Goal: Task Accomplishment & Management: Manage account settings

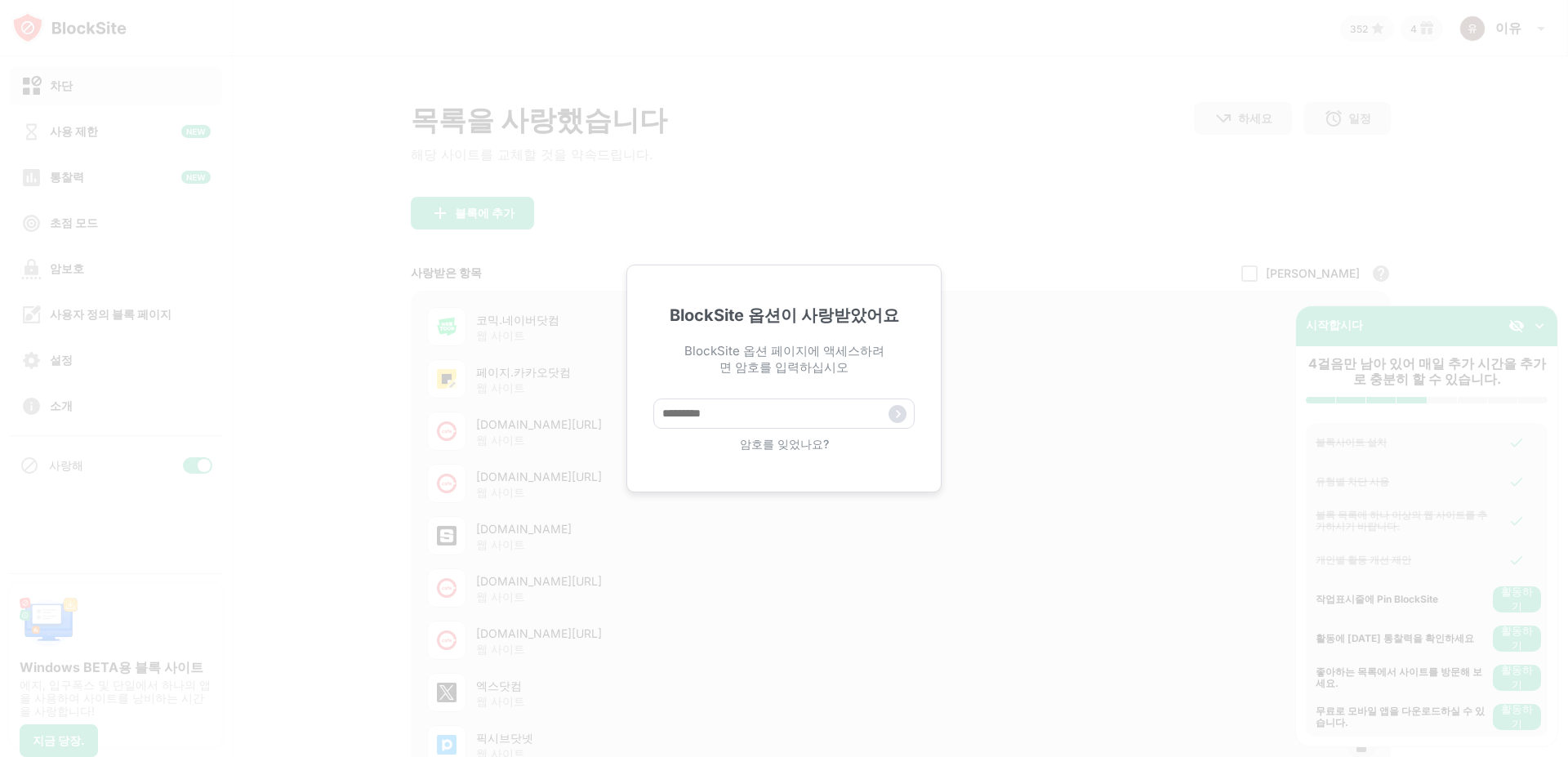
click at [794, 444] on font "암호를 잊었나요?" at bounding box center [784, 444] width 89 height 14
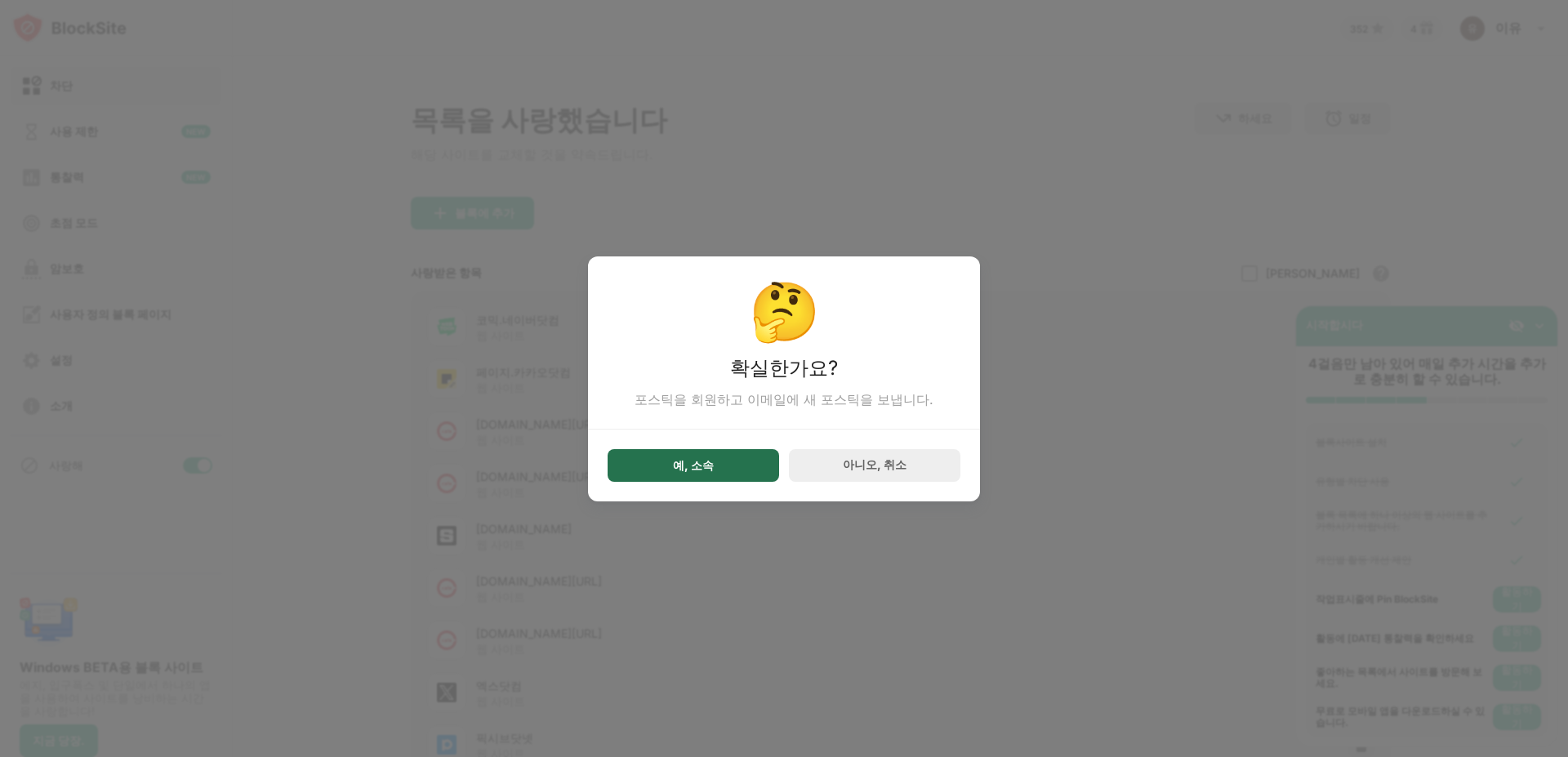
click at [696, 466] on font "예, 소속" at bounding box center [693, 465] width 41 height 14
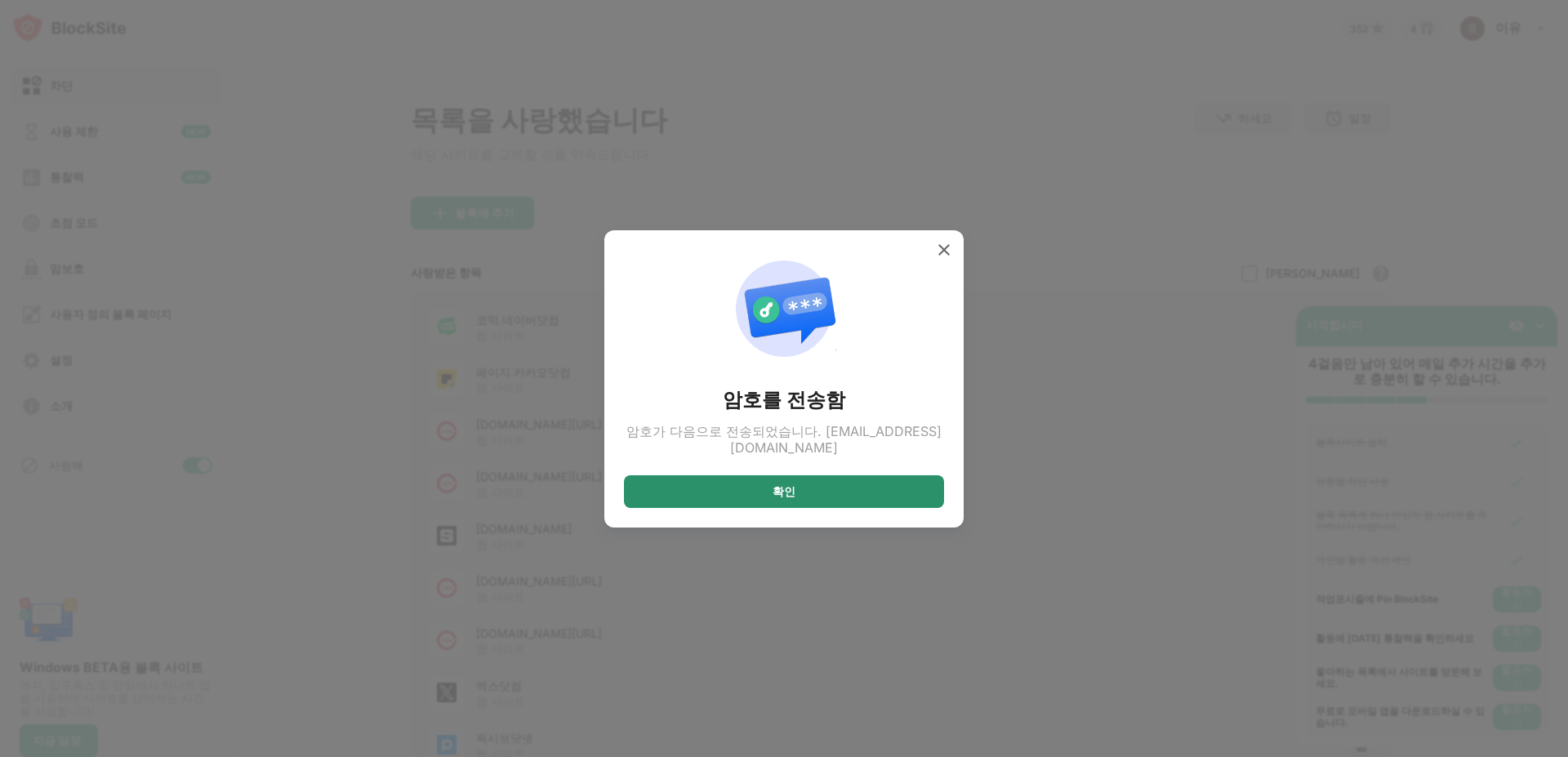
click at [763, 488] on div "확인" at bounding box center [784, 492] width 320 height 33
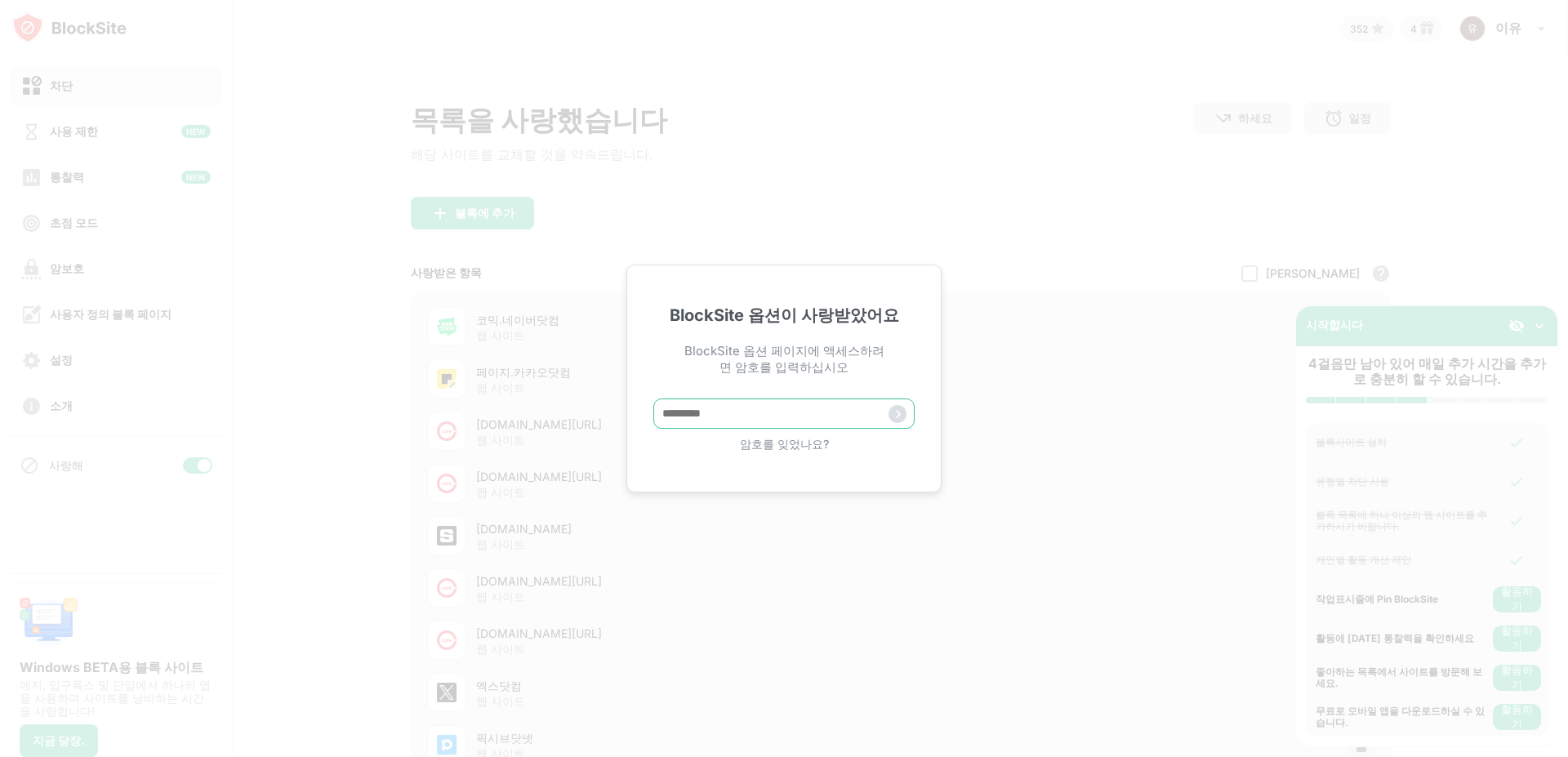
click at [736, 423] on input "text" at bounding box center [784, 413] width 261 height 30
paste input "*****"
click at [907, 415] on input "*****" at bounding box center [784, 413] width 261 height 30
type input "*****"
click at [898, 409] on img at bounding box center [897, 414] width 18 height 18
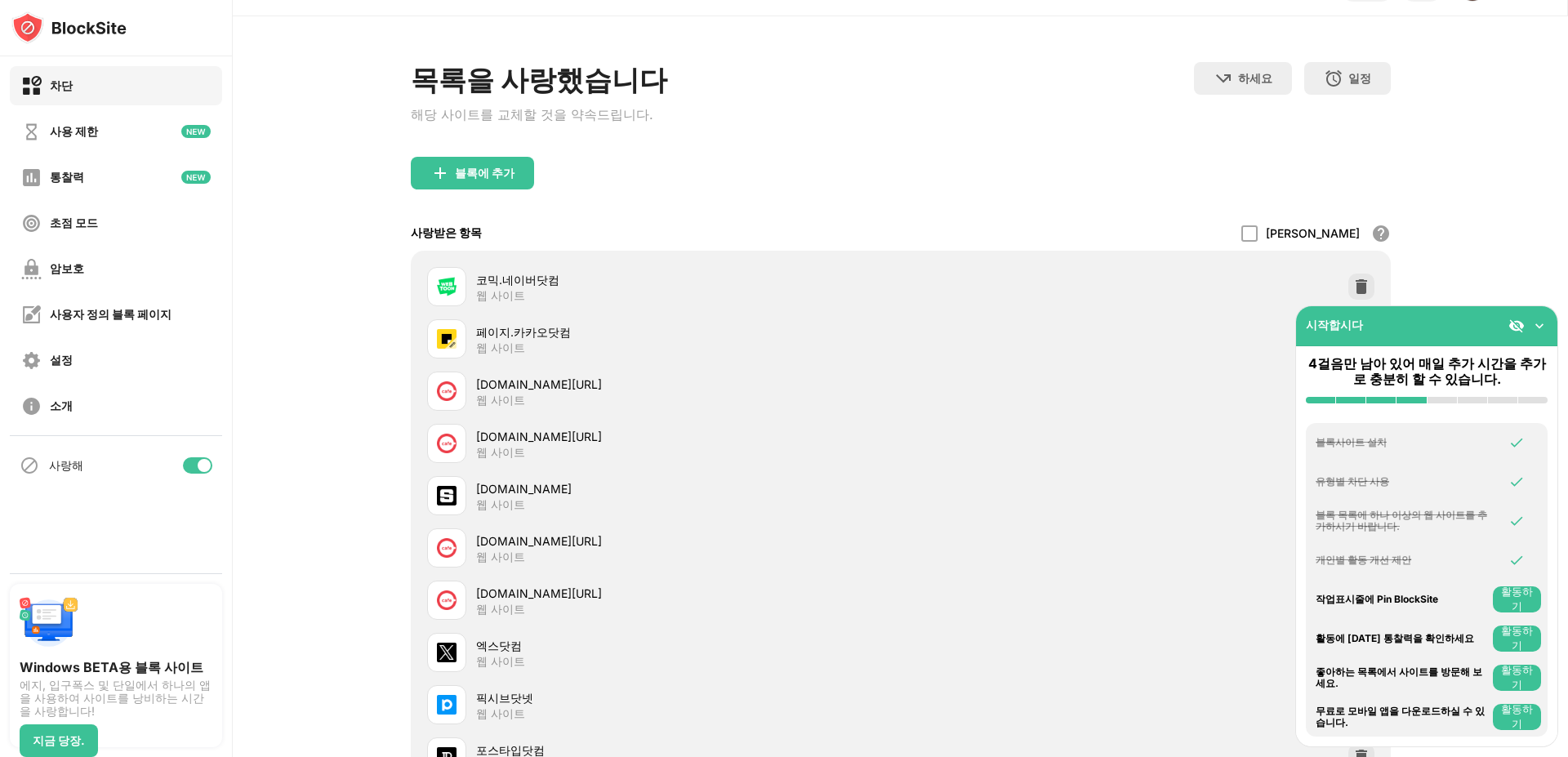
scroll to position [38, 0]
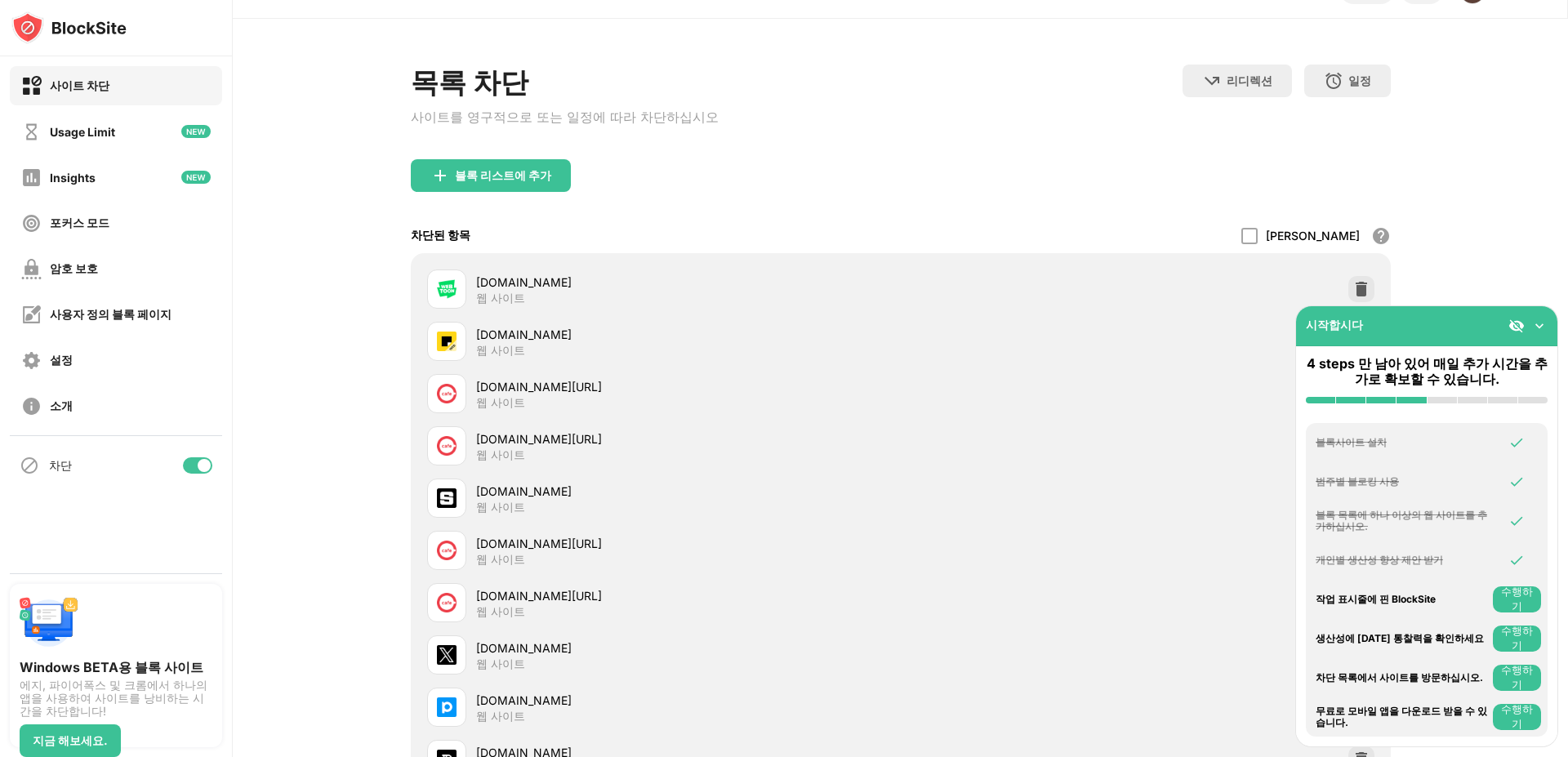
click at [191, 467] on div at bounding box center [197, 465] width 29 height 16
click at [193, 463] on div at bounding box center [191, 465] width 13 height 13
click at [1537, 326] on img at bounding box center [1539, 325] width 16 height 16
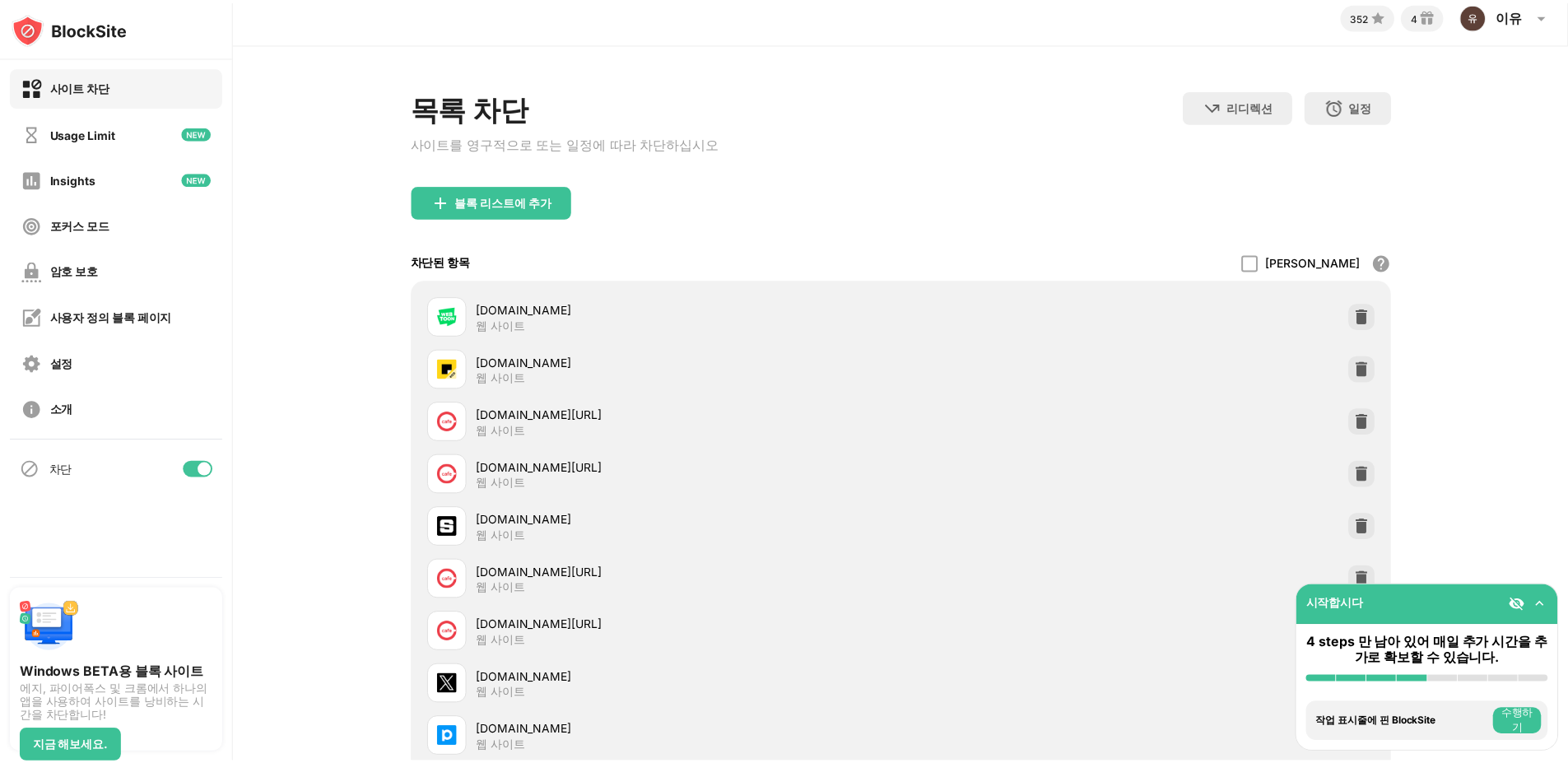
scroll to position [0, 0]
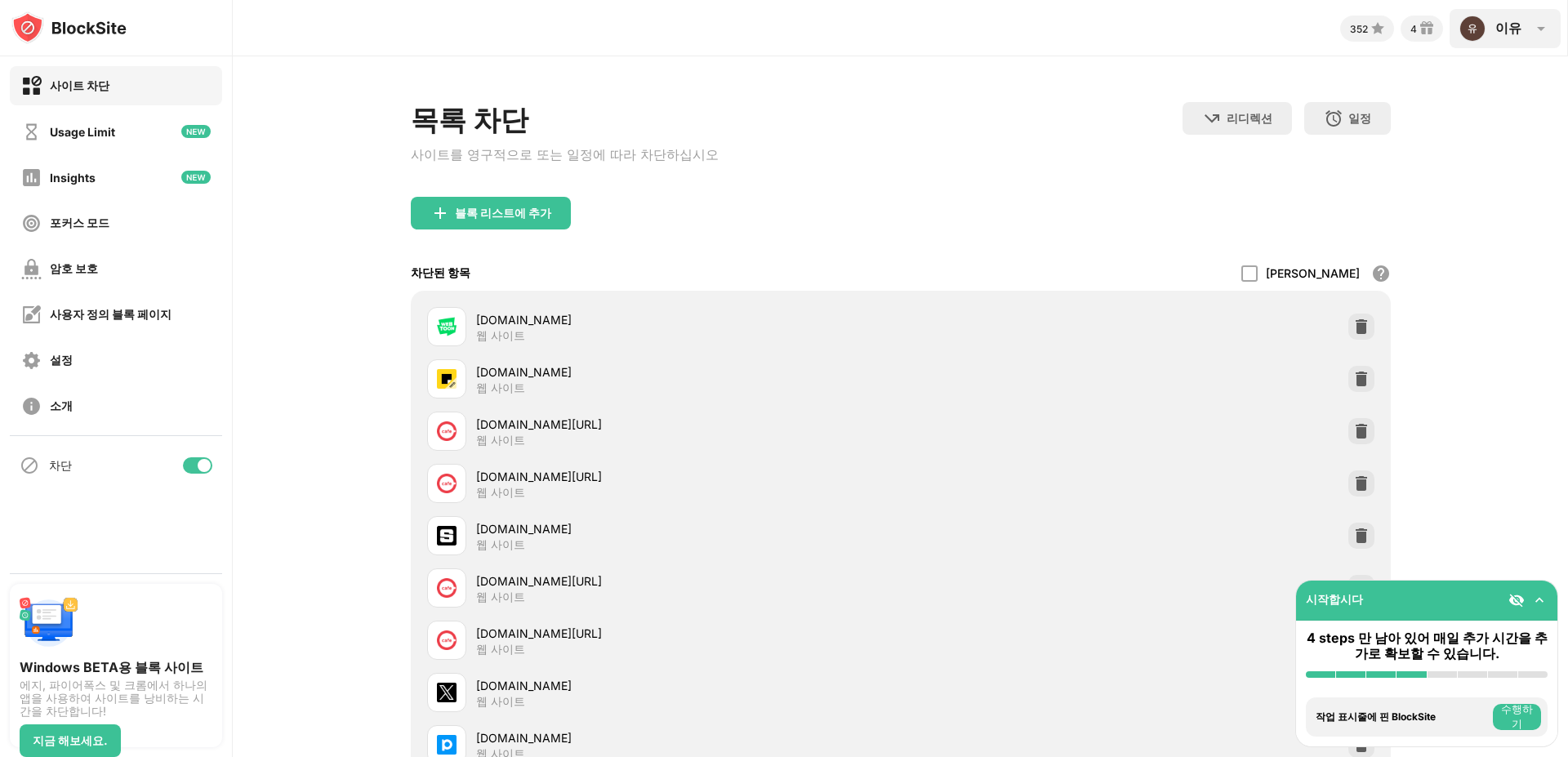
click at [1526, 29] on div "이유 이유 View Account Insights Rewards Settings Support Log Out" at bounding box center [1504, 28] width 111 height 39
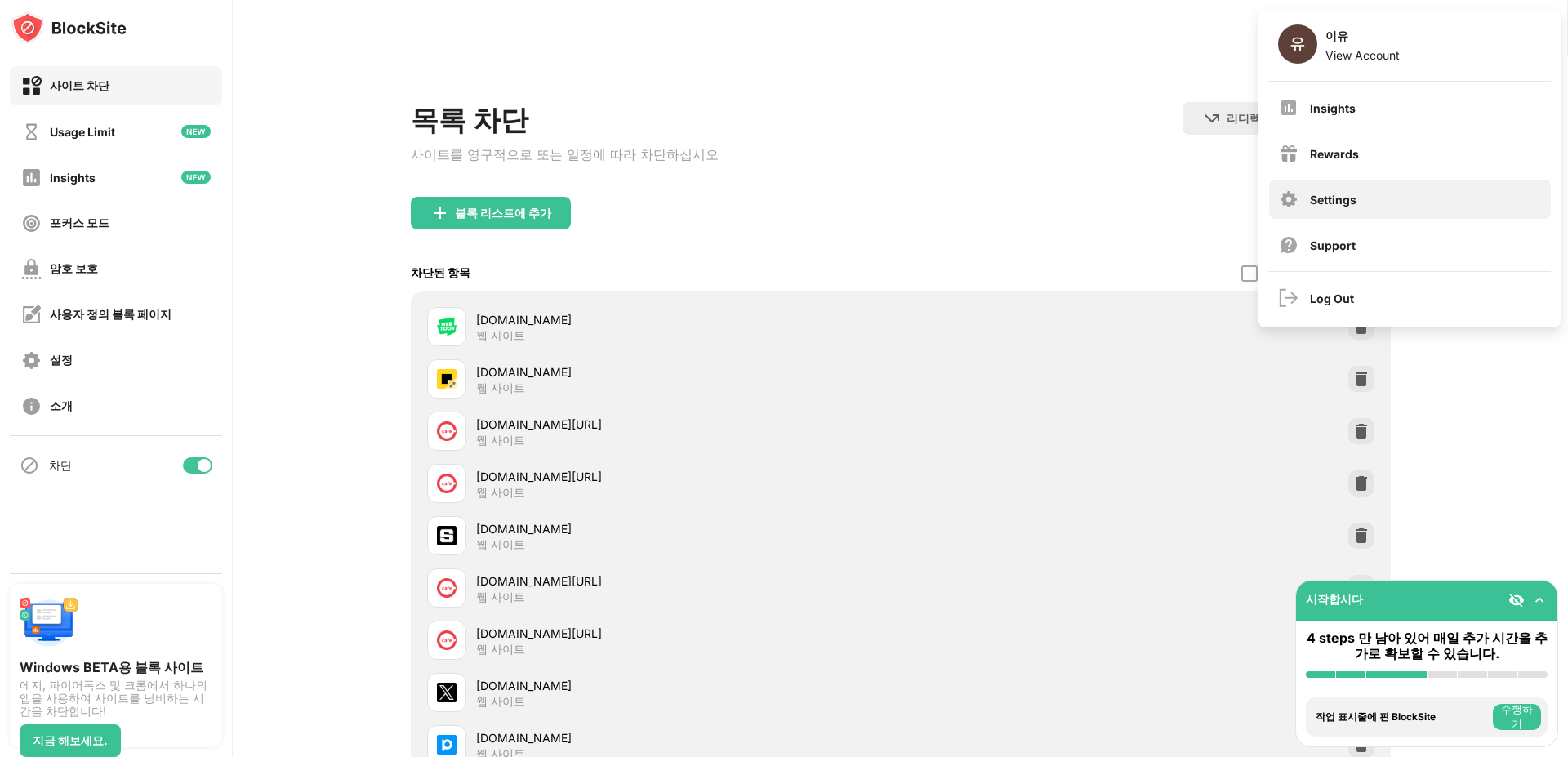
click at [1419, 214] on div "Settings" at bounding box center [1409, 199] width 282 height 39
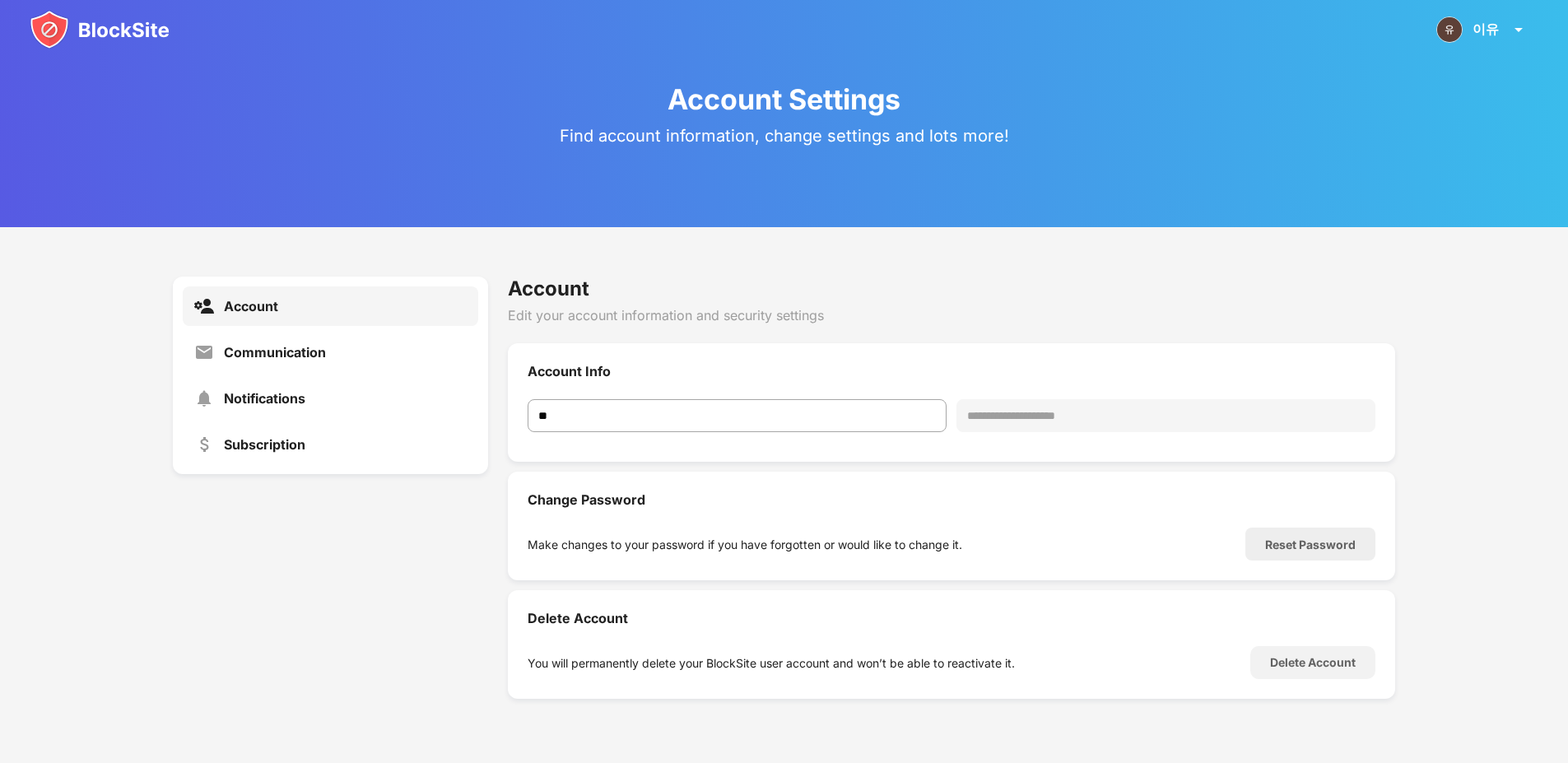
scroll to position [60, 0]
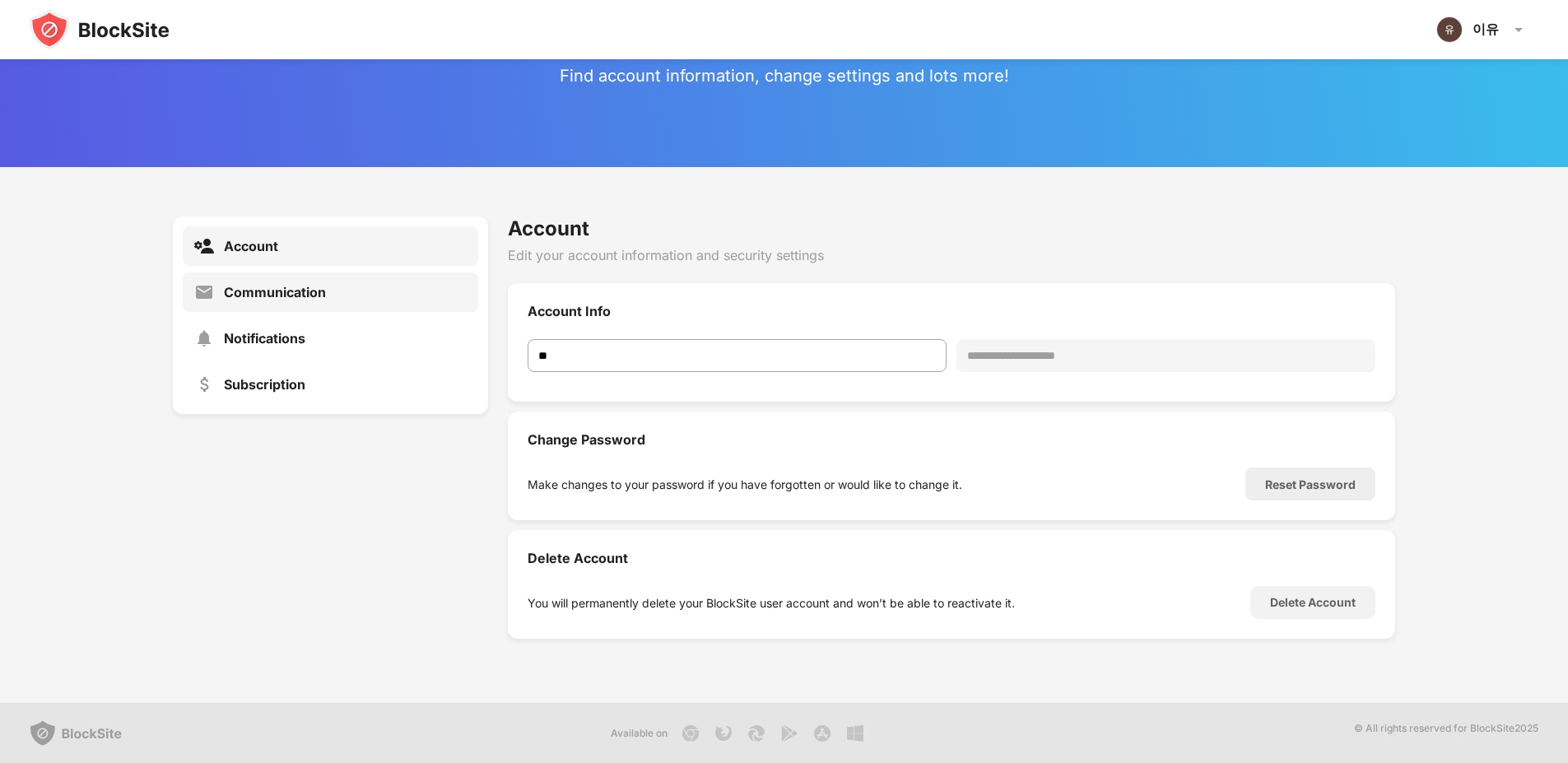
click at [291, 296] on div "Communication" at bounding box center [275, 292] width 102 height 16
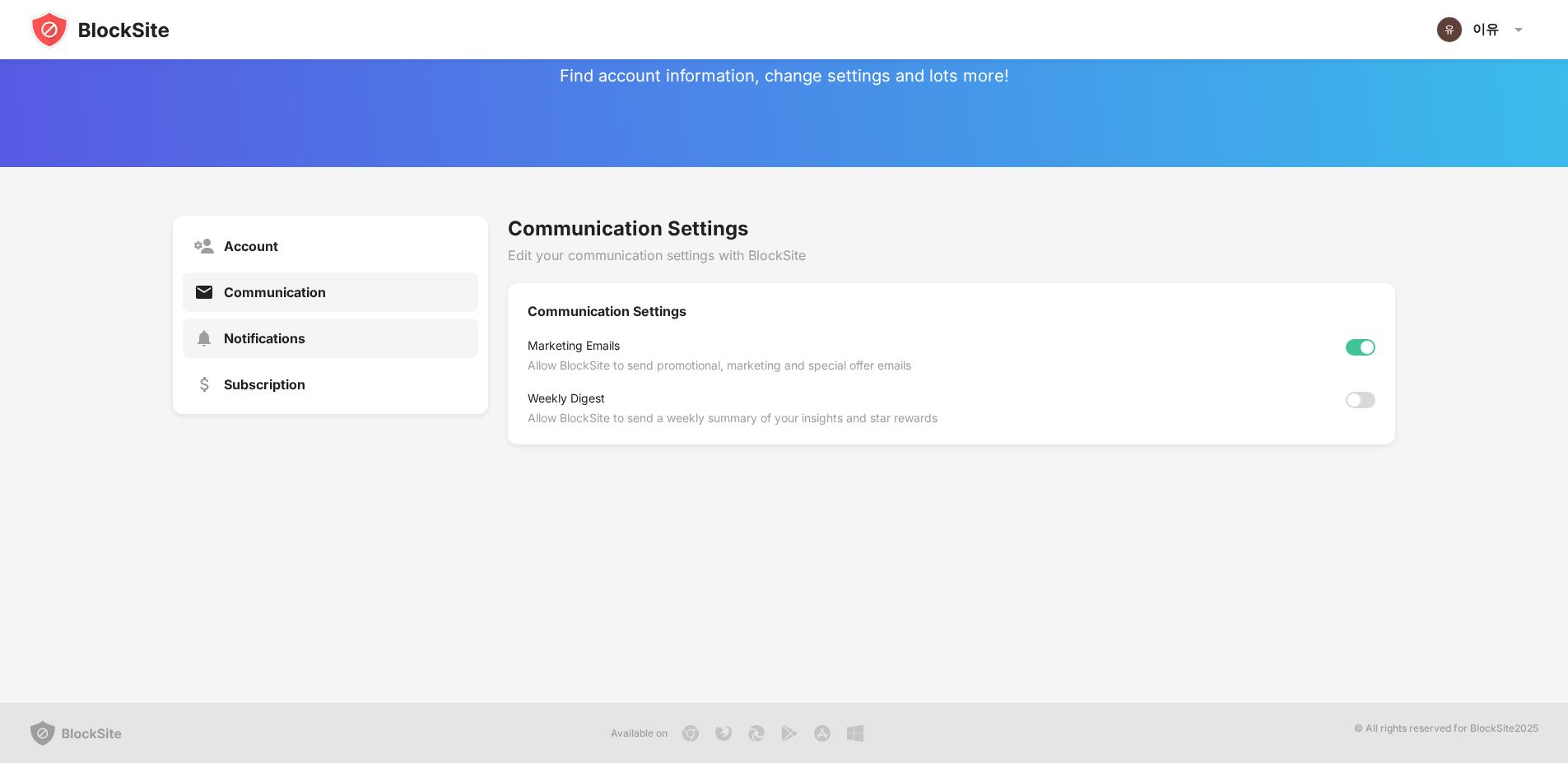
click at [290, 334] on div "Notifications" at bounding box center [265, 337] width 81 height 16
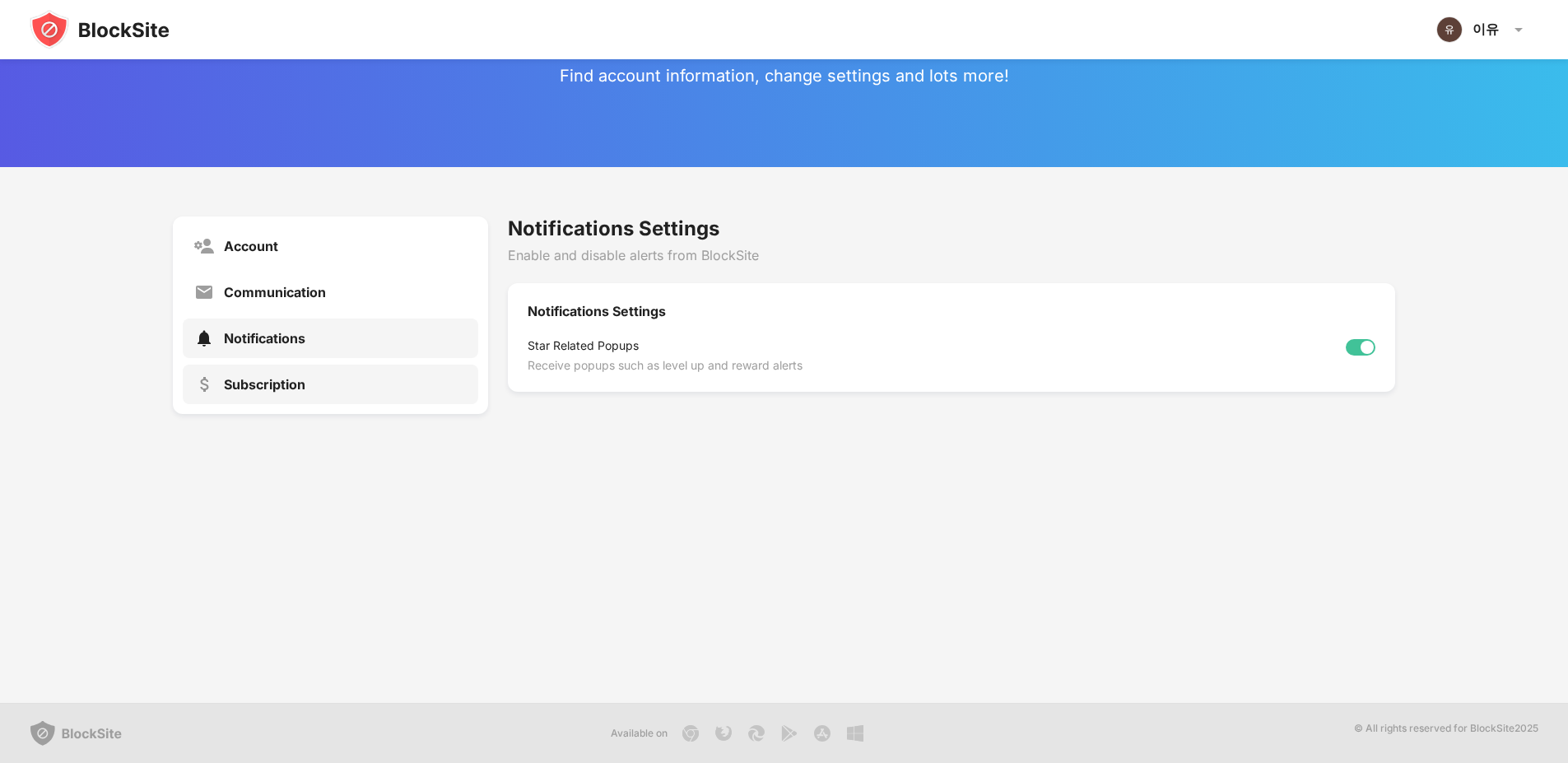
click at [294, 374] on div "Subscription" at bounding box center [331, 384] width 296 height 40
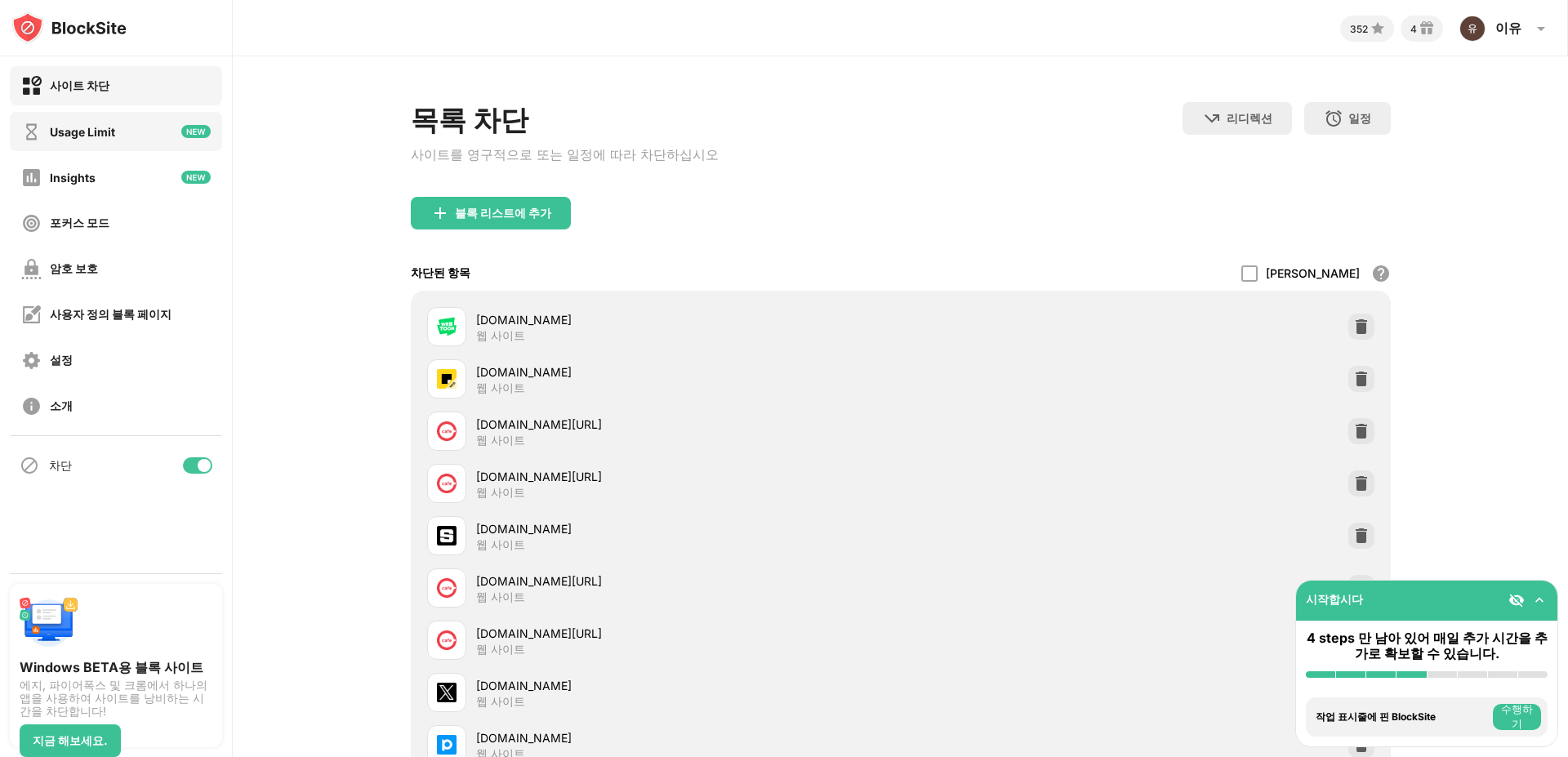
click at [140, 136] on div "Usage Limit" at bounding box center [115, 131] width 212 height 39
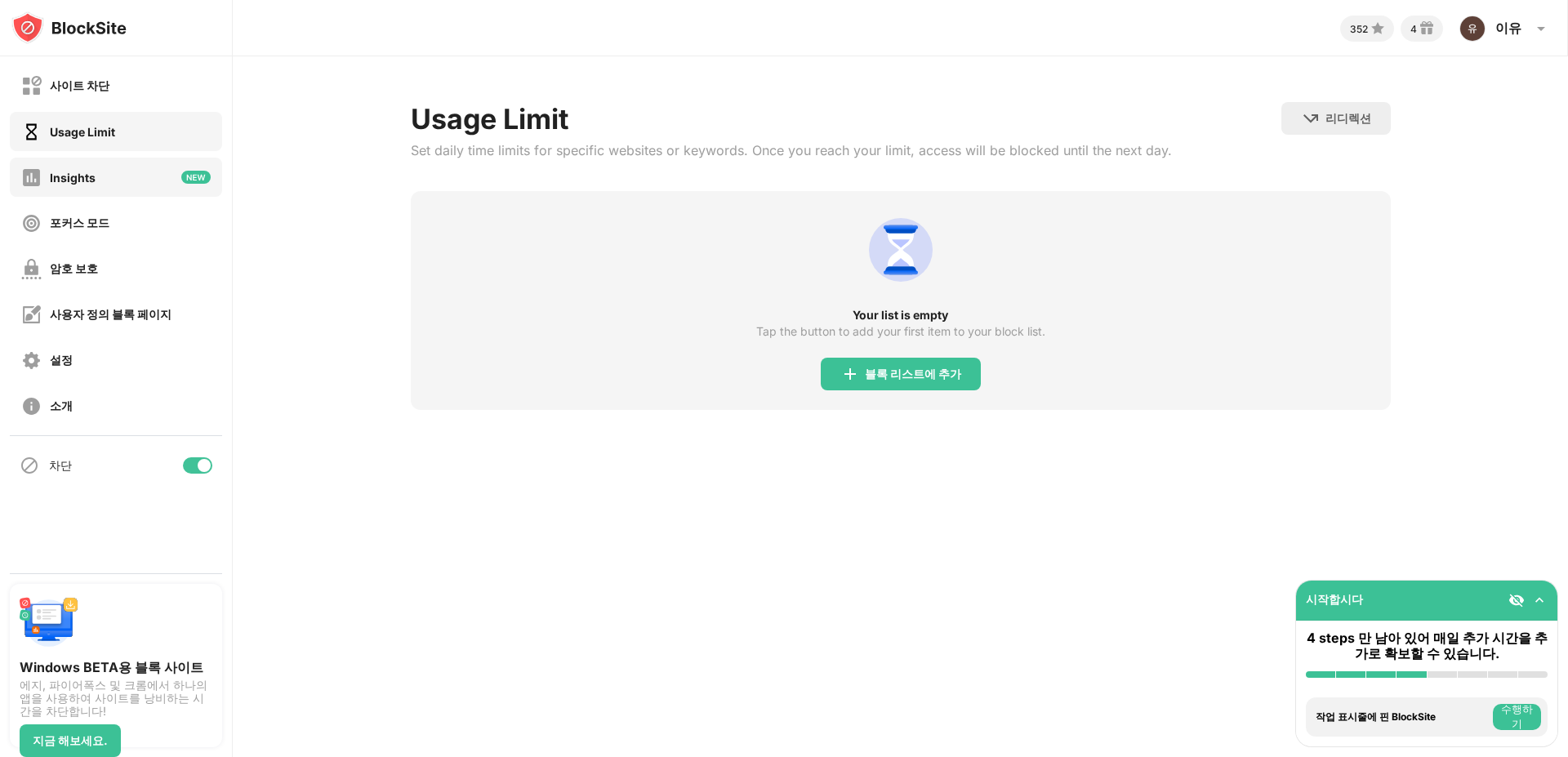
click at [106, 188] on div "Insights" at bounding box center [115, 178] width 212 height 39
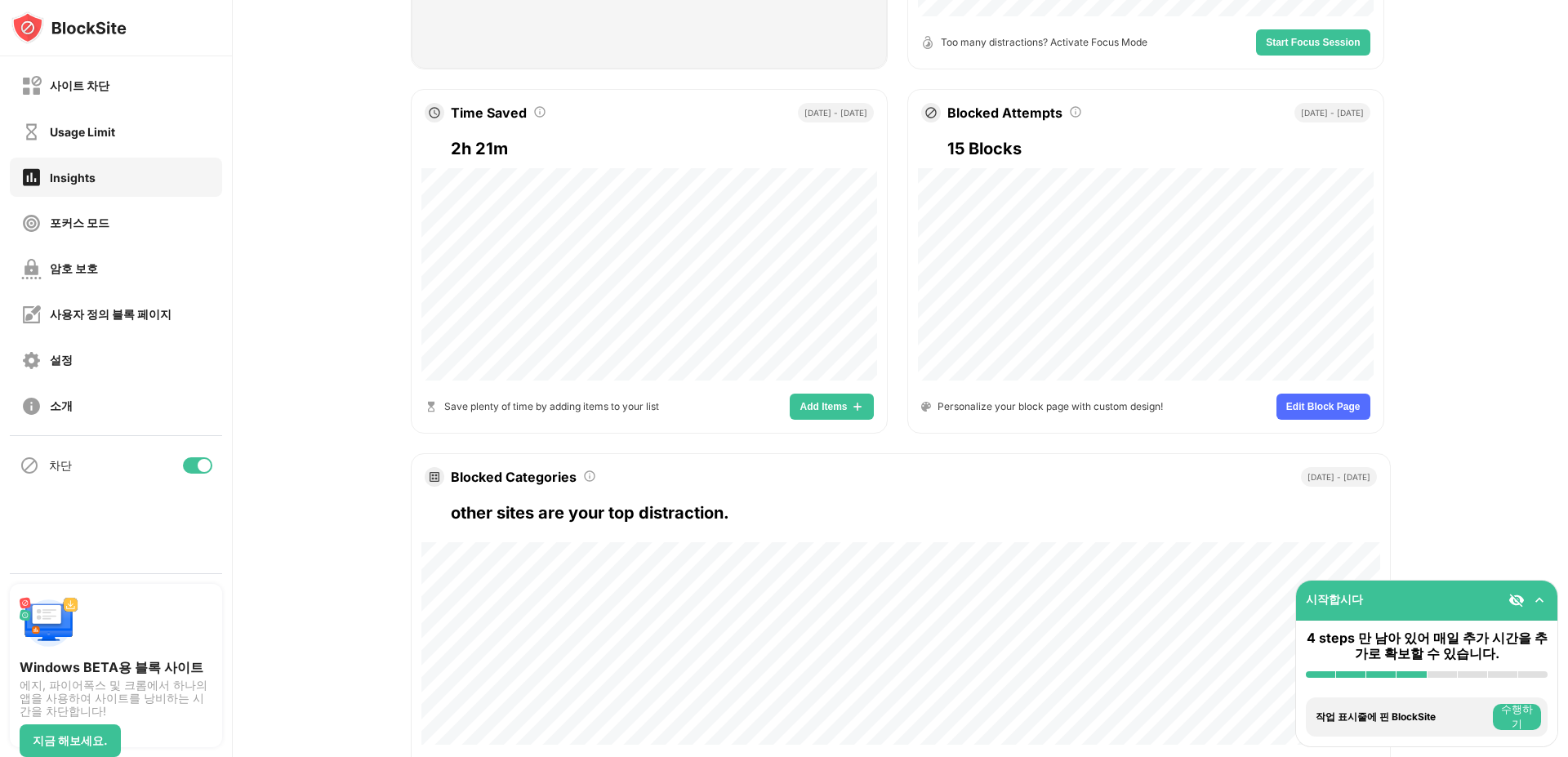
scroll to position [670, 0]
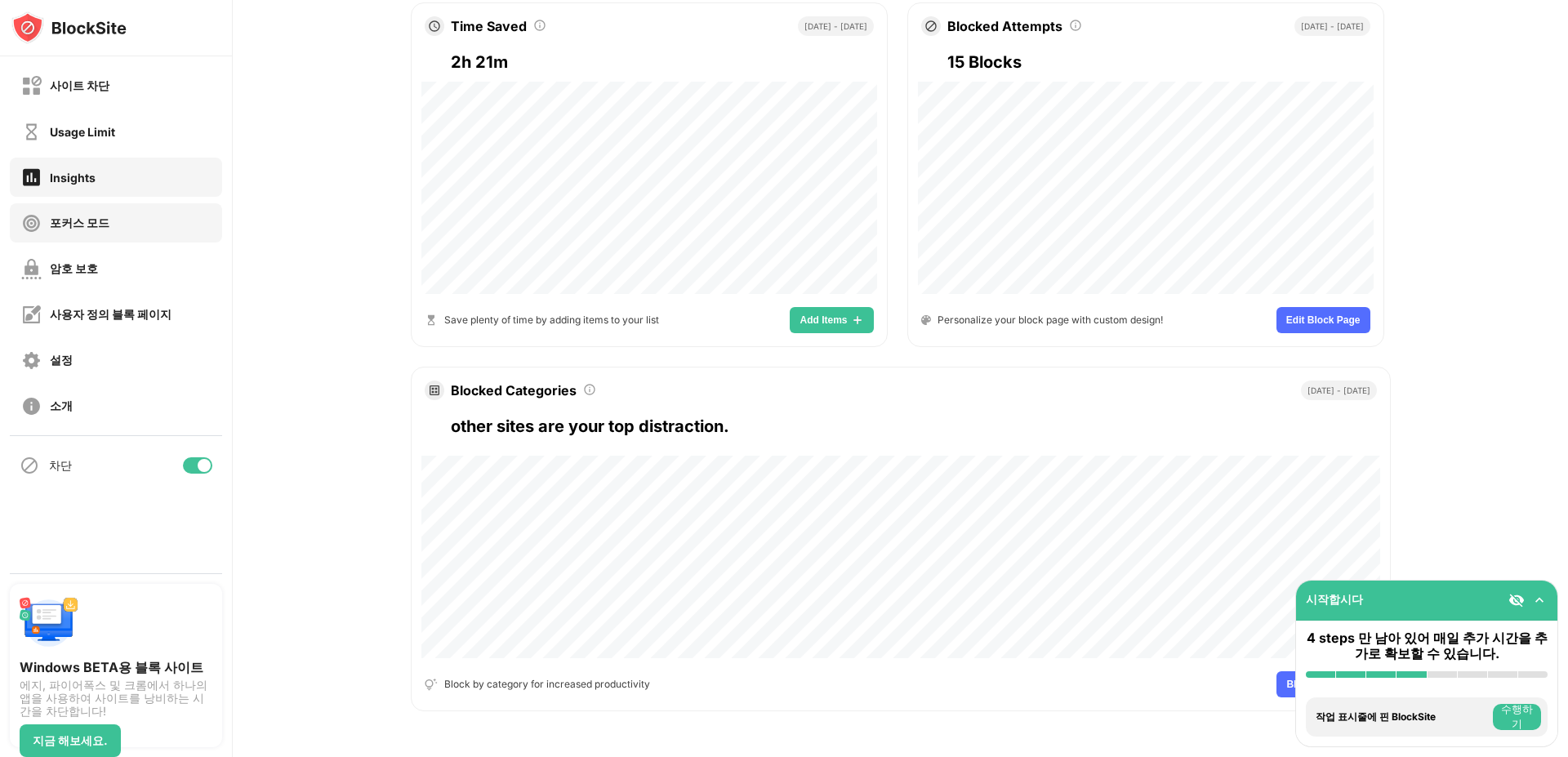
click at [93, 227] on div "포커스 모드" at bounding box center [79, 223] width 59 height 15
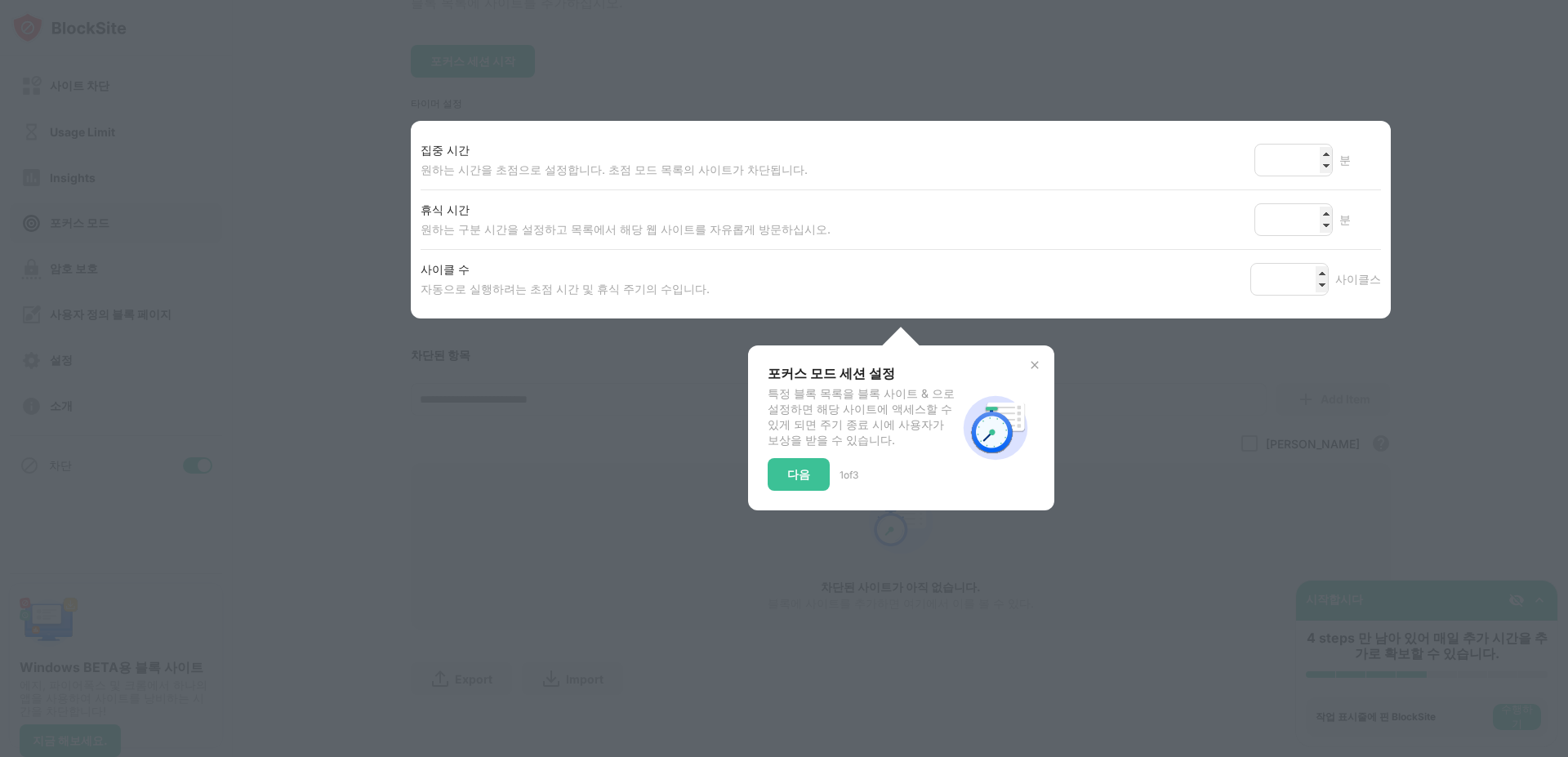
scroll to position [189, 0]
click at [772, 473] on div "다음" at bounding box center [798, 475] width 62 height 33
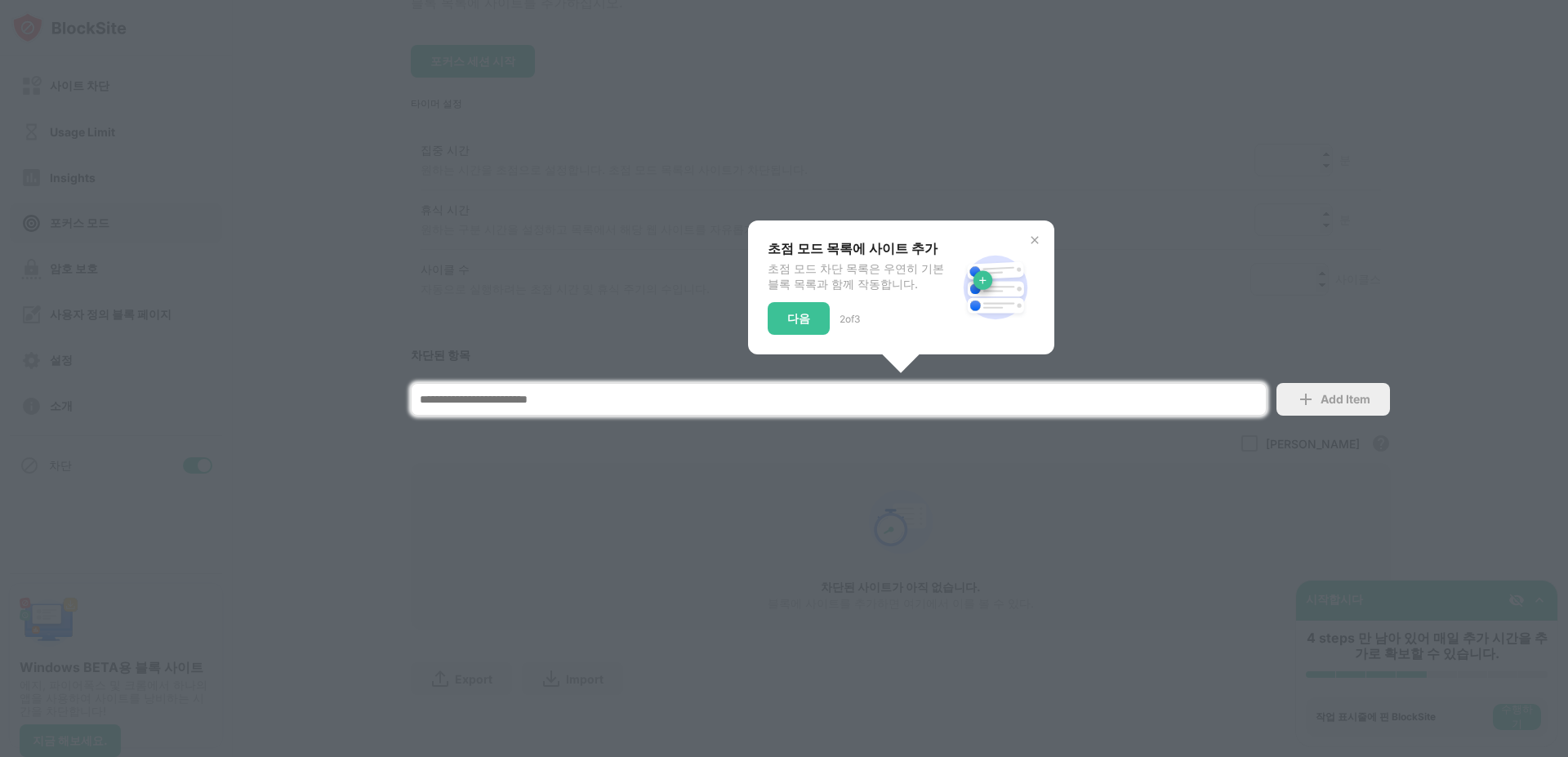
click at [931, 410] on div at bounding box center [784, 378] width 1568 height 757
click at [1031, 233] on img at bounding box center [1034, 239] width 13 height 13
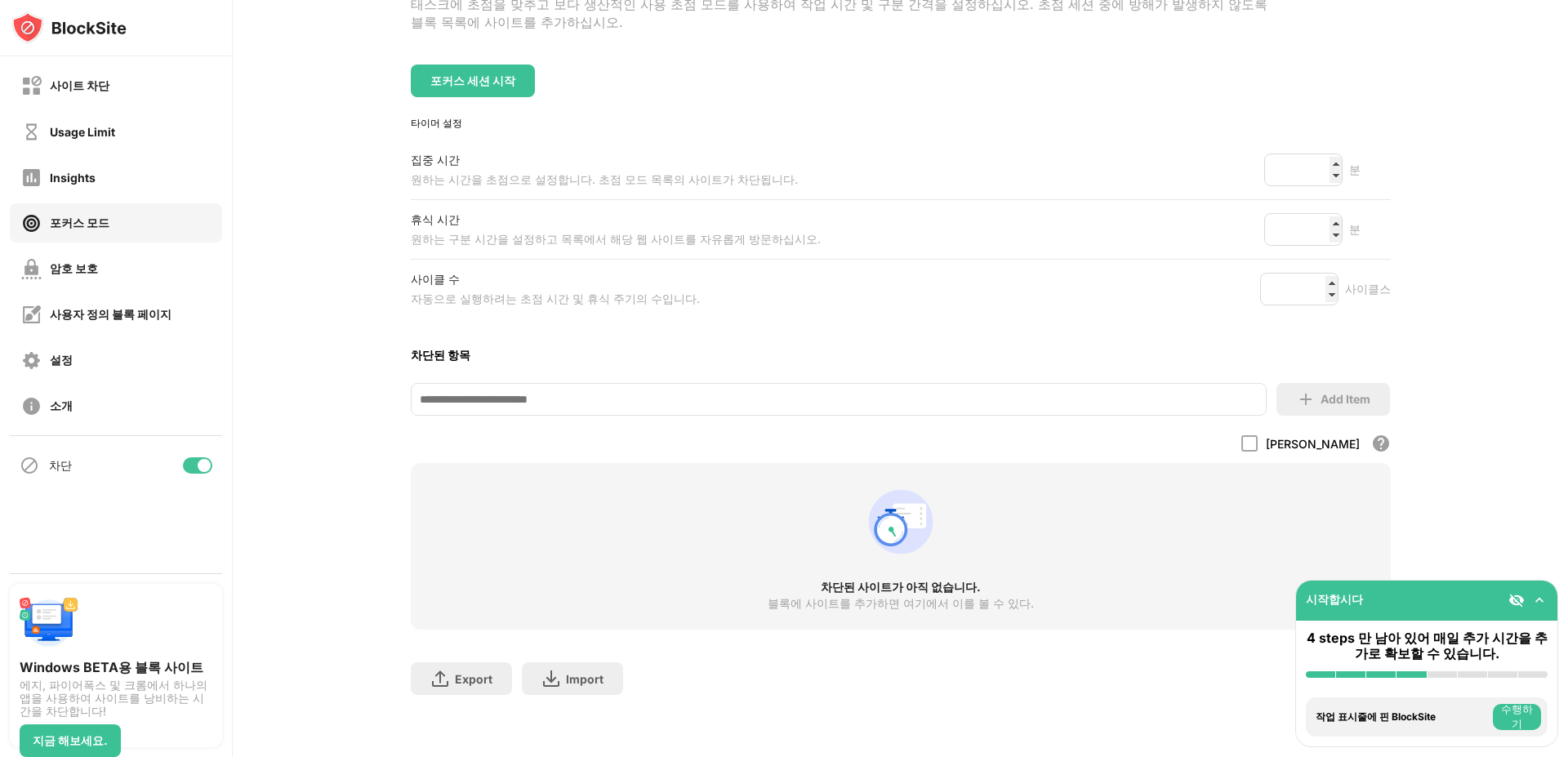
scroll to position [169, 0]
click at [84, 282] on div "암호 보호" at bounding box center [115, 269] width 212 height 39
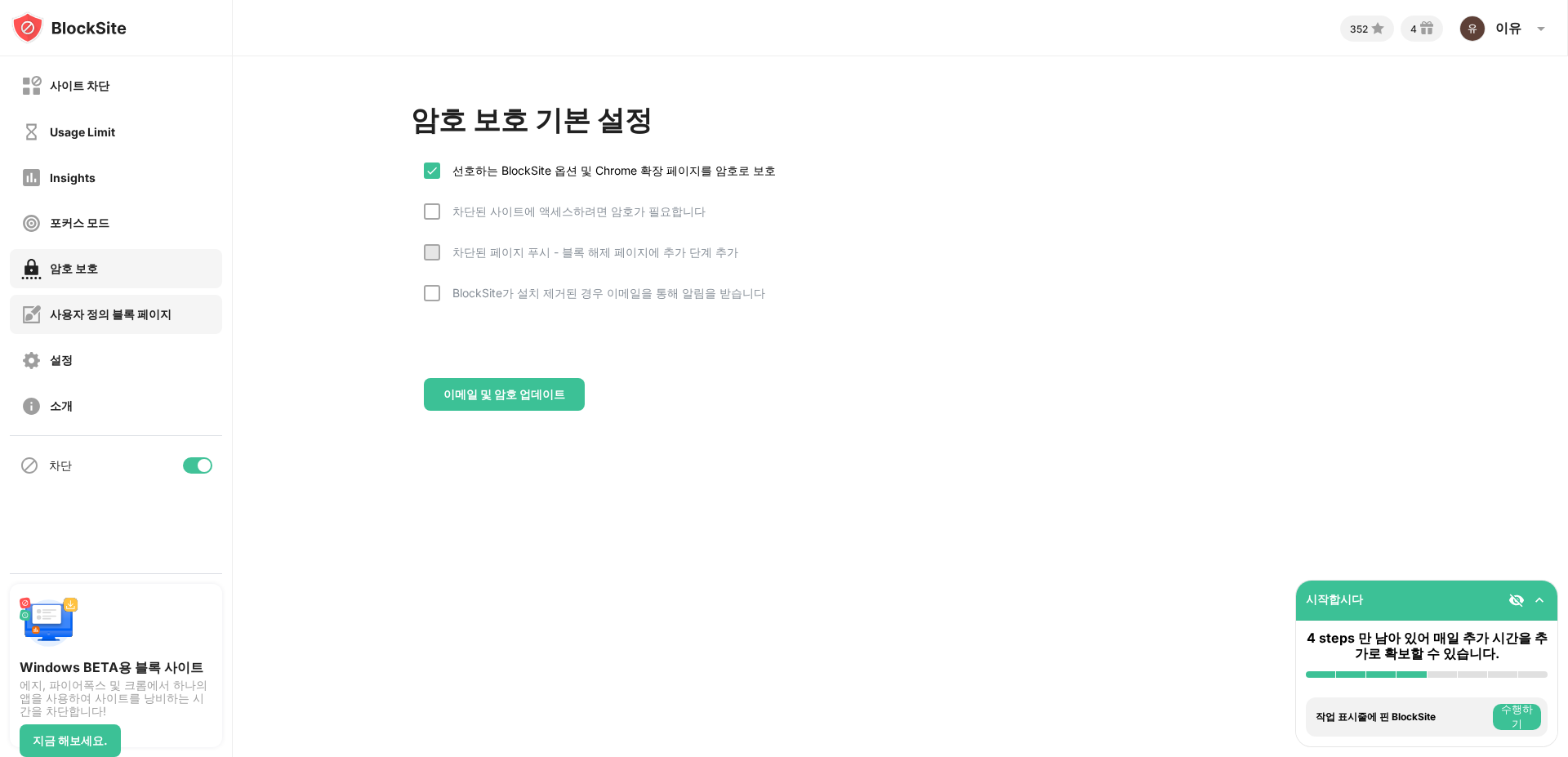
click at [89, 309] on div "사용자 정의 블록 페이지" at bounding box center [111, 315] width 122 height 15
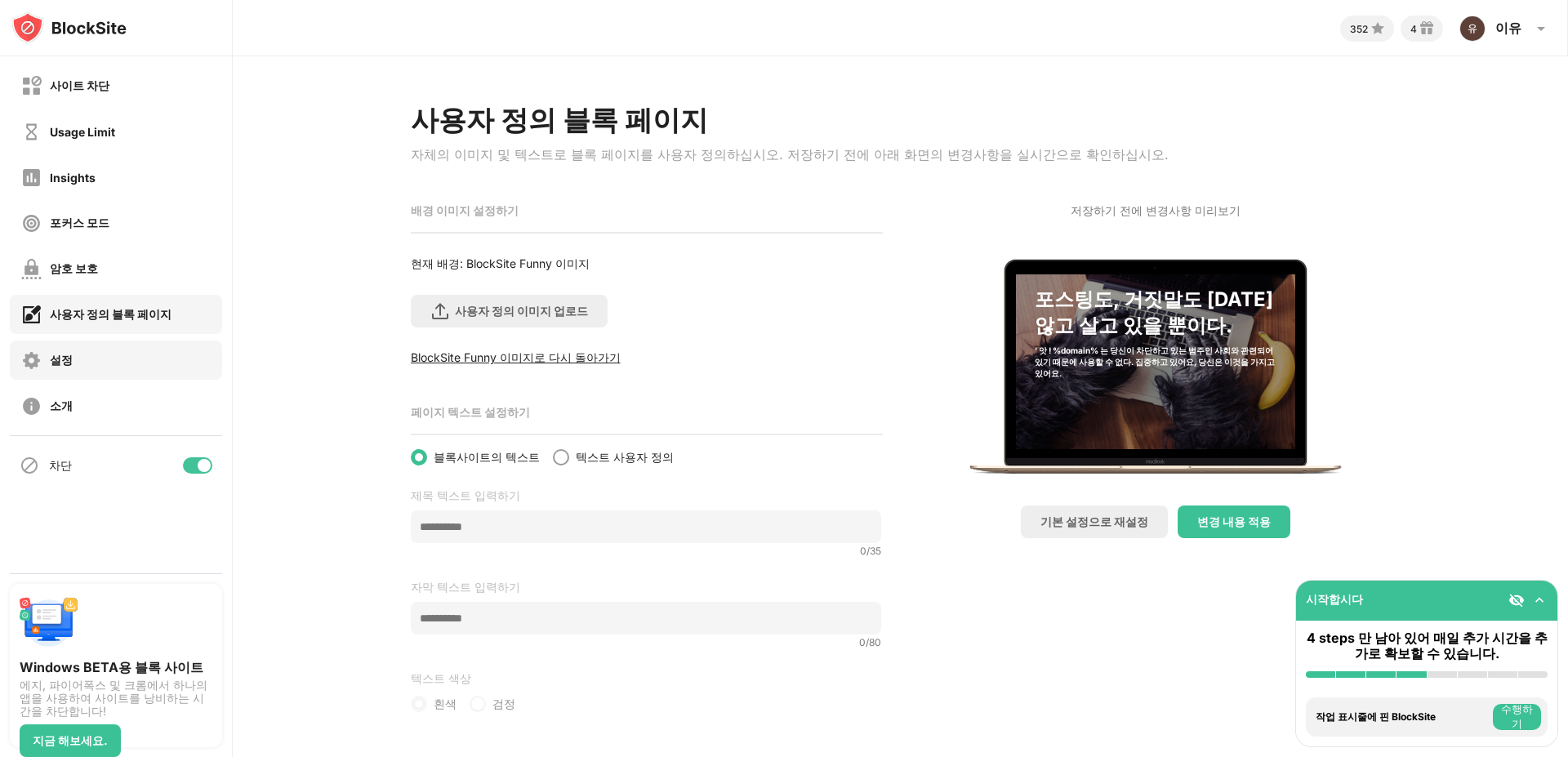
click at [123, 359] on div "설정" at bounding box center [115, 360] width 212 height 39
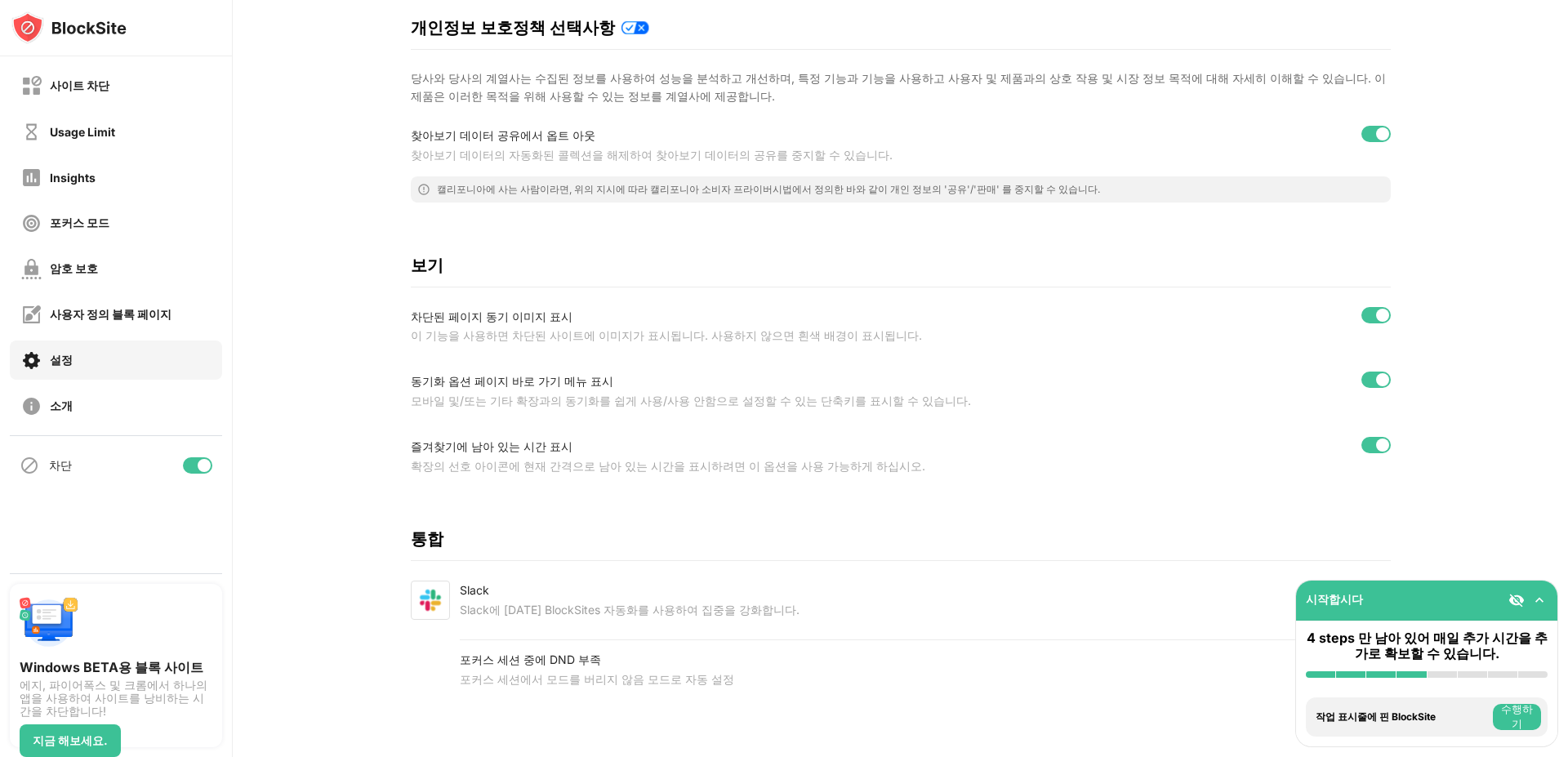
scroll to position [336, 0]
click at [1363, 367] on div at bounding box center [1376, 375] width 29 height 16
click at [1031, 494] on div "설정 시크릿 모드에서 활성화 일반 마우스 오른쪽 단추 클릭을 사용하여 BlockSite 단축 아이콘 사용하기 웹 사이트에서 차단 사이트 메뉴를…" at bounding box center [901, 239] width 980 height 944
click at [51, 397] on div "소개" at bounding box center [47, 406] width 51 height 21
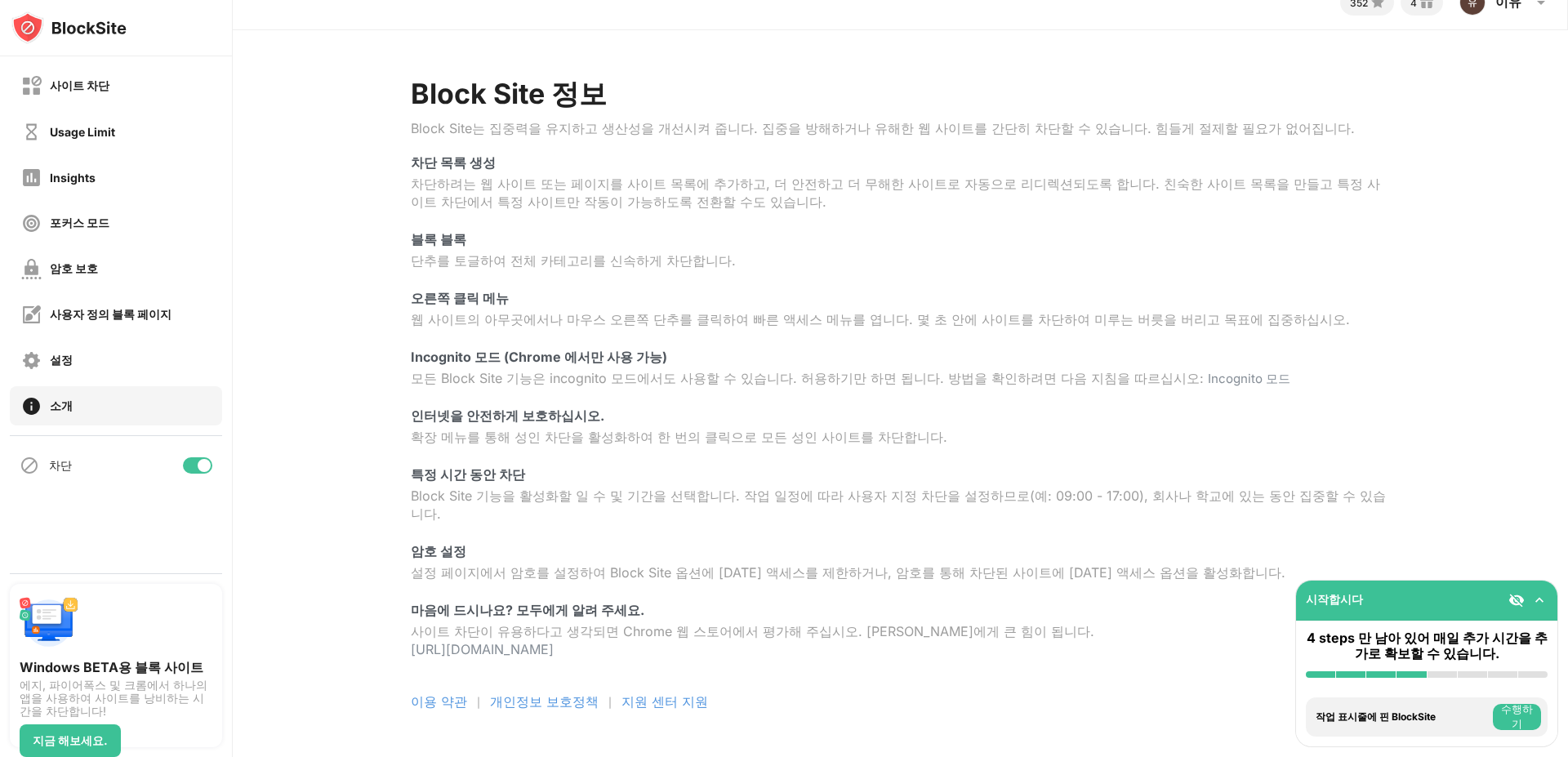
scroll to position [54, 0]
click at [143, 376] on div "설정" at bounding box center [115, 360] width 212 height 39
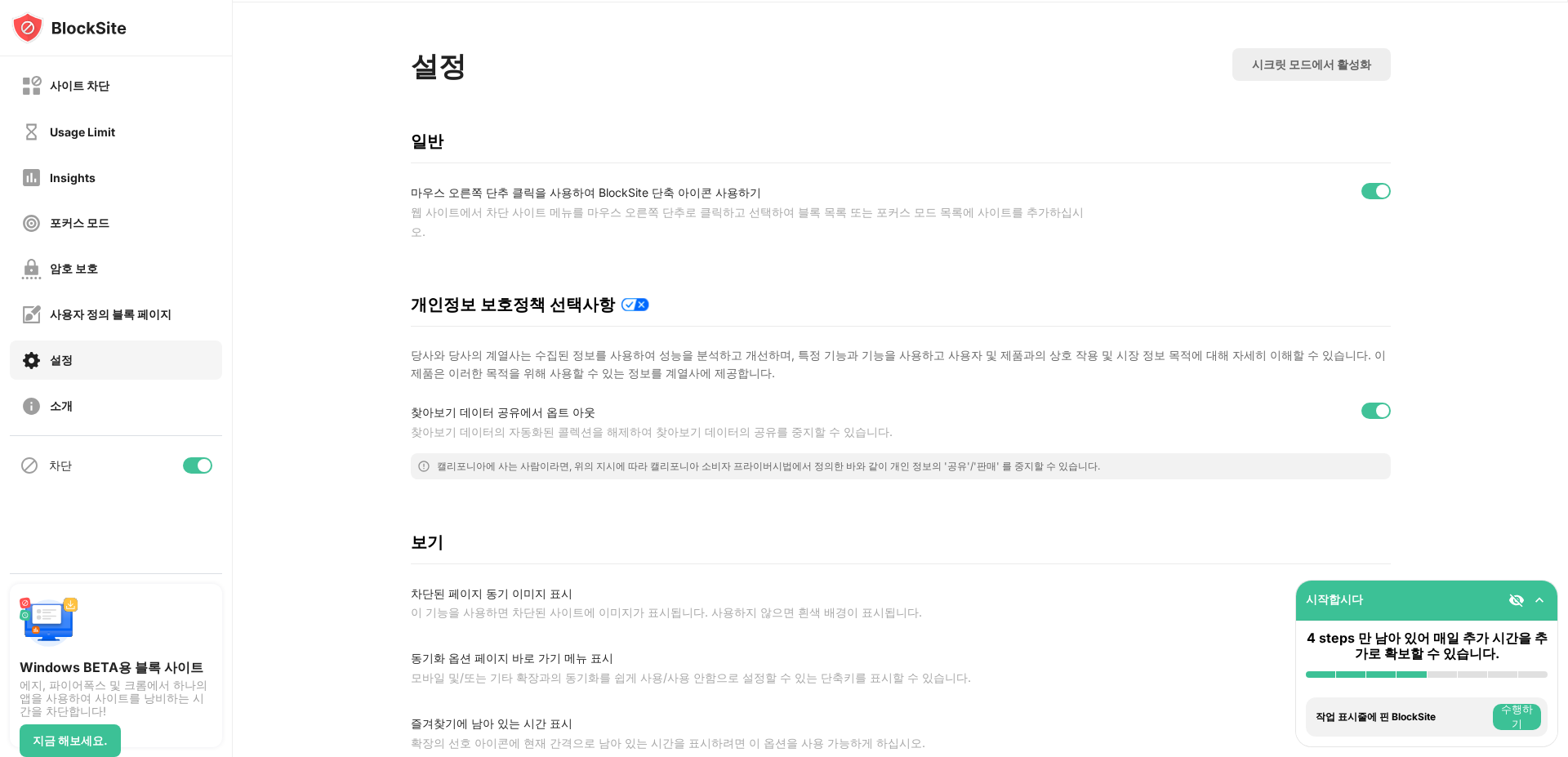
scroll to position [336, 0]
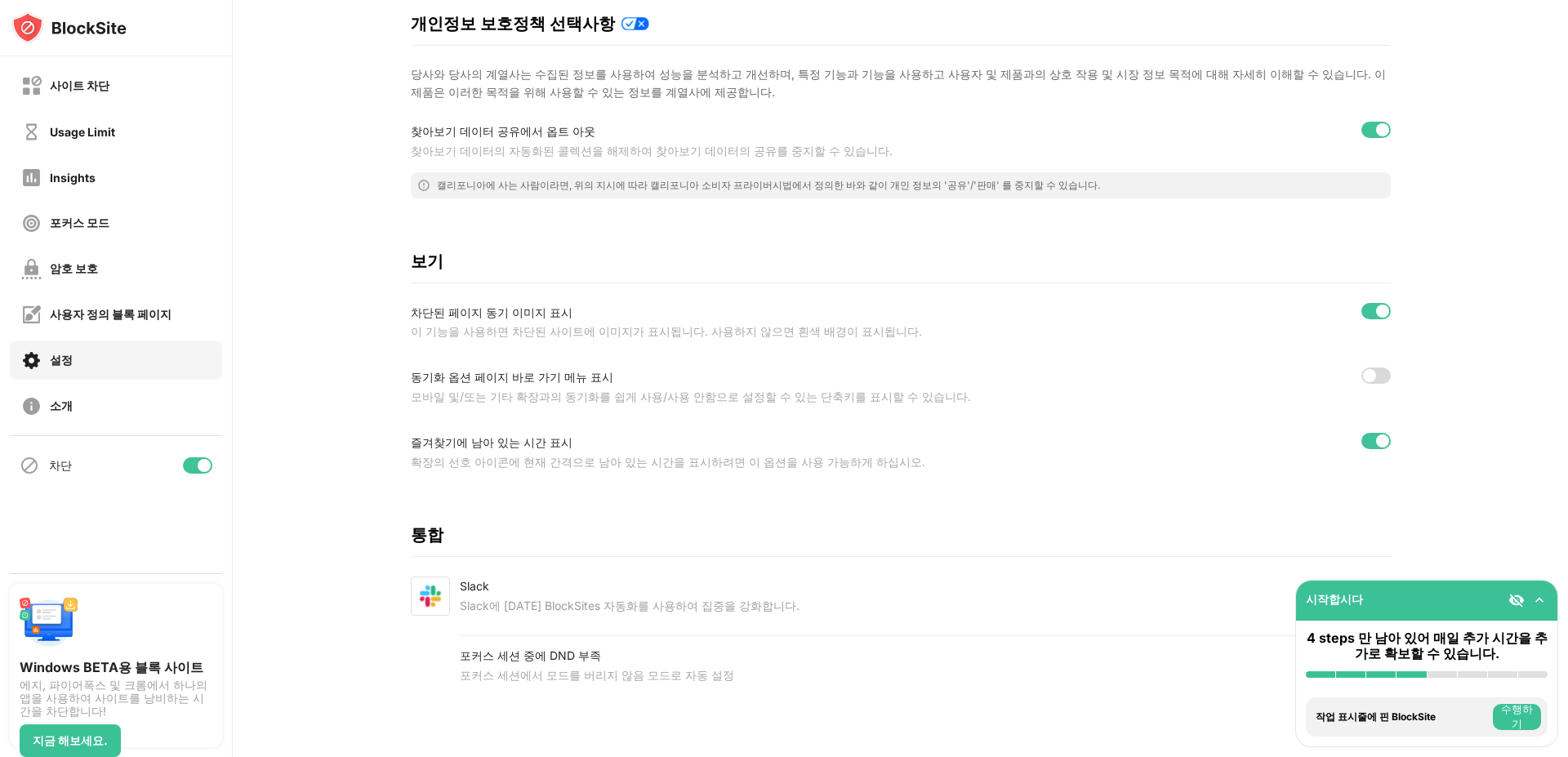
click at [1376, 367] on div at bounding box center [1376, 375] width 29 height 16
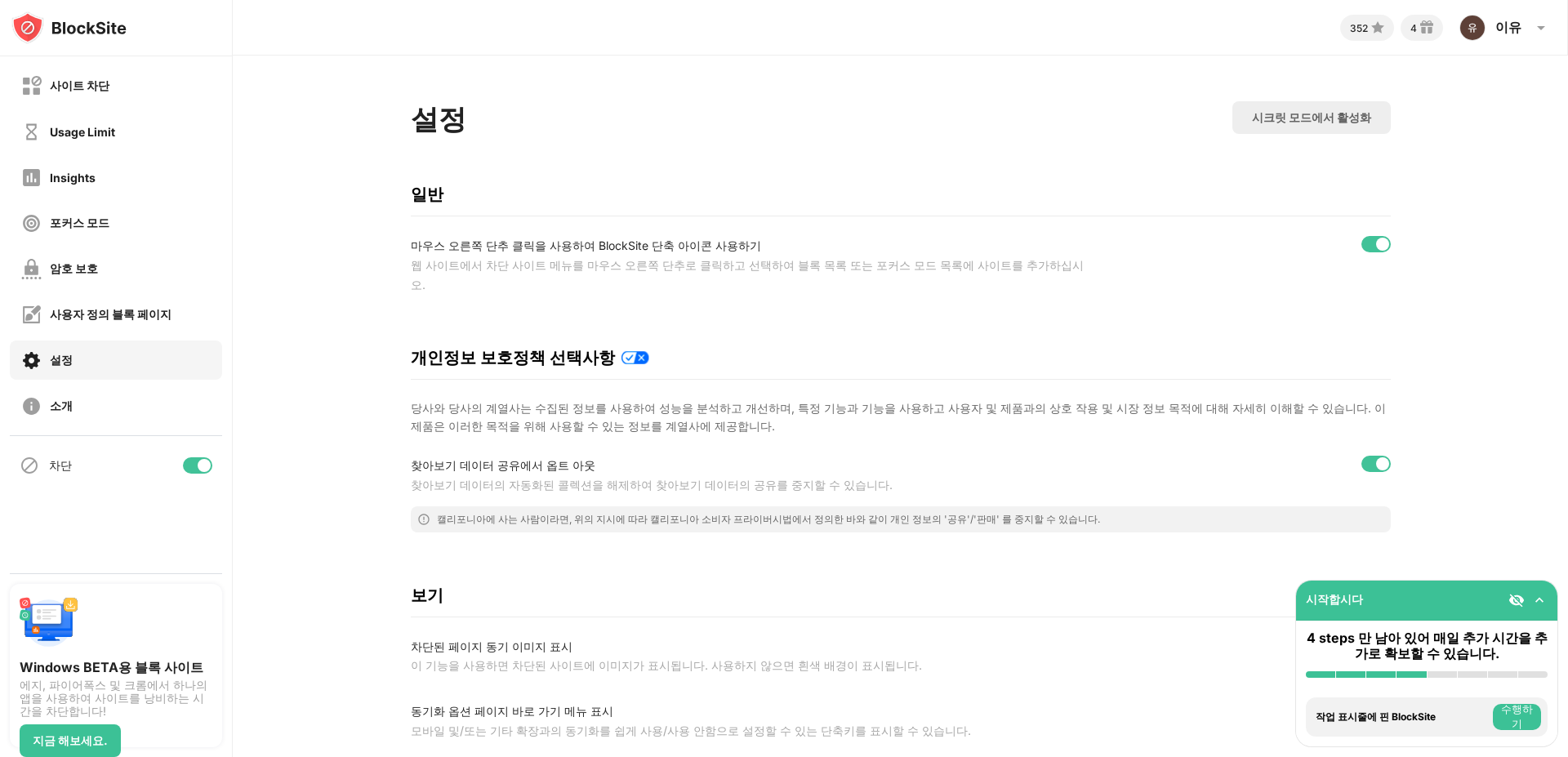
scroll to position [0, 0]
click at [109, 416] on div "소개" at bounding box center [115, 406] width 212 height 39
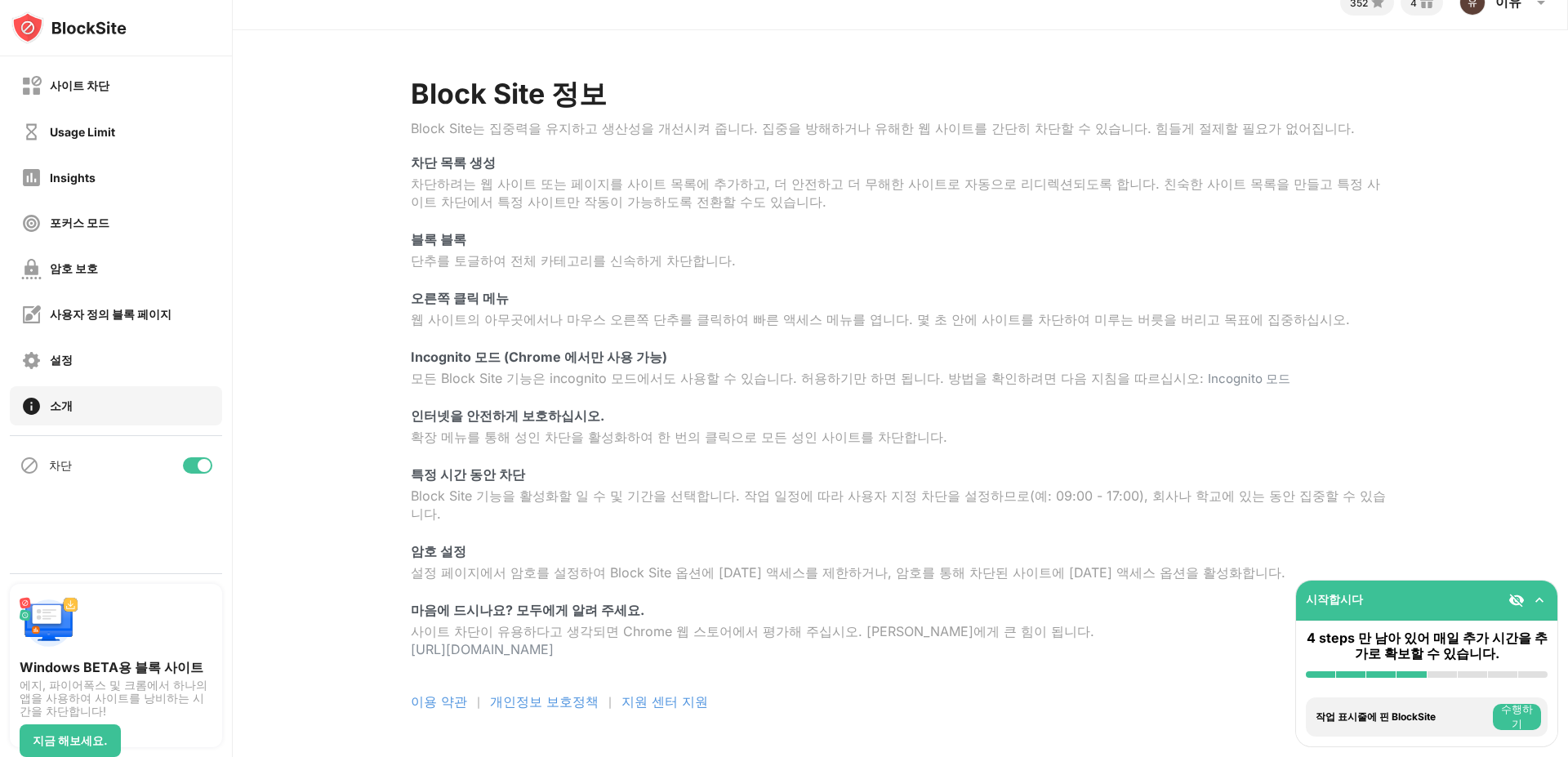
scroll to position [54, 0]
click at [82, 356] on div "설정" at bounding box center [115, 360] width 212 height 39
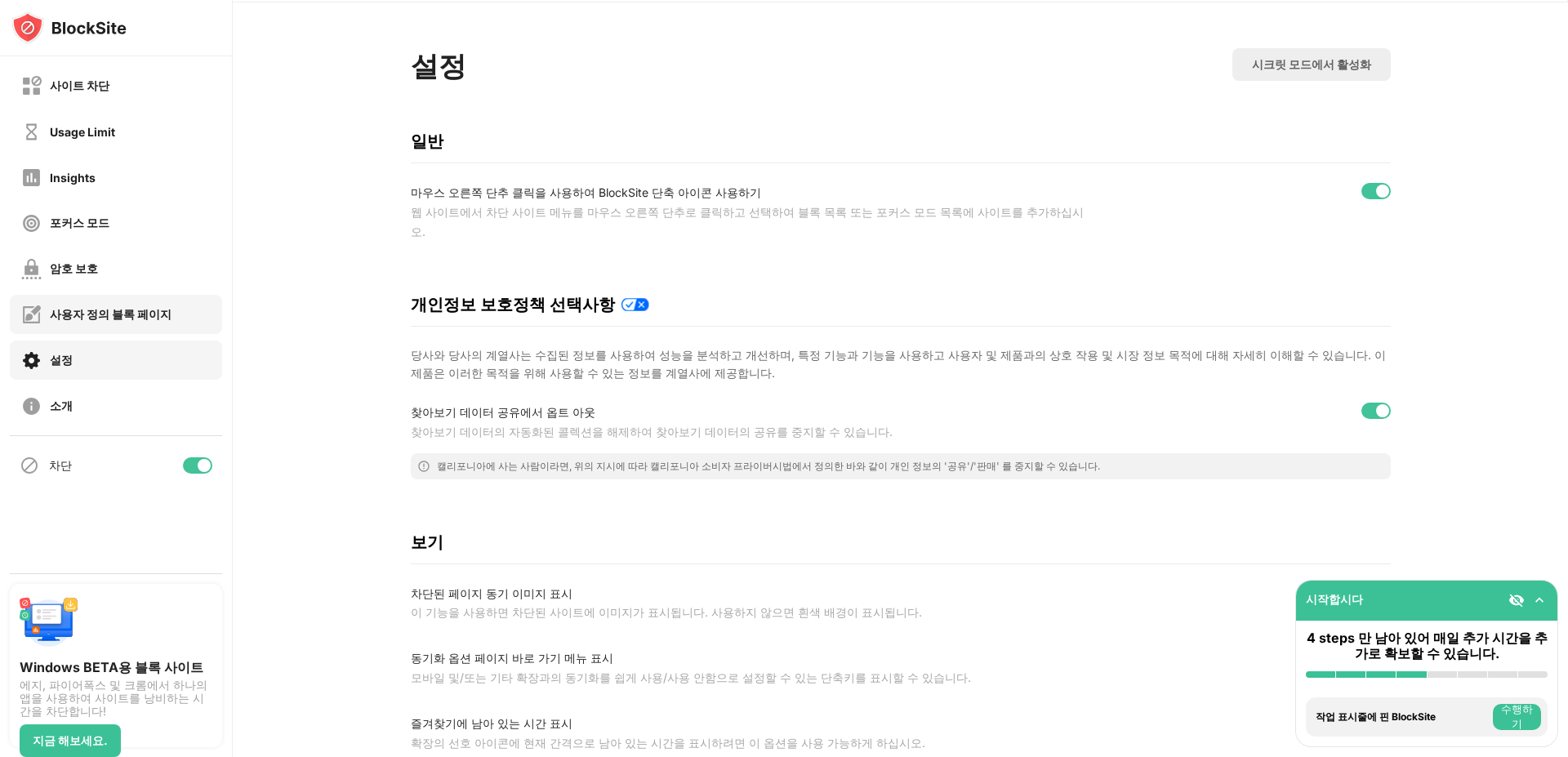
click at [91, 324] on div "사용자 정의 블록 페이지" at bounding box center [96, 315] width 150 height 21
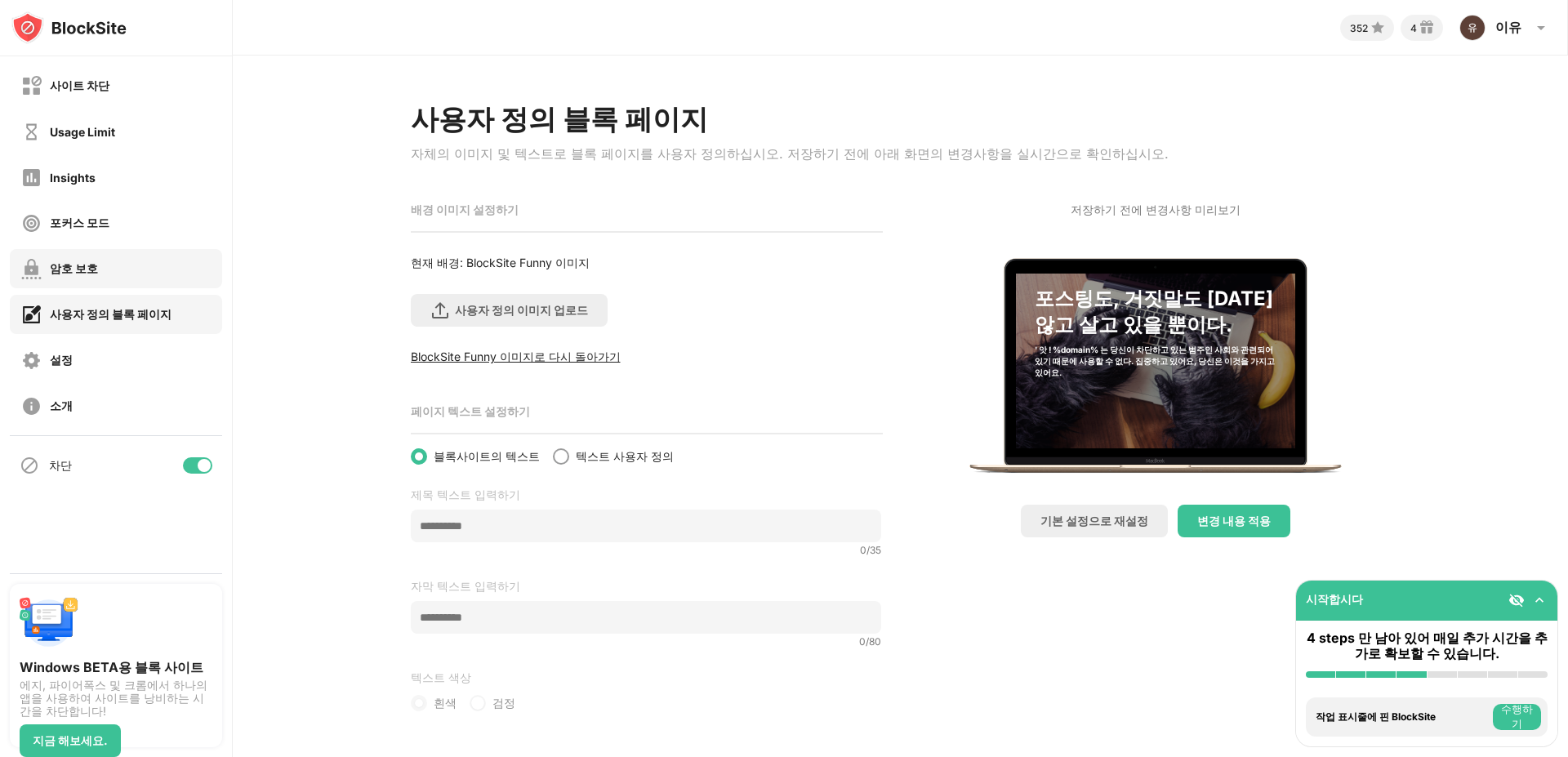
click at [97, 279] on div "암호 보호" at bounding box center [115, 269] width 212 height 39
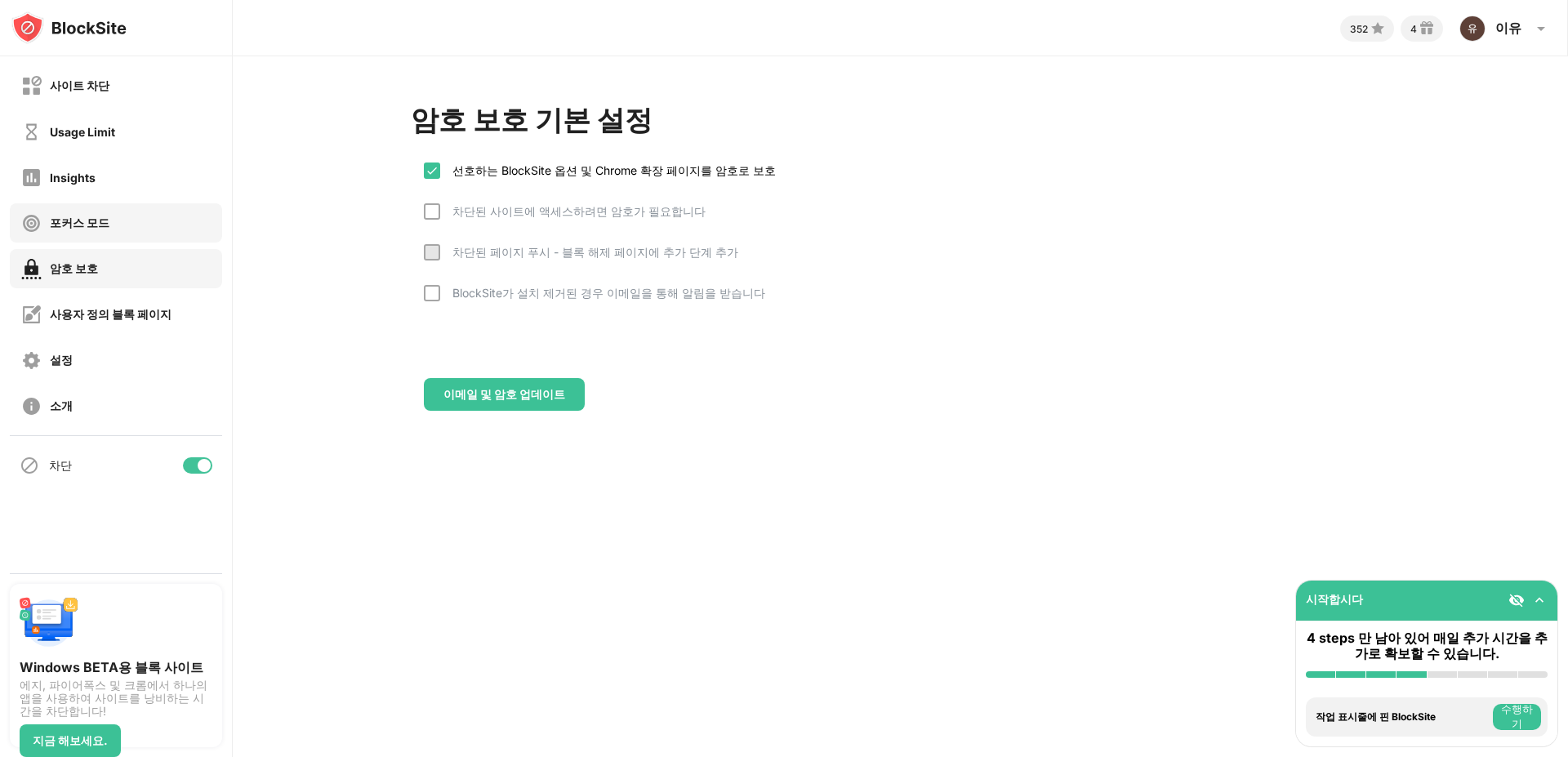
click at [101, 224] on div "포커스 모드" at bounding box center [79, 223] width 59 height 15
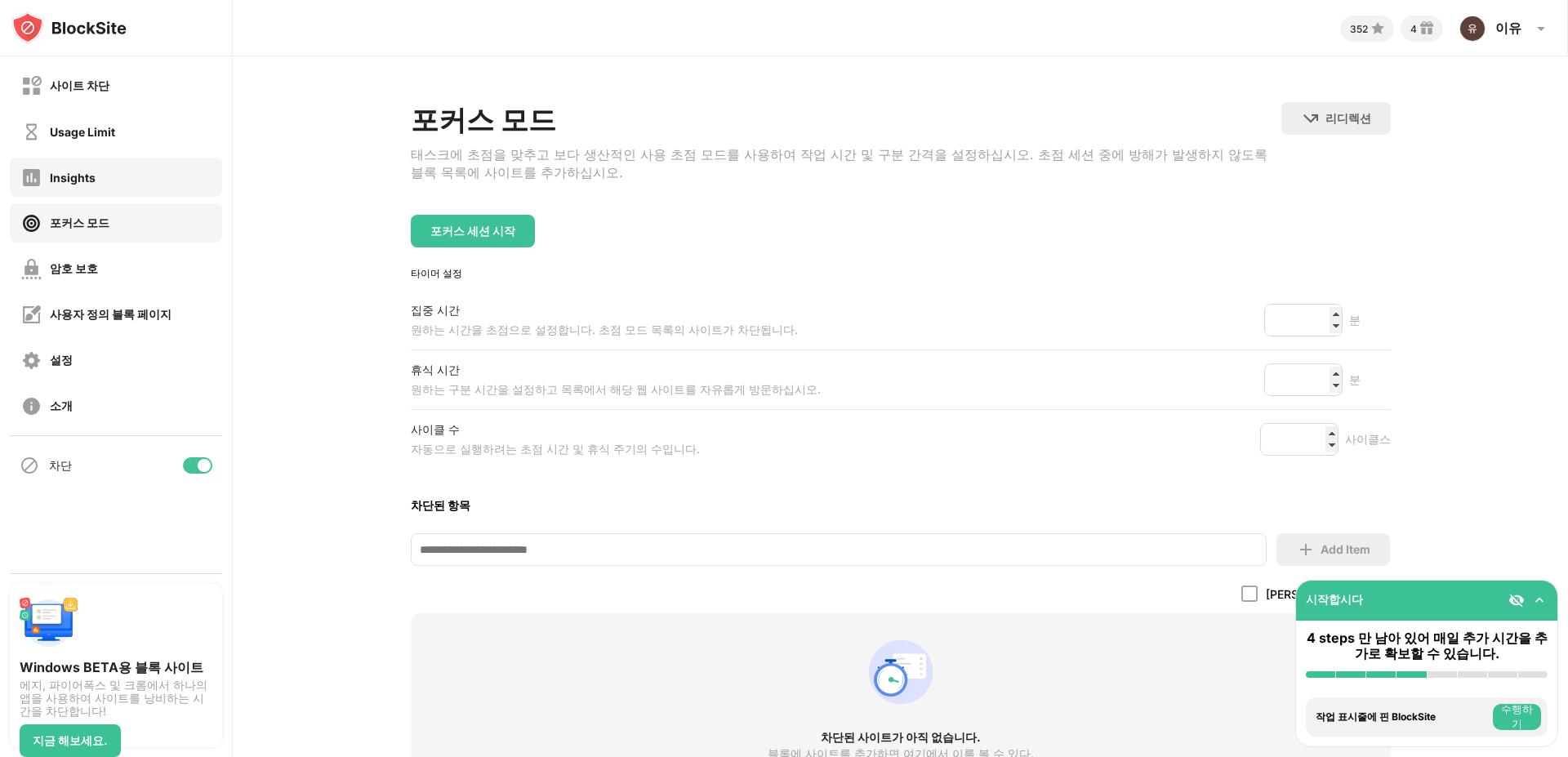
click at [99, 190] on div "Insights" at bounding box center [115, 178] width 212 height 39
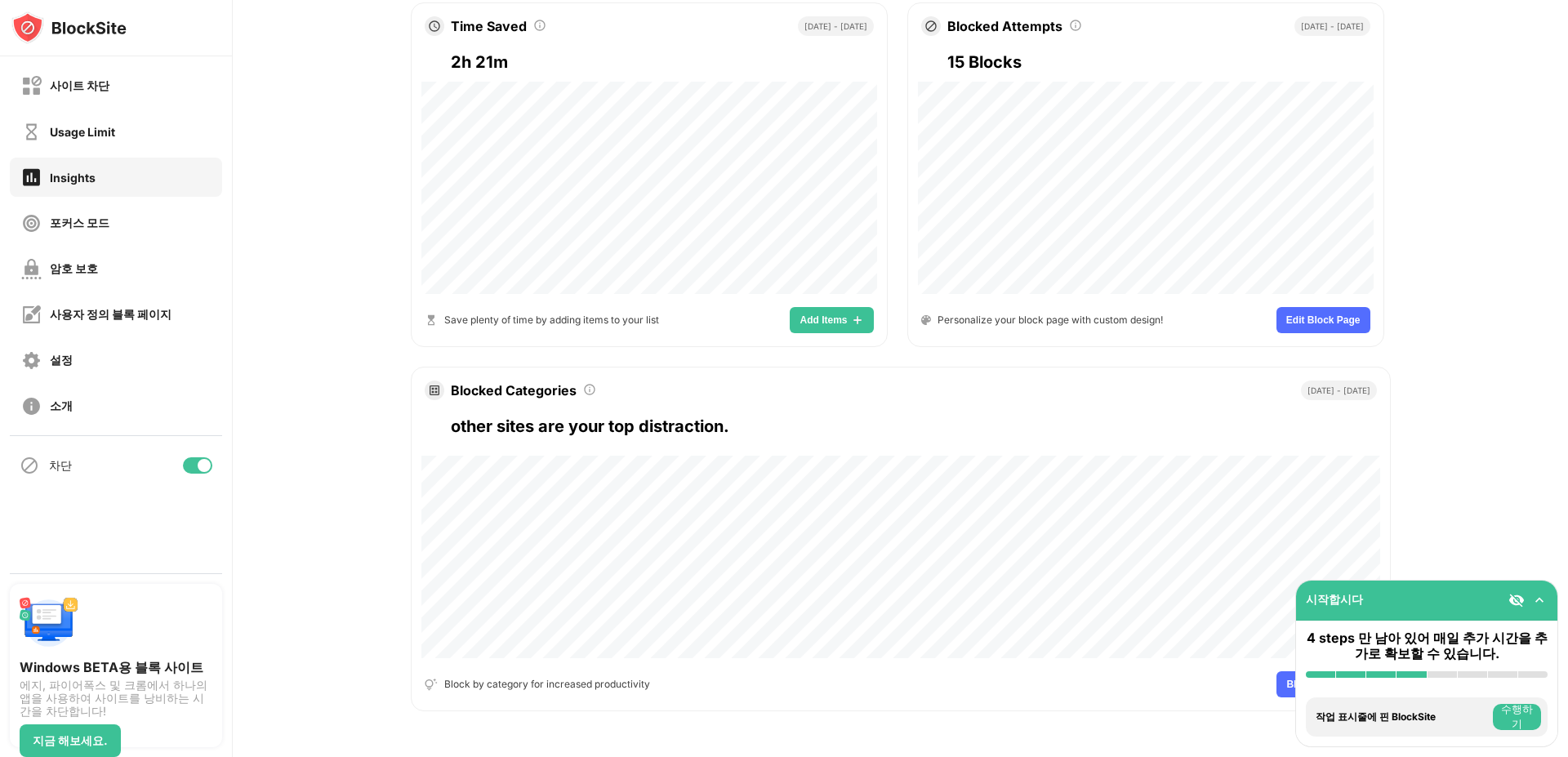
scroll to position [670, 0]
click at [180, 463] on div "차단" at bounding box center [115, 465] width 212 height 39
click at [193, 467] on div at bounding box center [197, 465] width 29 height 16
click at [32, 310] on img at bounding box center [32, 315] width 21 height 21
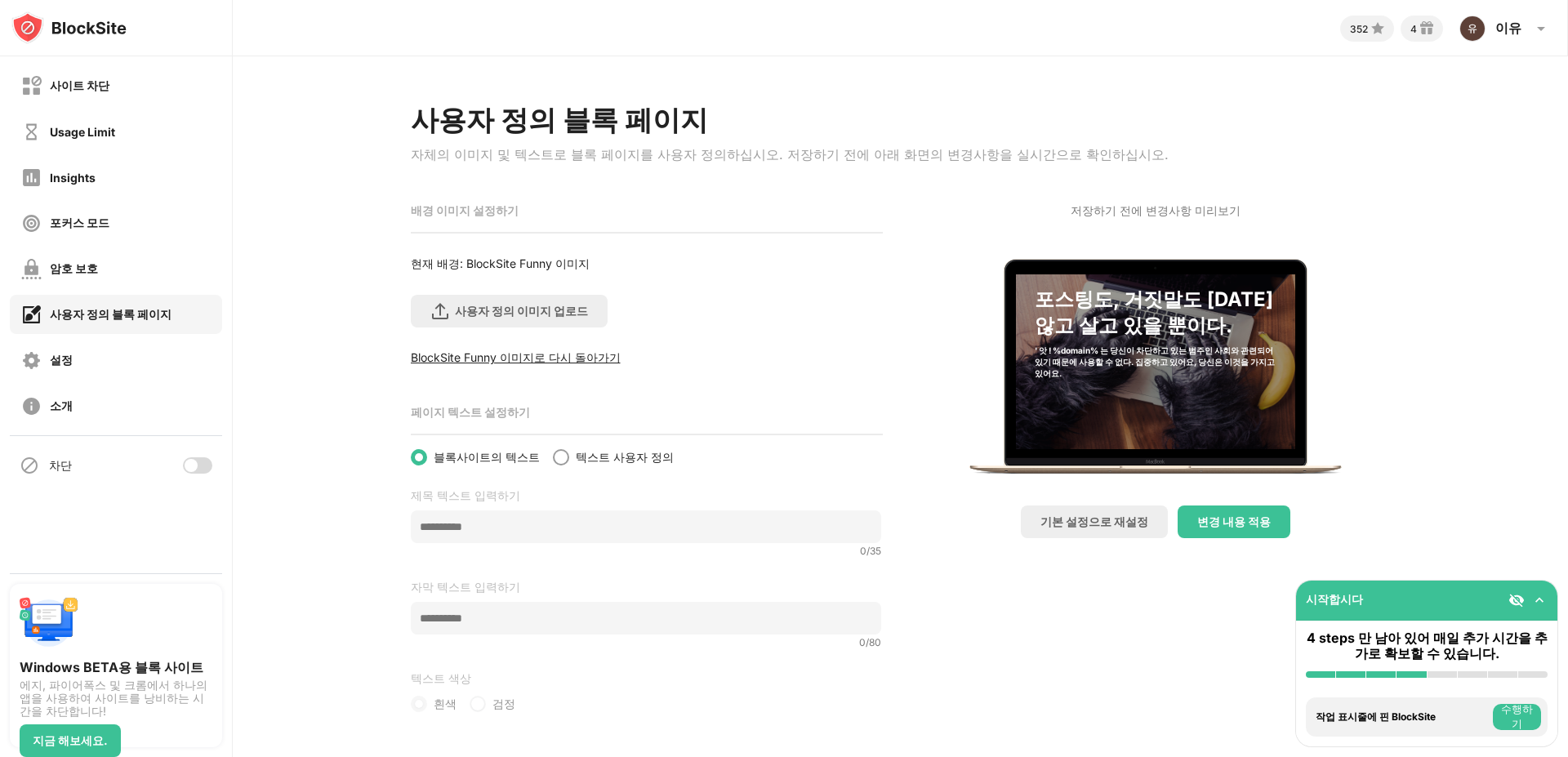
click at [97, 70] on div "사이트 차단" at bounding box center [115, 86] width 212 height 39
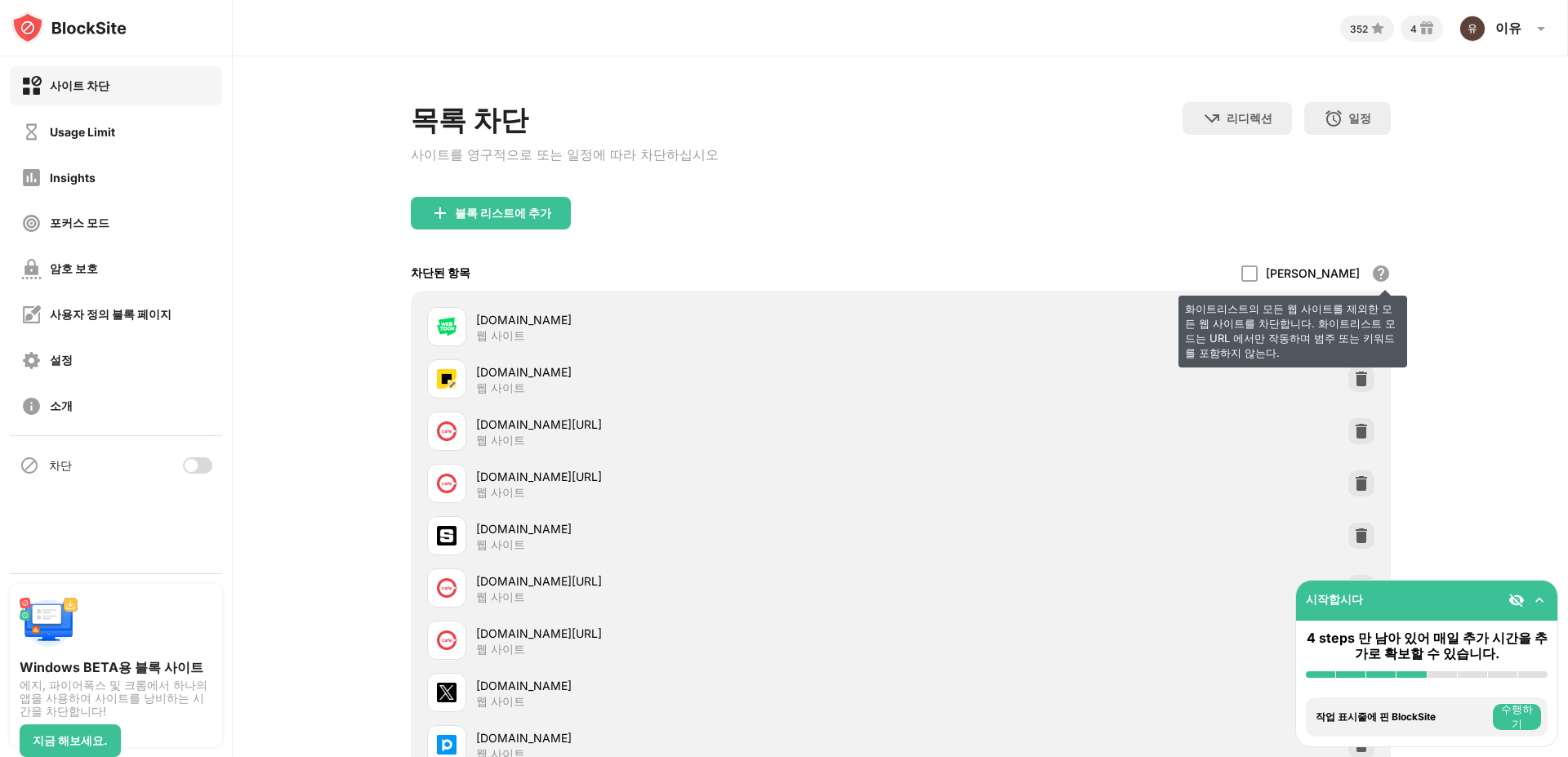
click at [1374, 274] on div "화이트리스트의 모든 웹 사이트를 제외한 모든 웹 사이트를 차단합니다. 화이트리스트 모드는 URL 에서만 작동하며 범주 또는 키워드를 포함하지 …" at bounding box center [1380, 273] width 20 height 20
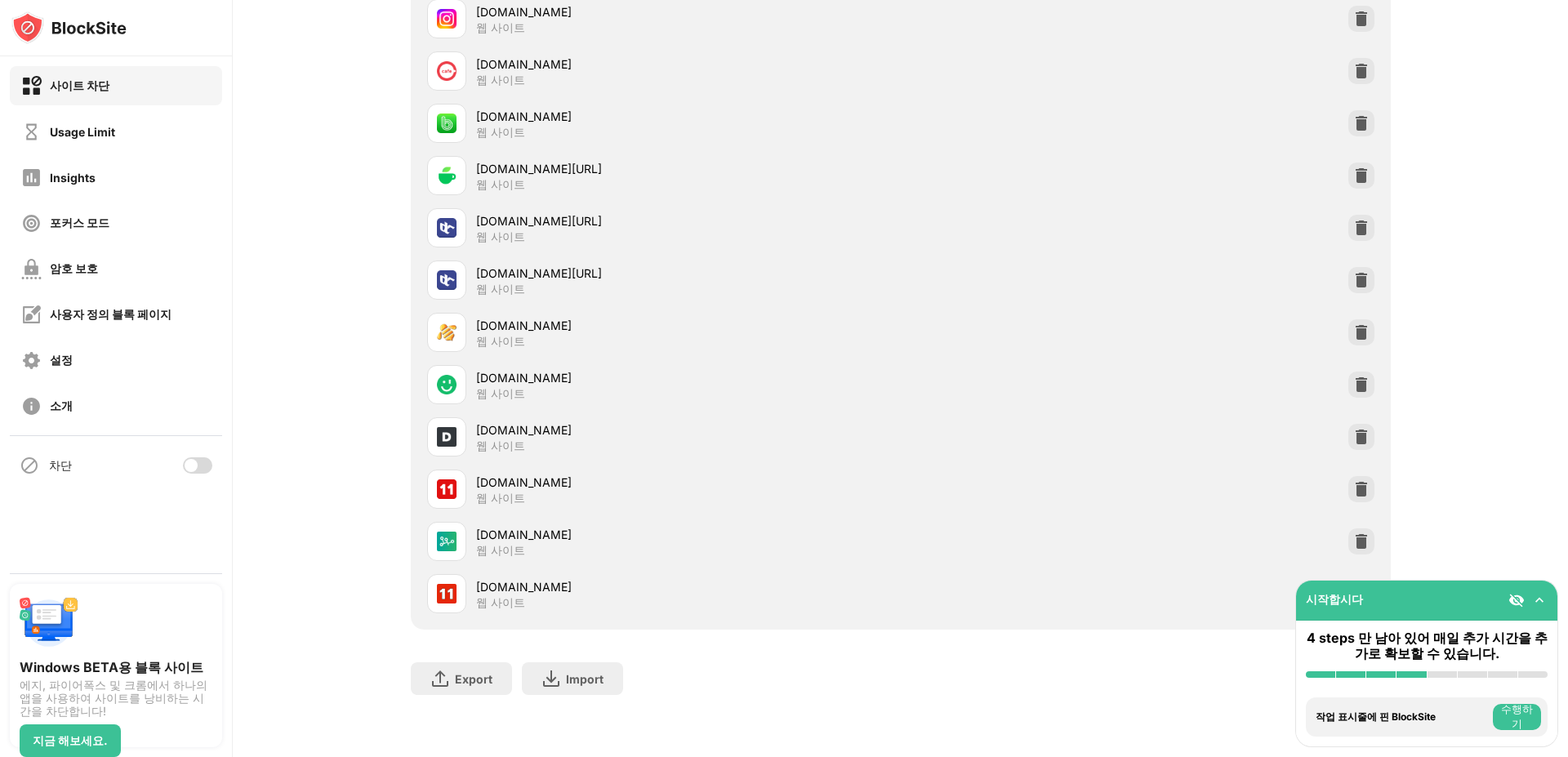
scroll to position [1997, 0]
click at [82, 136] on div "Usage Limit" at bounding box center [82, 132] width 65 height 14
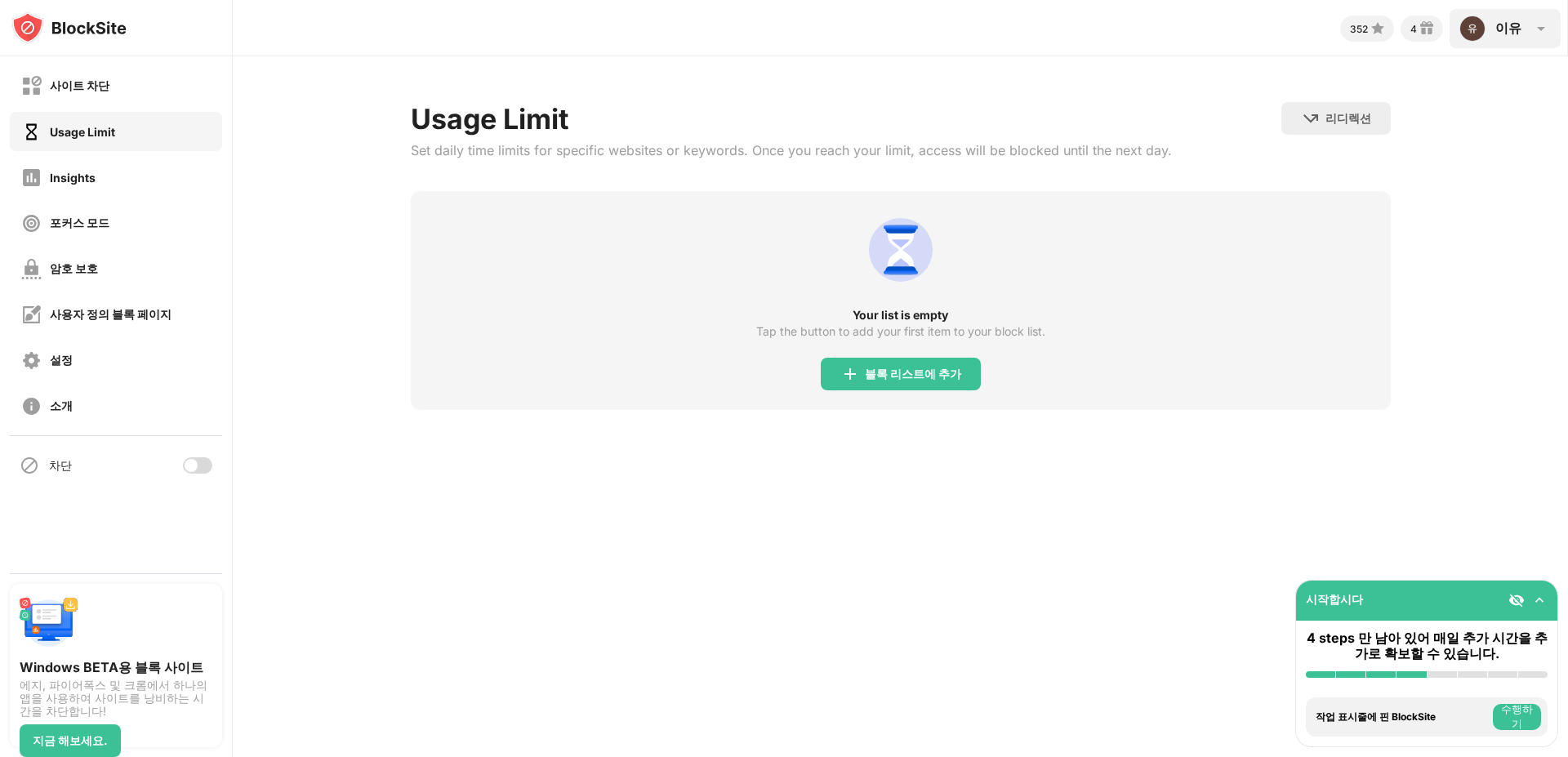
click at [1497, 20] on div "이유" at bounding box center [1508, 28] width 26 height 18
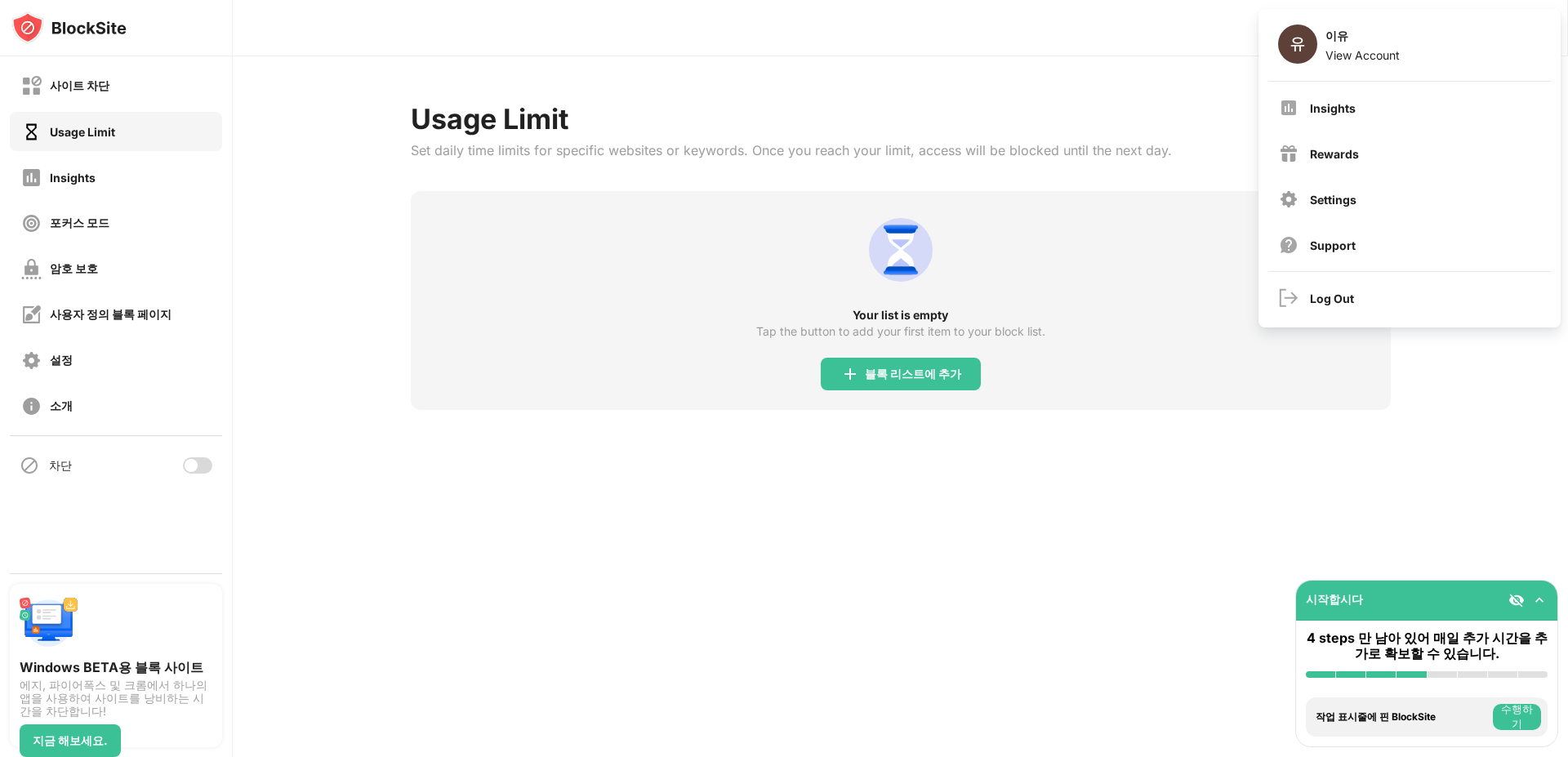
click at [57, 179] on div "Insights" at bounding box center [72, 178] width 45 height 14
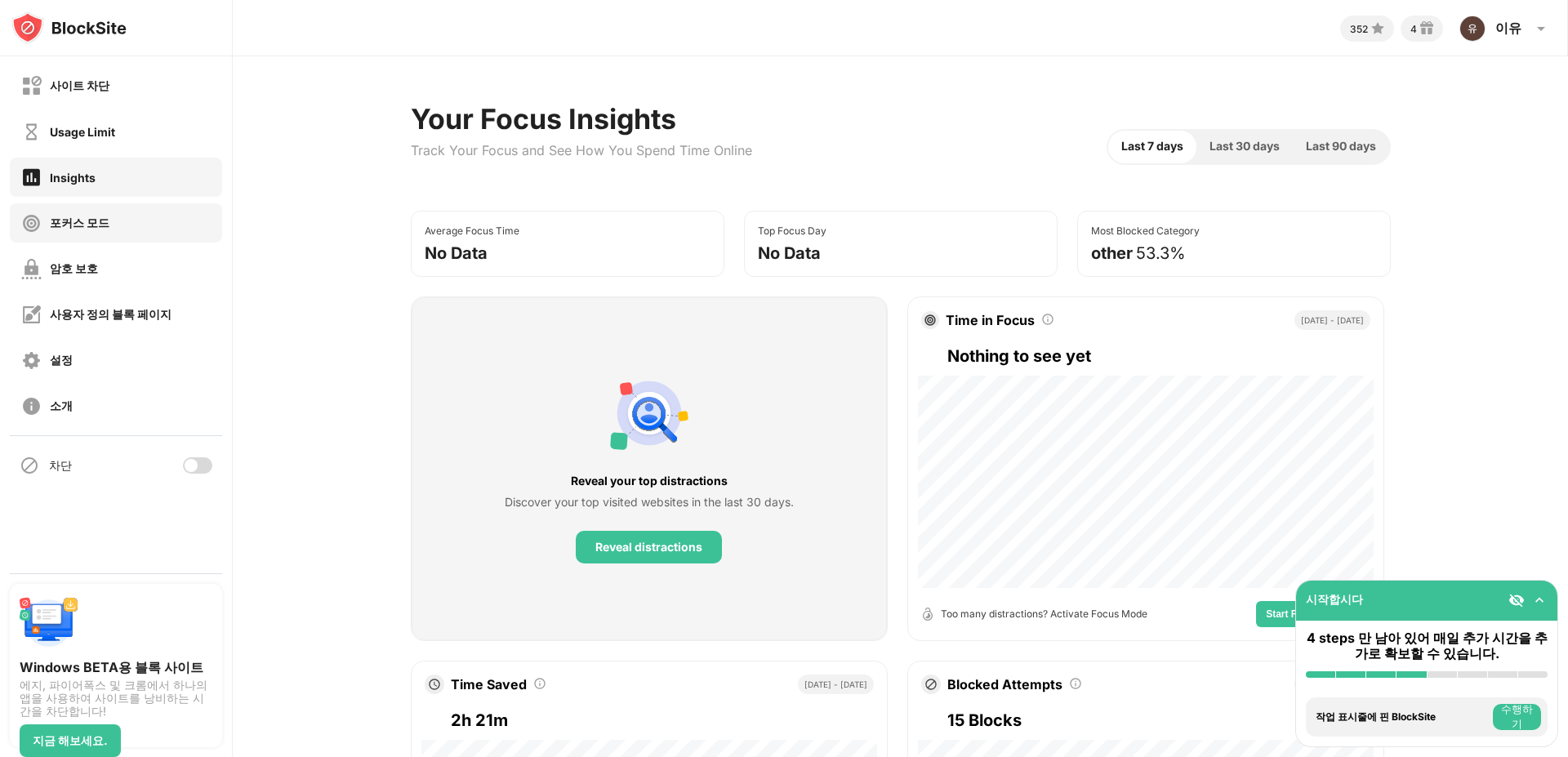
click at [151, 222] on div "포커스 모드" at bounding box center [115, 223] width 212 height 39
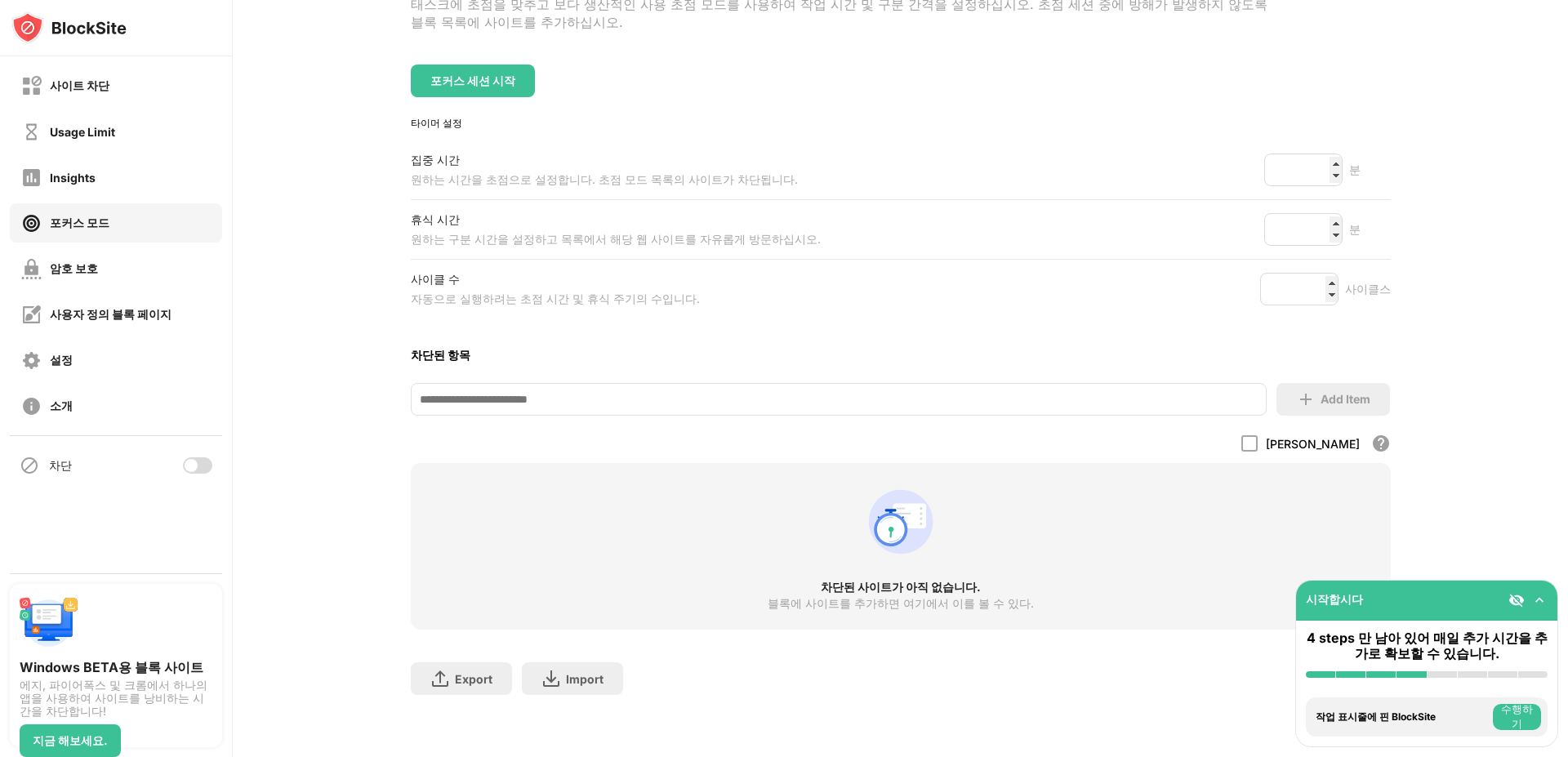
scroll to position [169, 0]
click at [100, 265] on div "암호 보호" at bounding box center [115, 269] width 212 height 39
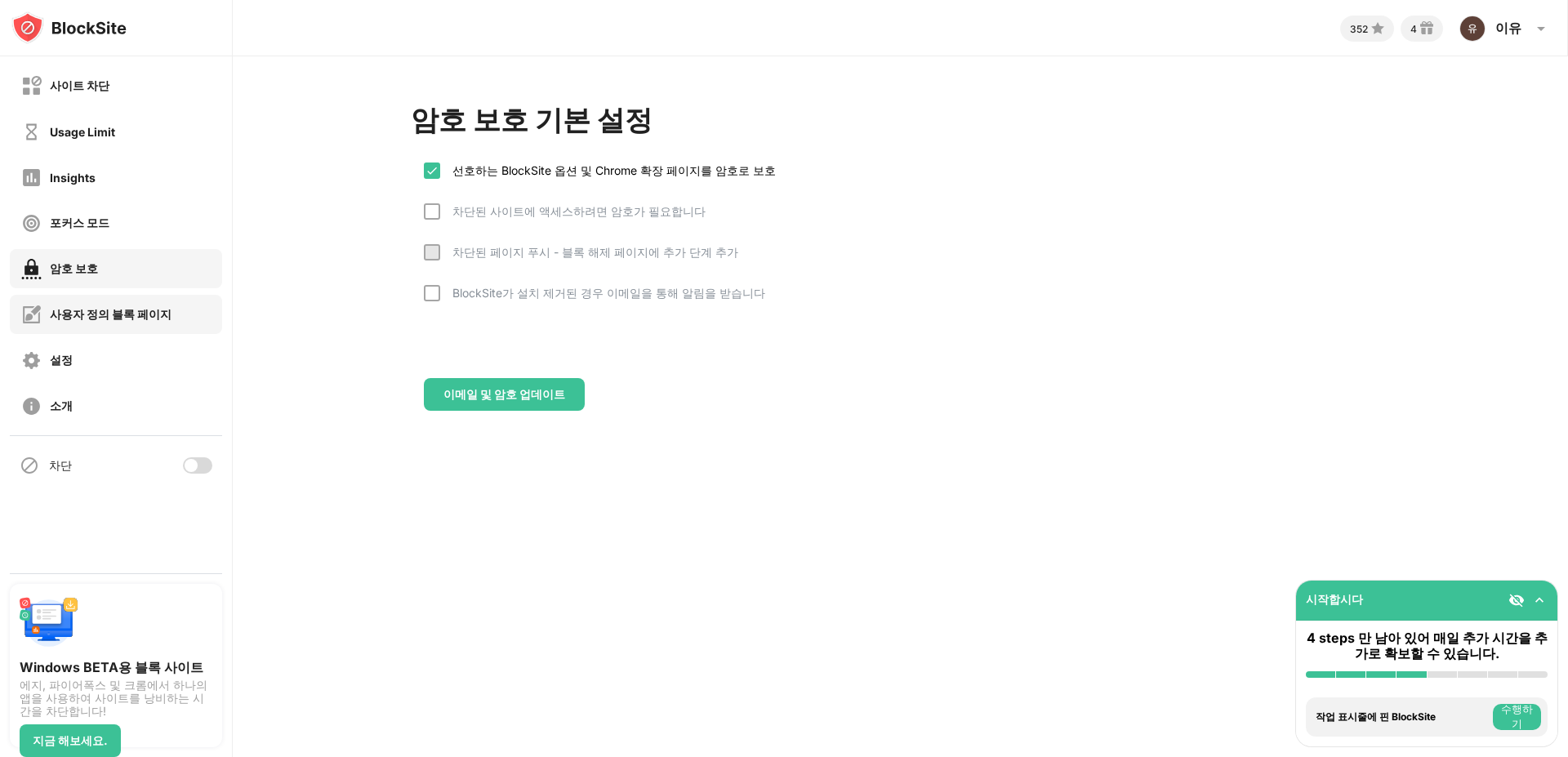
click at [153, 330] on div "사용자 정의 블록 페이지" at bounding box center [115, 314] width 212 height 39
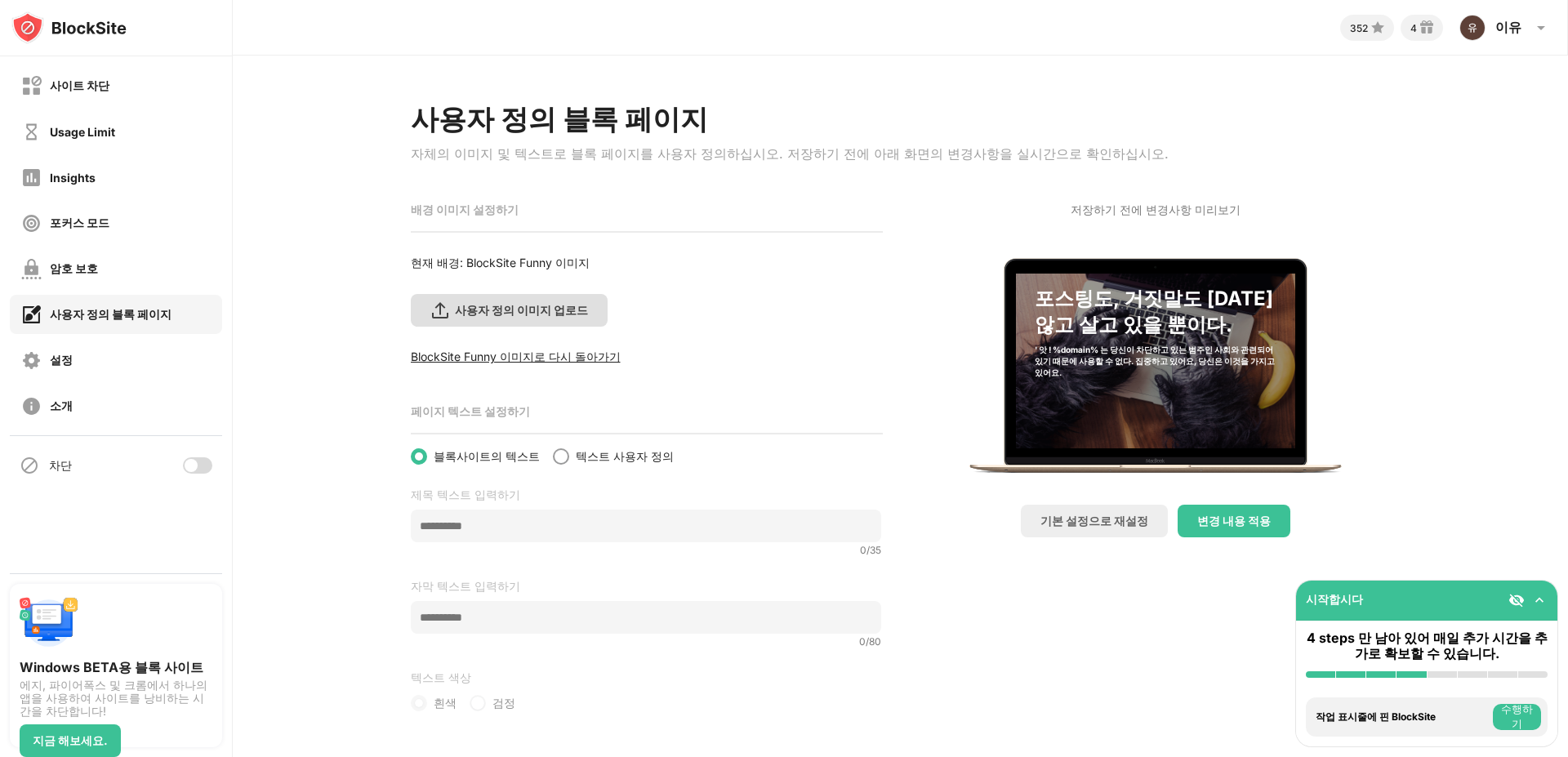
scroll to position [23, 0]
click at [93, 336] on div "사이트 차단 Usage Limit Insights 포커스 모드 암호 보호 사용자 정의 블록 페이지 설정 소개" at bounding box center [116, 245] width 232 height 378
click at [99, 350] on div "설정" at bounding box center [115, 360] width 212 height 39
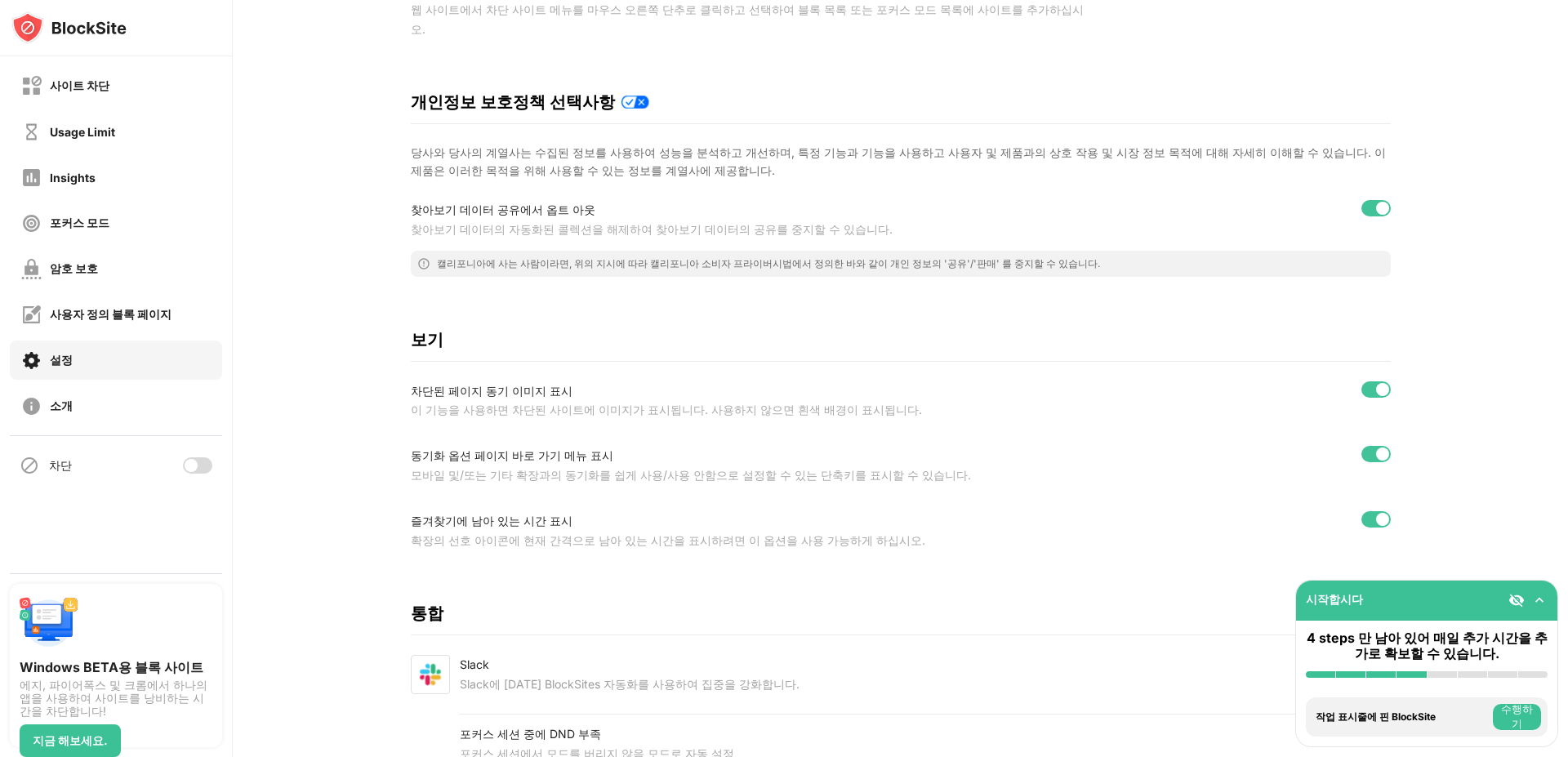
scroll to position [268, 0]
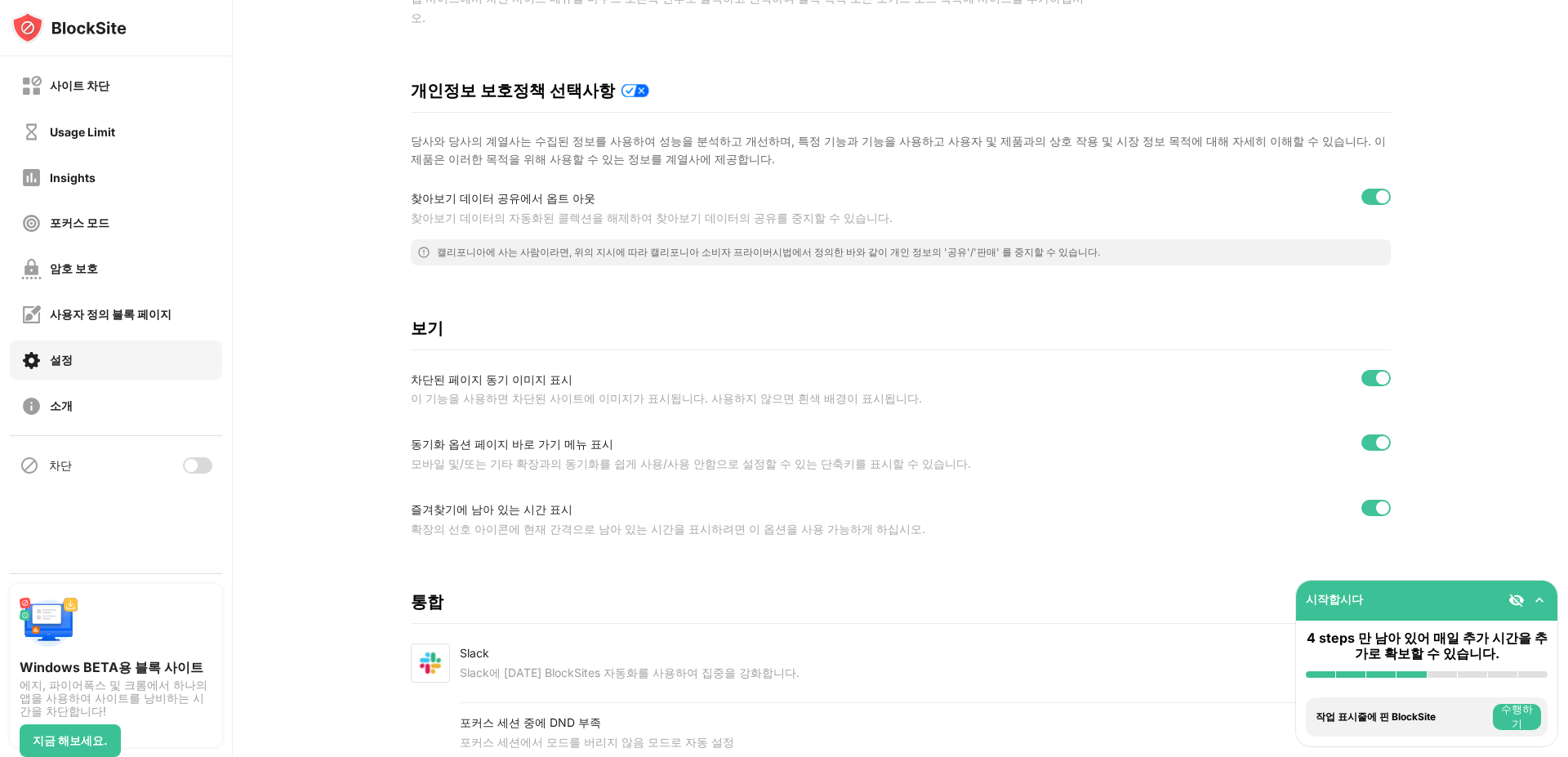
drag, startPoint x: 851, startPoint y: 458, endPoint x: 1004, endPoint y: 651, distance: 246.3
click at [1004, 651] on div "Slack Slack에 [DATE] BlockSites 자동화를 사용하여 집중을 강화합니다." at bounding box center [901, 663] width 980 height 39
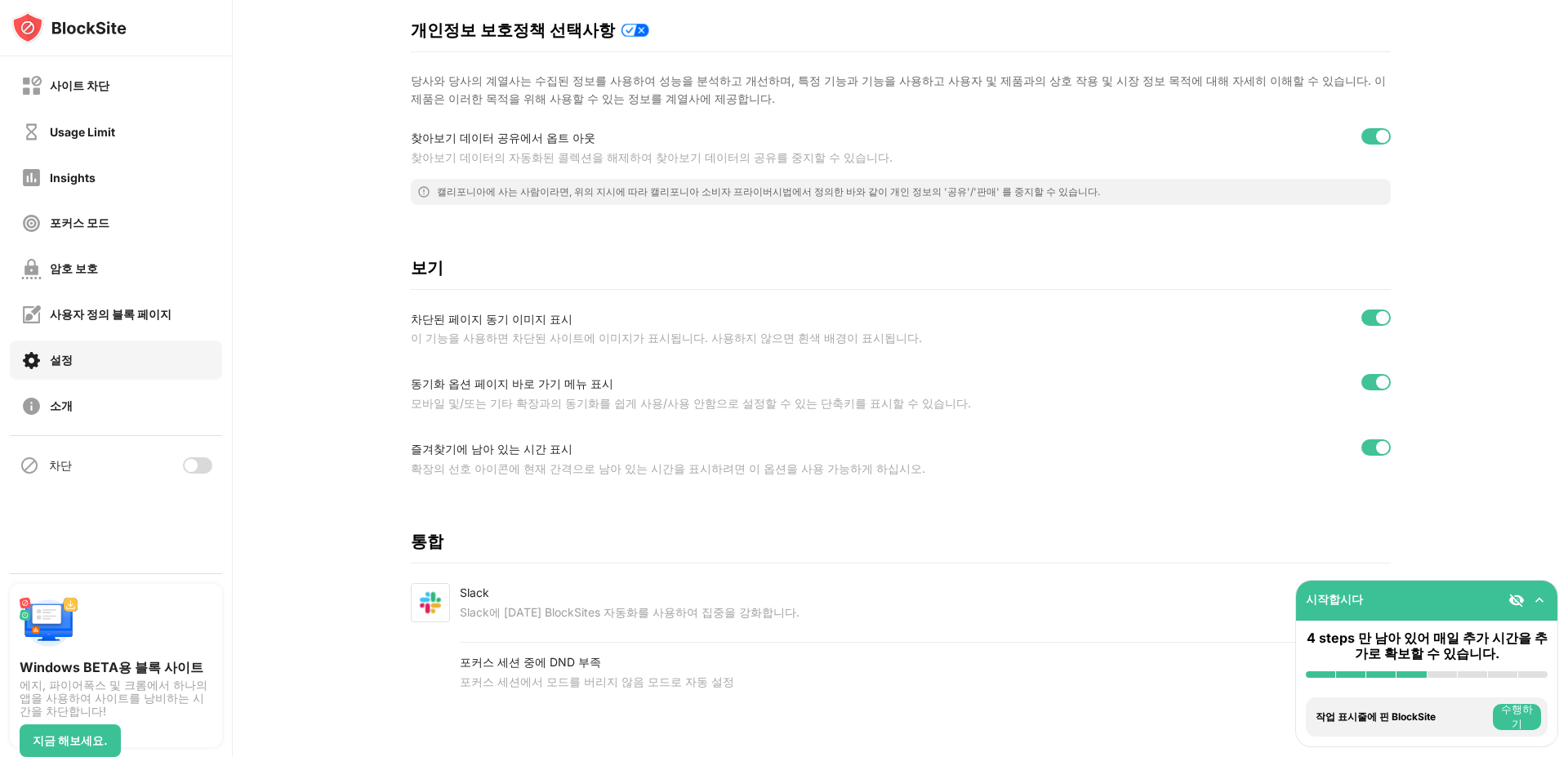
scroll to position [336, 0]
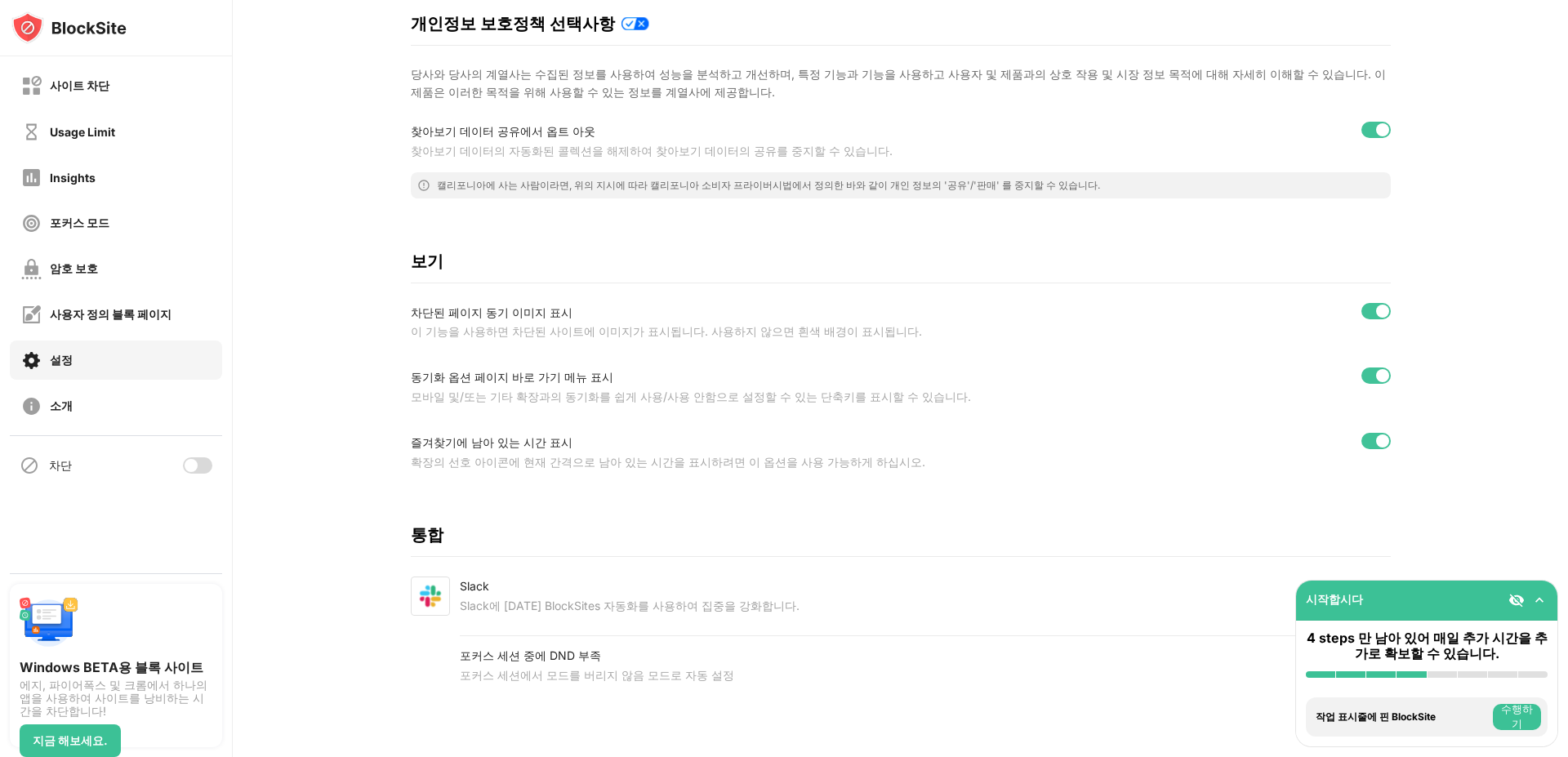
click at [506, 369] on div "동기화 옵션 페이지 바로 가기 메뉴 표시" at bounding box center [754, 377] width 686 height 20
click at [1379, 369] on div at bounding box center [1382, 375] width 13 height 13
drag, startPoint x: 741, startPoint y: 434, endPoint x: 849, endPoint y: 541, distance: 152.0
click at [849, 541] on div "설정 시크릿 모드에서 활성화 일반 마우스 오른쪽 단추 클릭을 사용하여 BlockSite 단축 아이콘 사용하기 웹 사이트에서 차단 사이트 메뉴를…" at bounding box center [901, 239] width 980 height 944
click at [1380, 367] on div at bounding box center [1376, 375] width 29 height 16
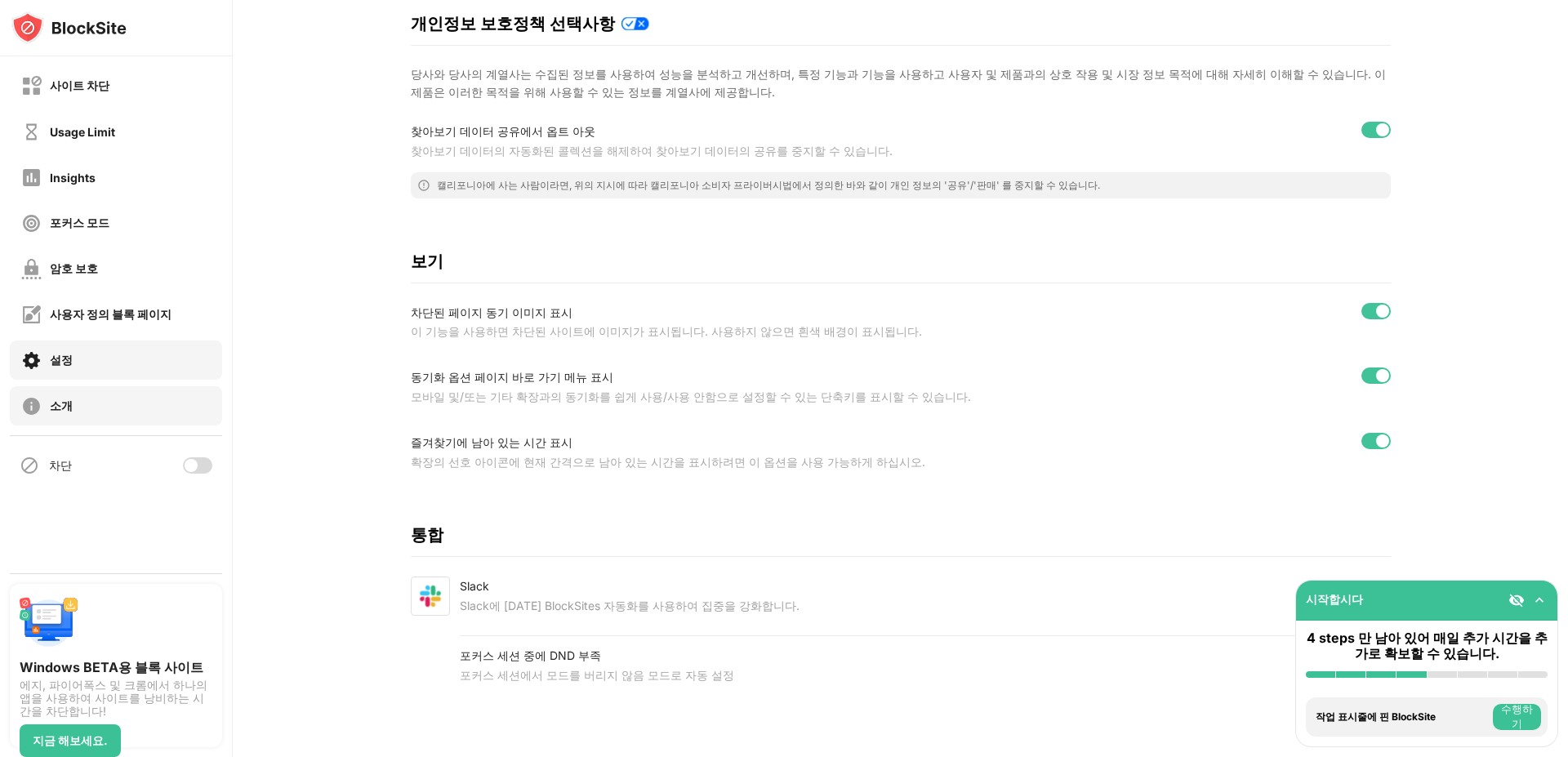
click at [142, 411] on div "소개" at bounding box center [115, 406] width 212 height 39
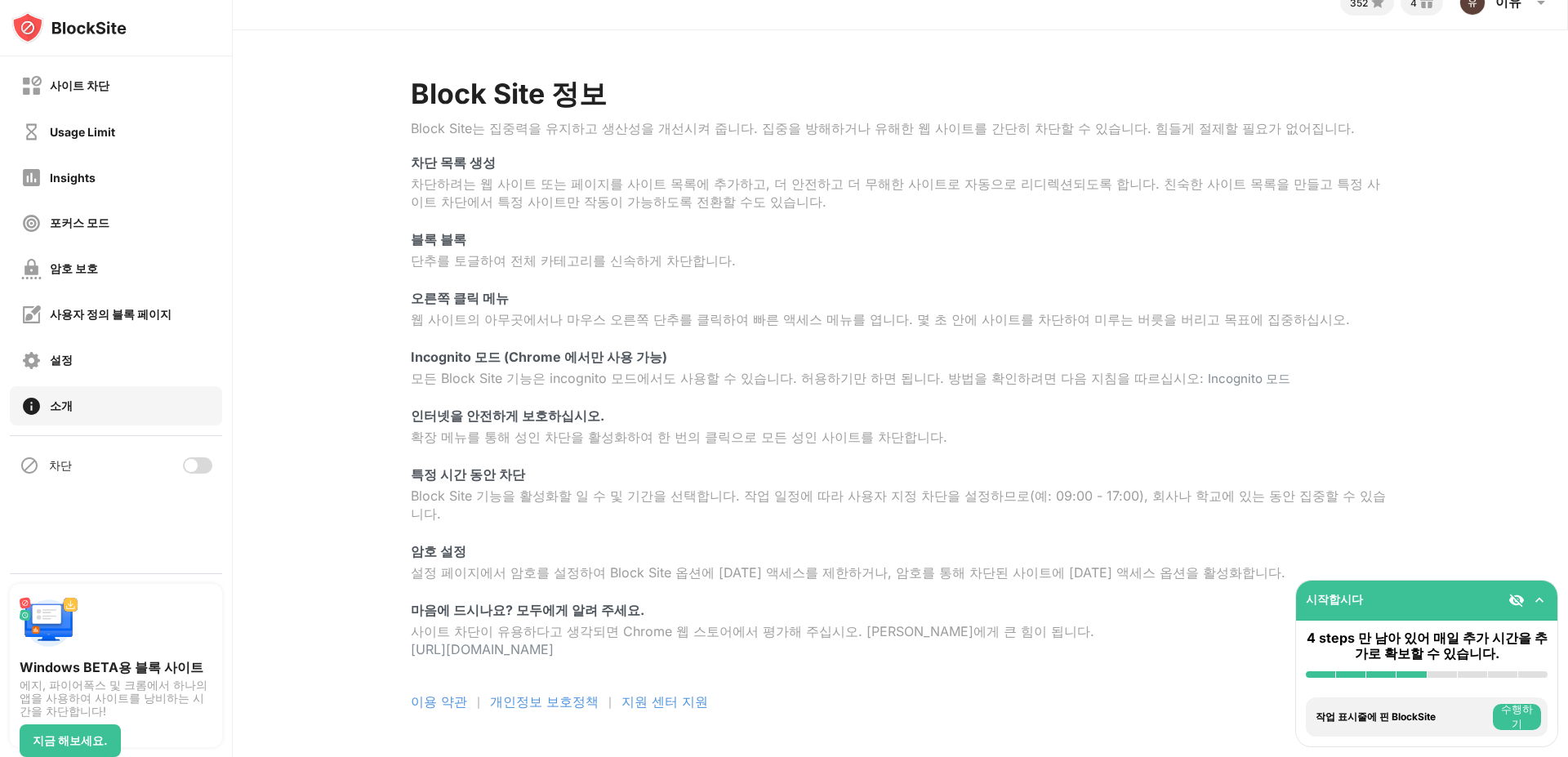
scroll to position [54, 0]
click at [451, 352] on div "Incognito 모드 (Chrome 에서만 사용 가능)" at bounding box center [901, 357] width 980 height 18
click at [463, 428] on div "확장 메뉴를 통해 성인 차단을 활성화하여 한 번의 클릭으로 모든 성인 사이트를 차단합니다." at bounding box center [901, 437] width 980 height 18
click at [487, 501] on div "Block Site 기능을 활성화할 일 수 및 기간을 선택합니다. 작업 일정에 따라 사용자 지정 차단을 설정하므로(예: 09:00 - 17:0…" at bounding box center [901, 506] width 980 height 36
click at [456, 624] on div "사이트 차단이 유용하다고 생각되면 Chrome 웹 스토어에서 평가해 주십시오. [PERSON_NAME]에게 큰 힘이 됩니다. [URL][DOM…" at bounding box center [901, 640] width 980 height 34
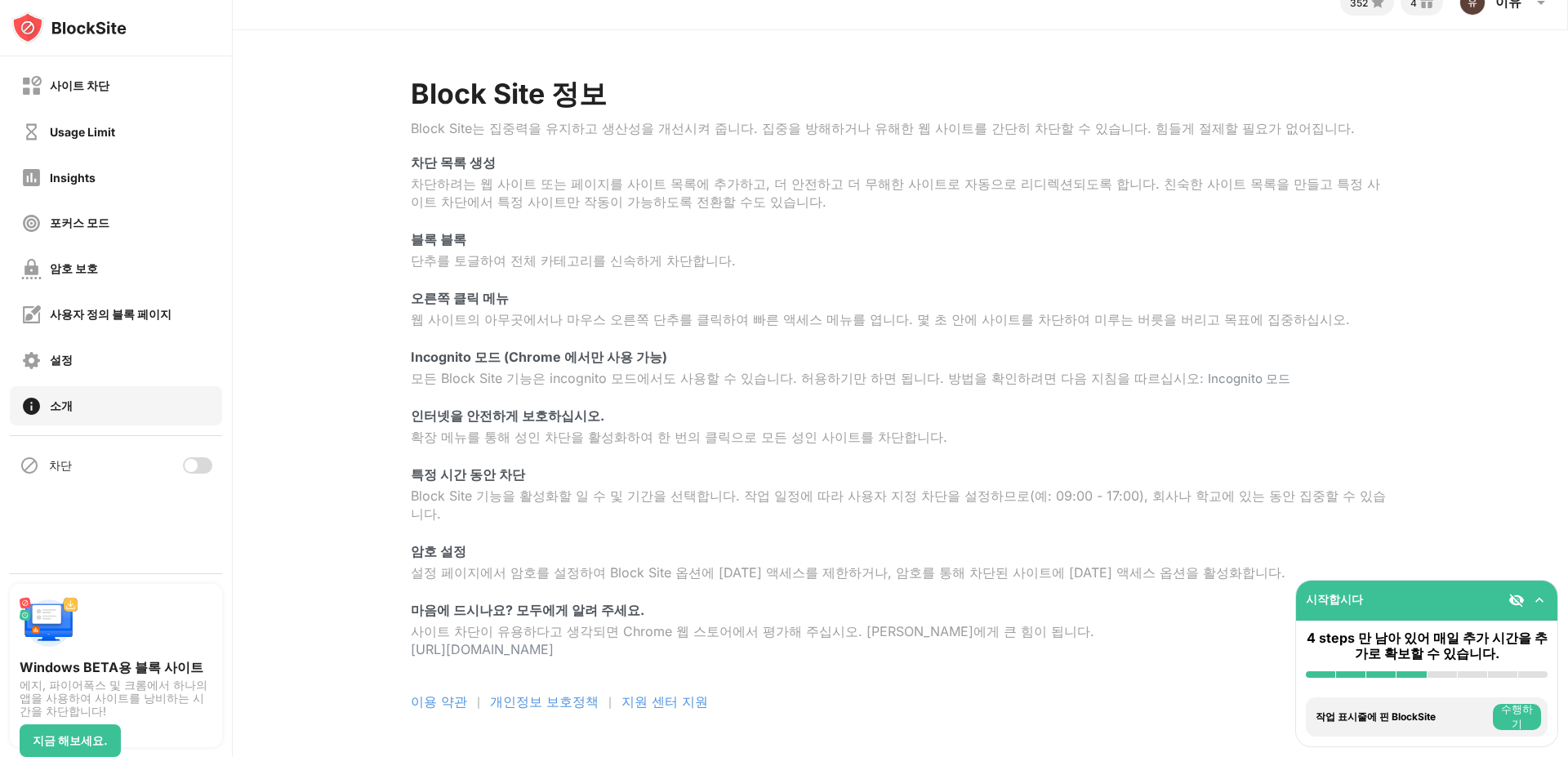
click at [456, 623] on div "사이트 차단이 유용하다고 생각되면 Chrome 웹 스토어에서 평가해 주십시오. [PERSON_NAME]에게 큰 힘이 됩니다. [URL][DOM…" at bounding box center [901, 640] width 980 height 34
click at [29, 463] on img at bounding box center [29, 465] width 20 height 20
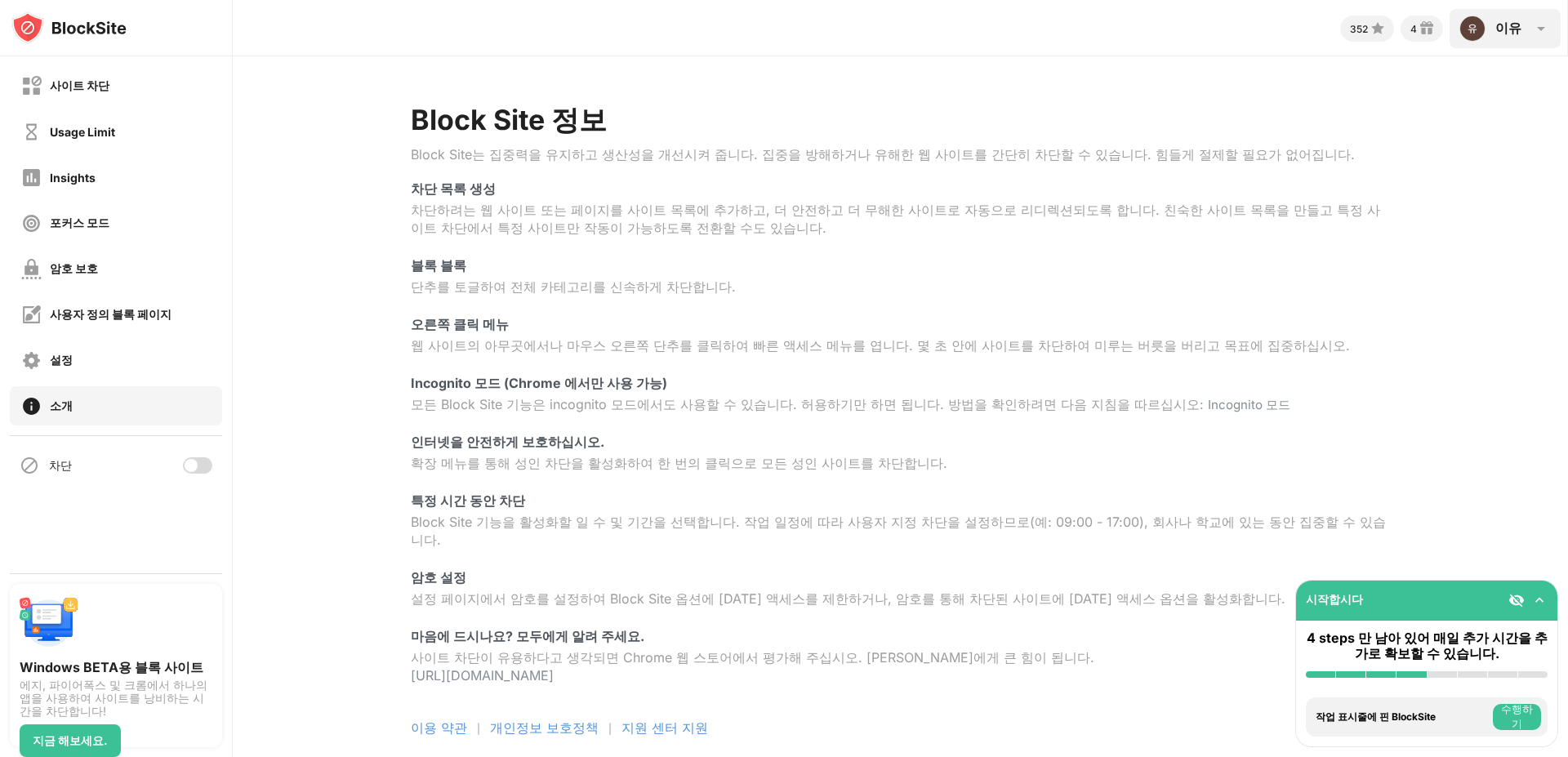
click at [1480, 33] on img at bounding box center [1472, 28] width 26 height 26
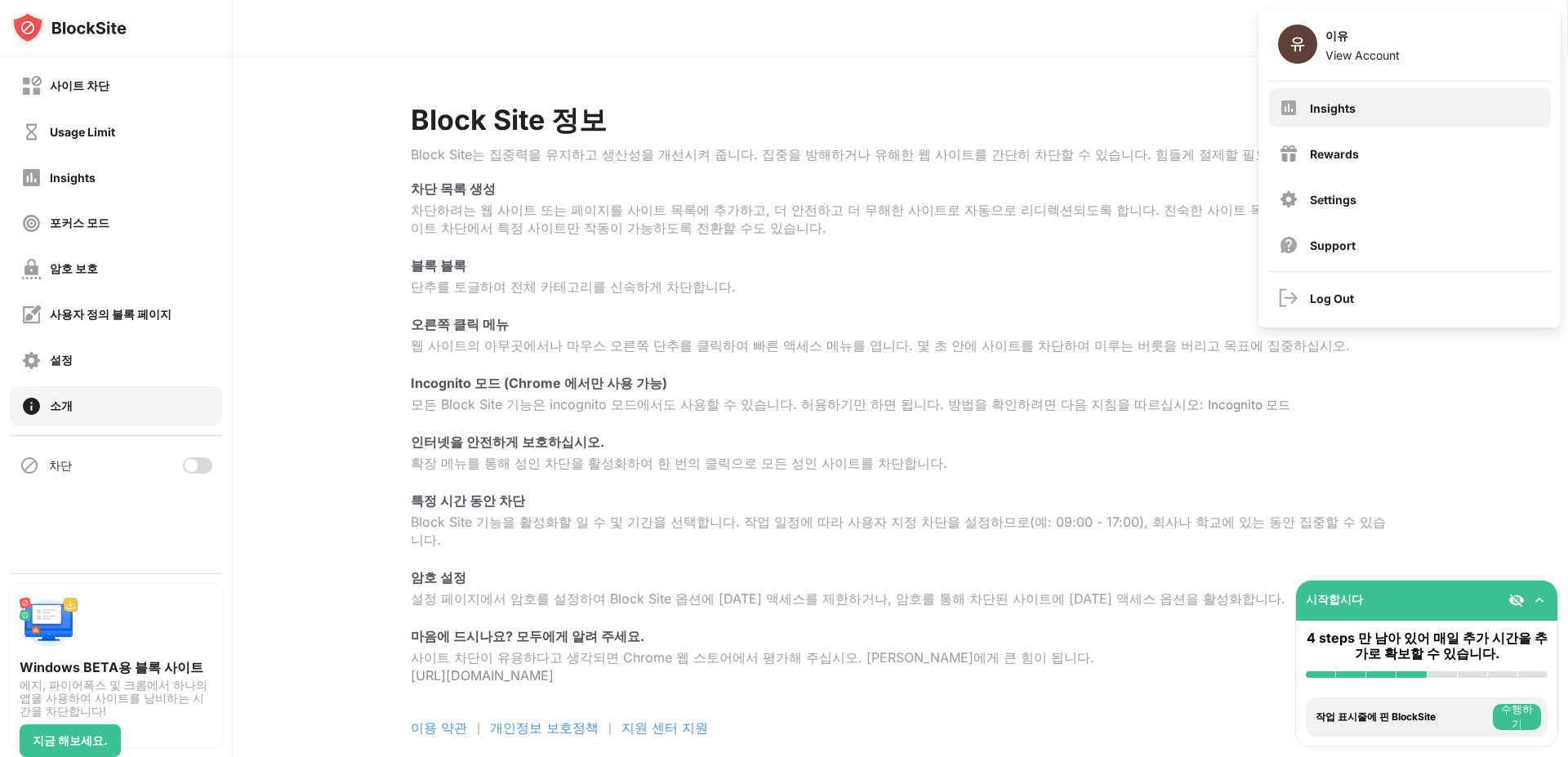
click at [1462, 115] on div "Insights" at bounding box center [1409, 108] width 282 height 39
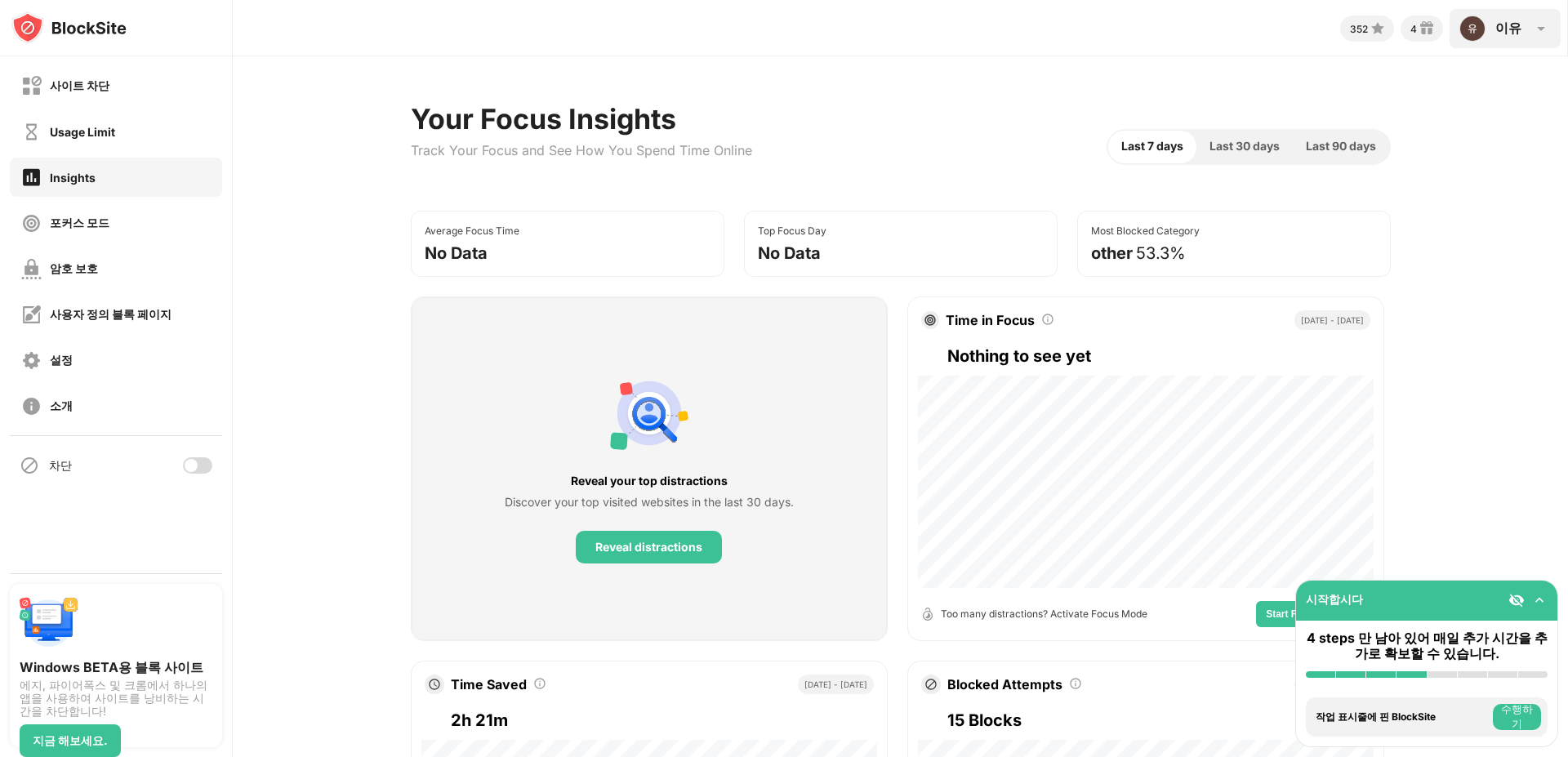
click at [1515, 21] on div "이유" at bounding box center [1508, 28] width 26 height 18
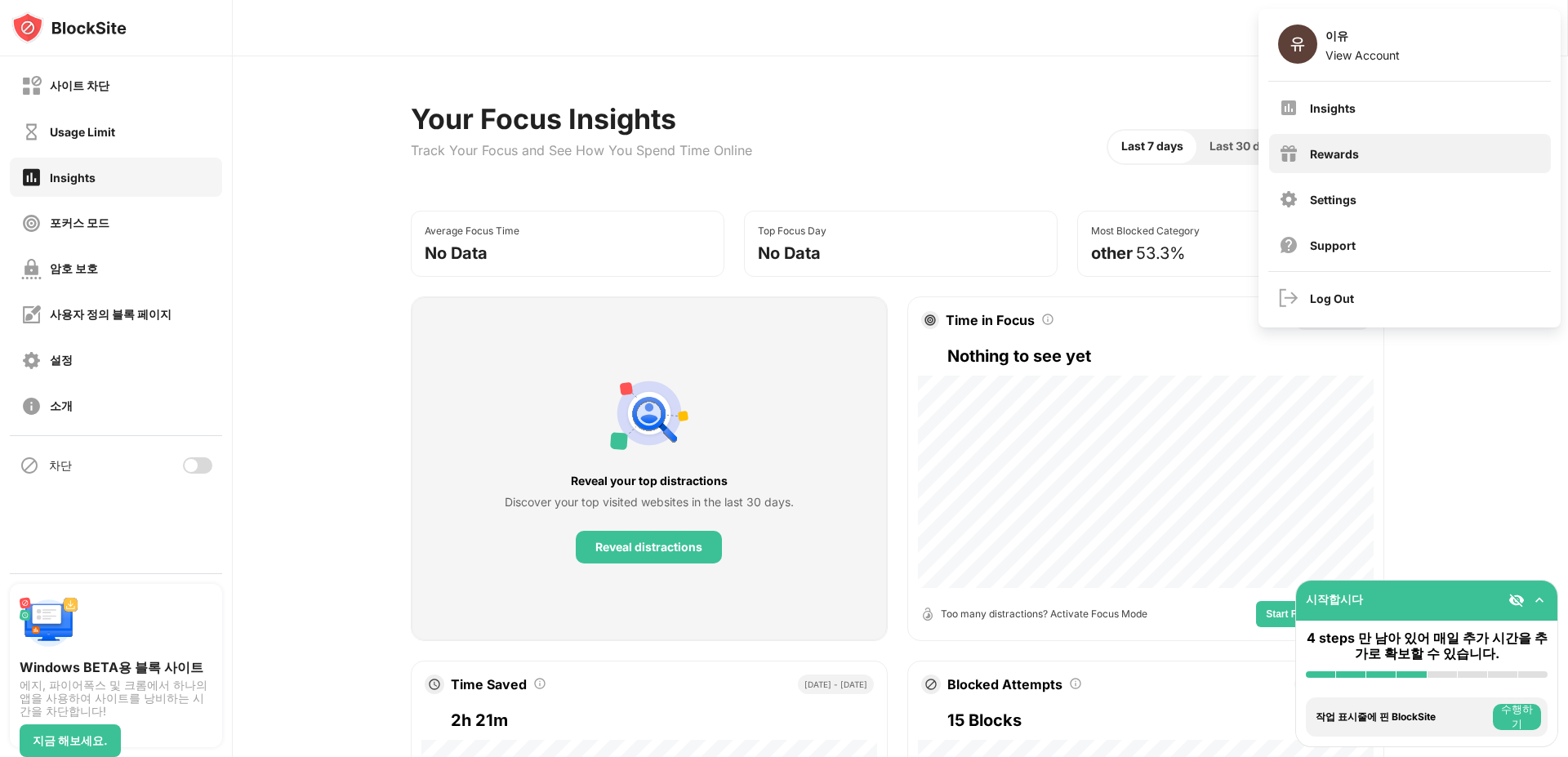
click at [1443, 145] on div "Rewards" at bounding box center [1409, 154] width 282 height 39
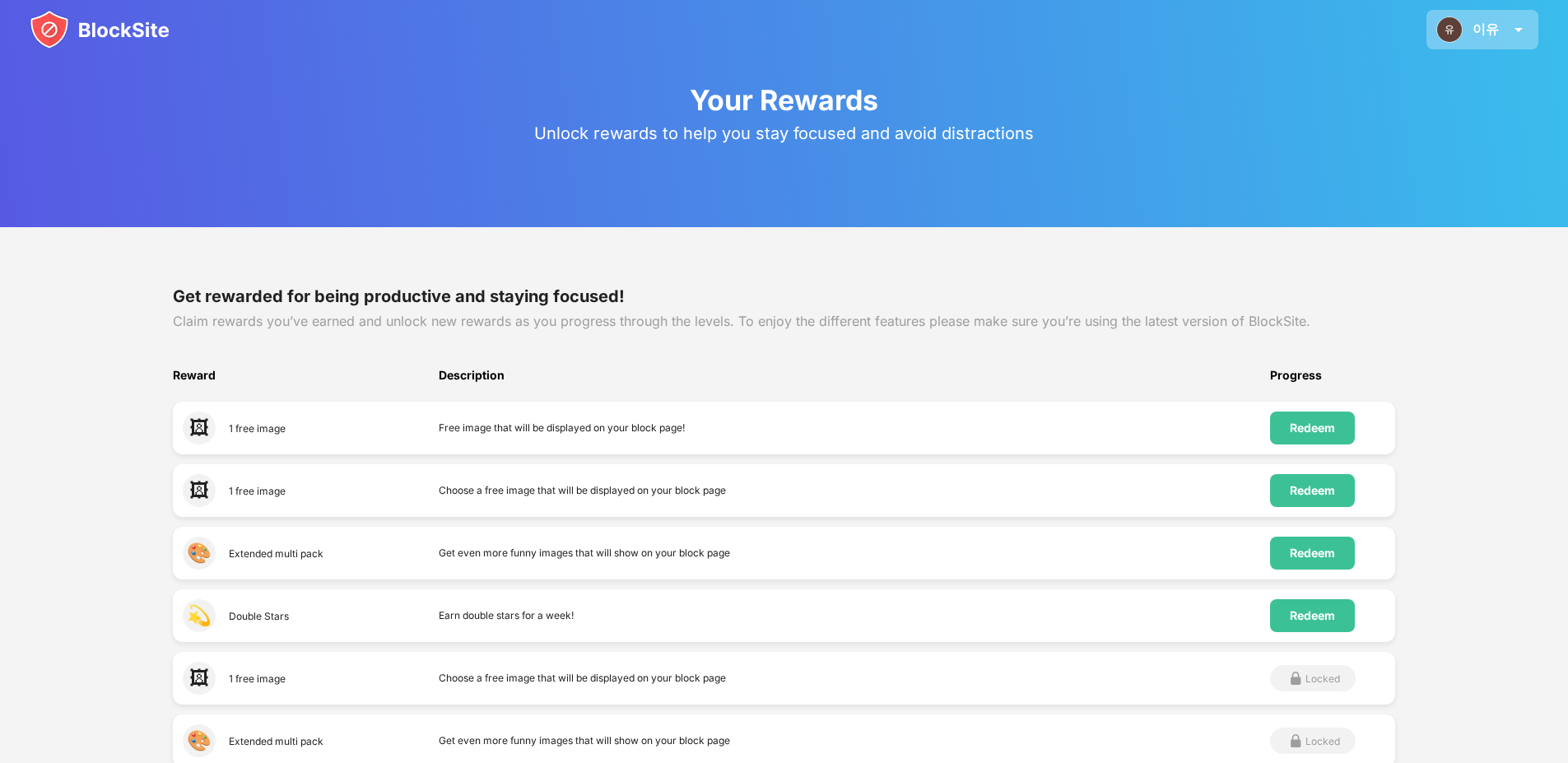
click at [1503, 22] on div "이유 이유 View Account Insights Rewards Settings Support Log Out" at bounding box center [1482, 29] width 112 height 40
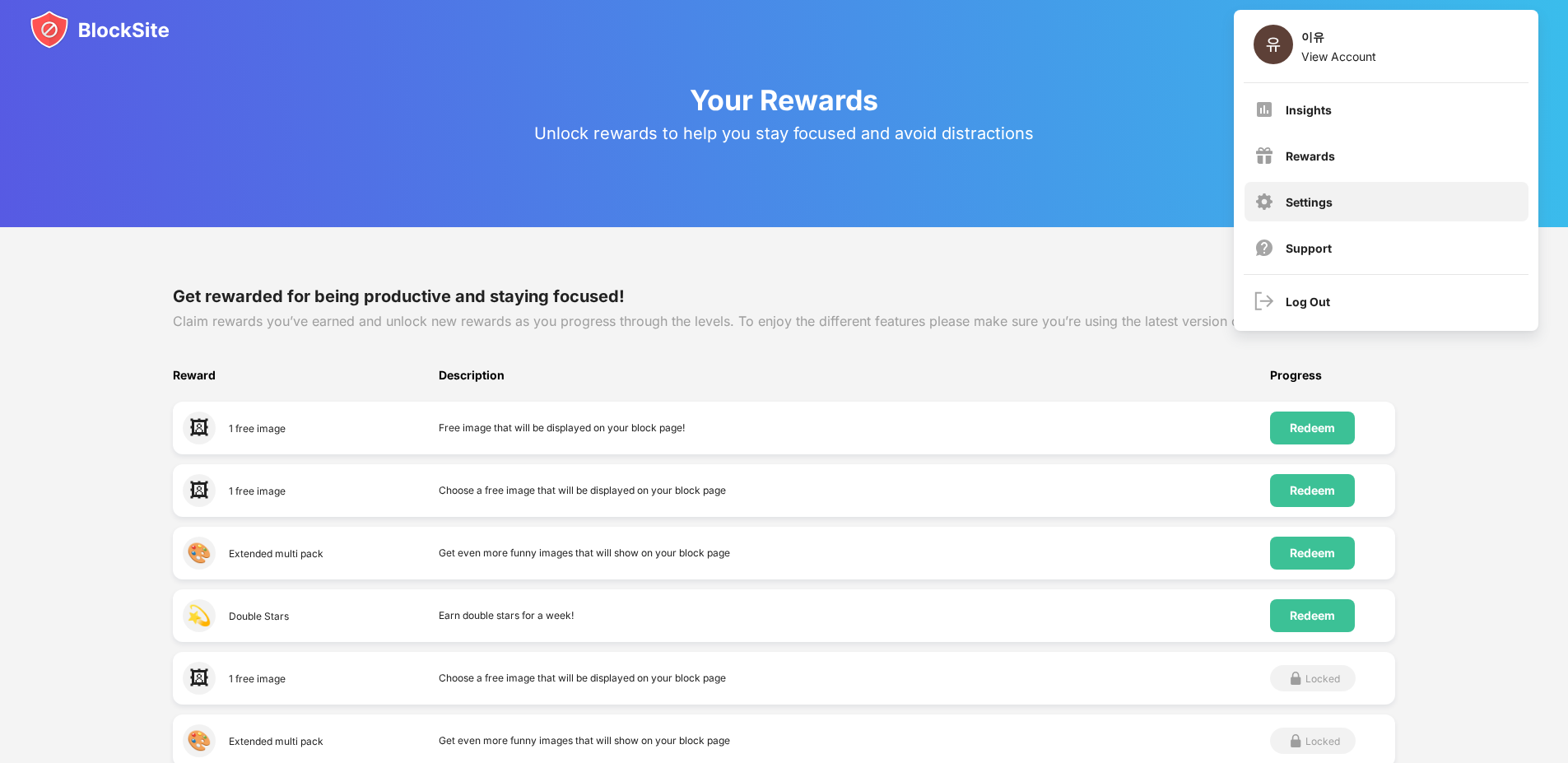
click at [1417, 200] on div "Settings" at bounding box center [1386, 202] width 284 height 40
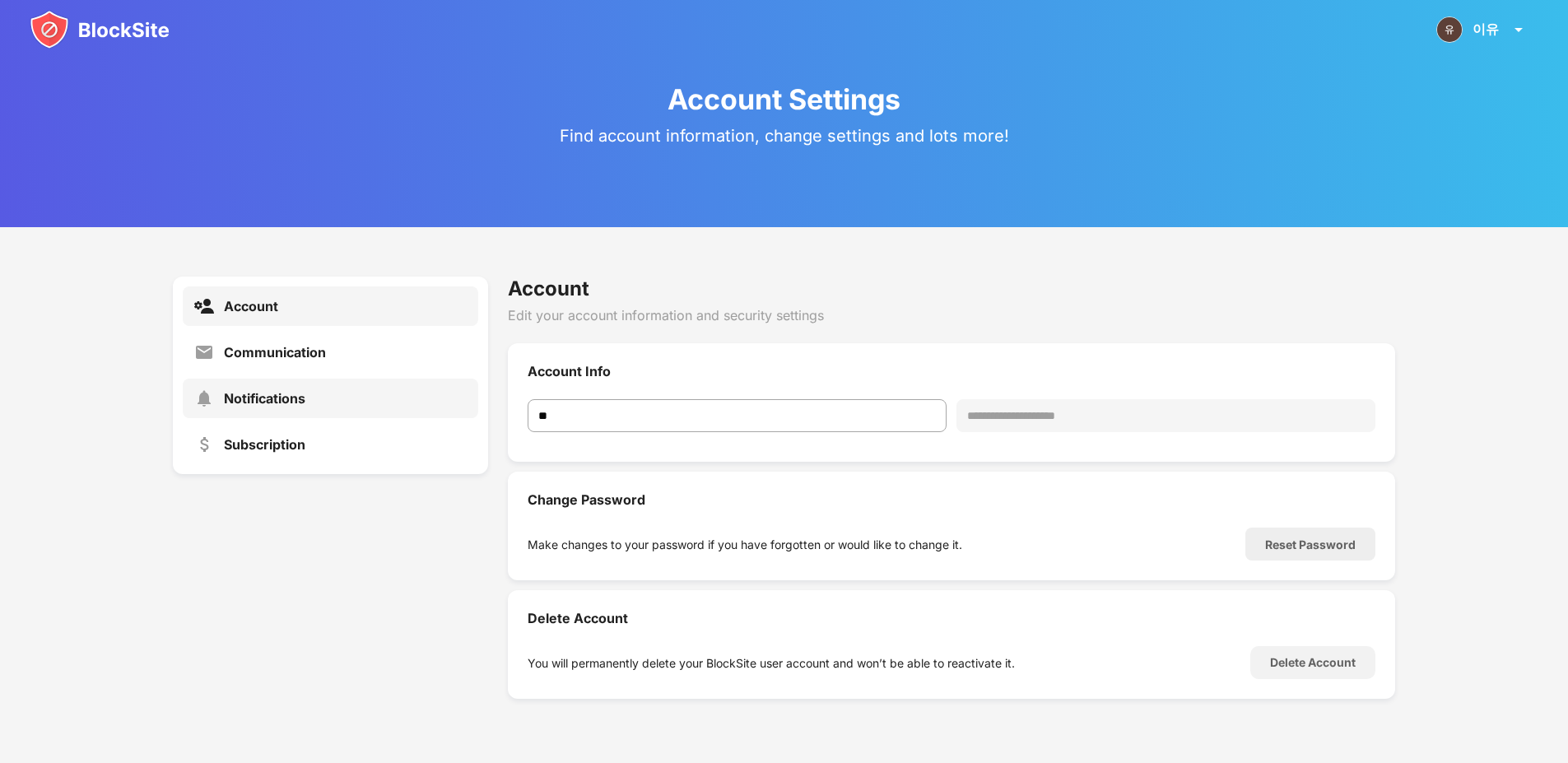
click at [279, 404] on div "Notifications" at bounding box center [265, 398] width 81 height 16
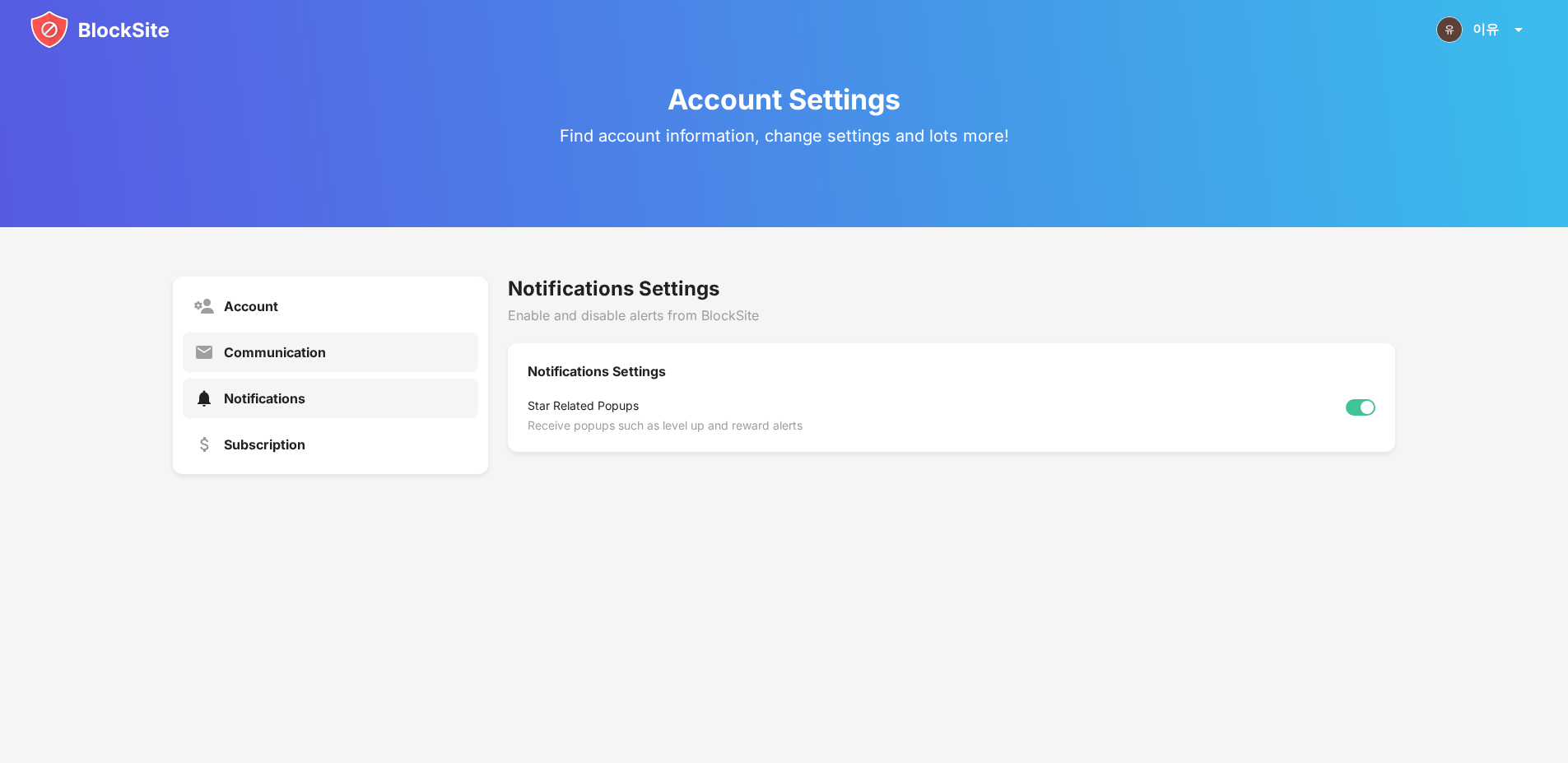
click at [288, 359] on div "Communication" at bounding box center [275, 352] width 102 height 16
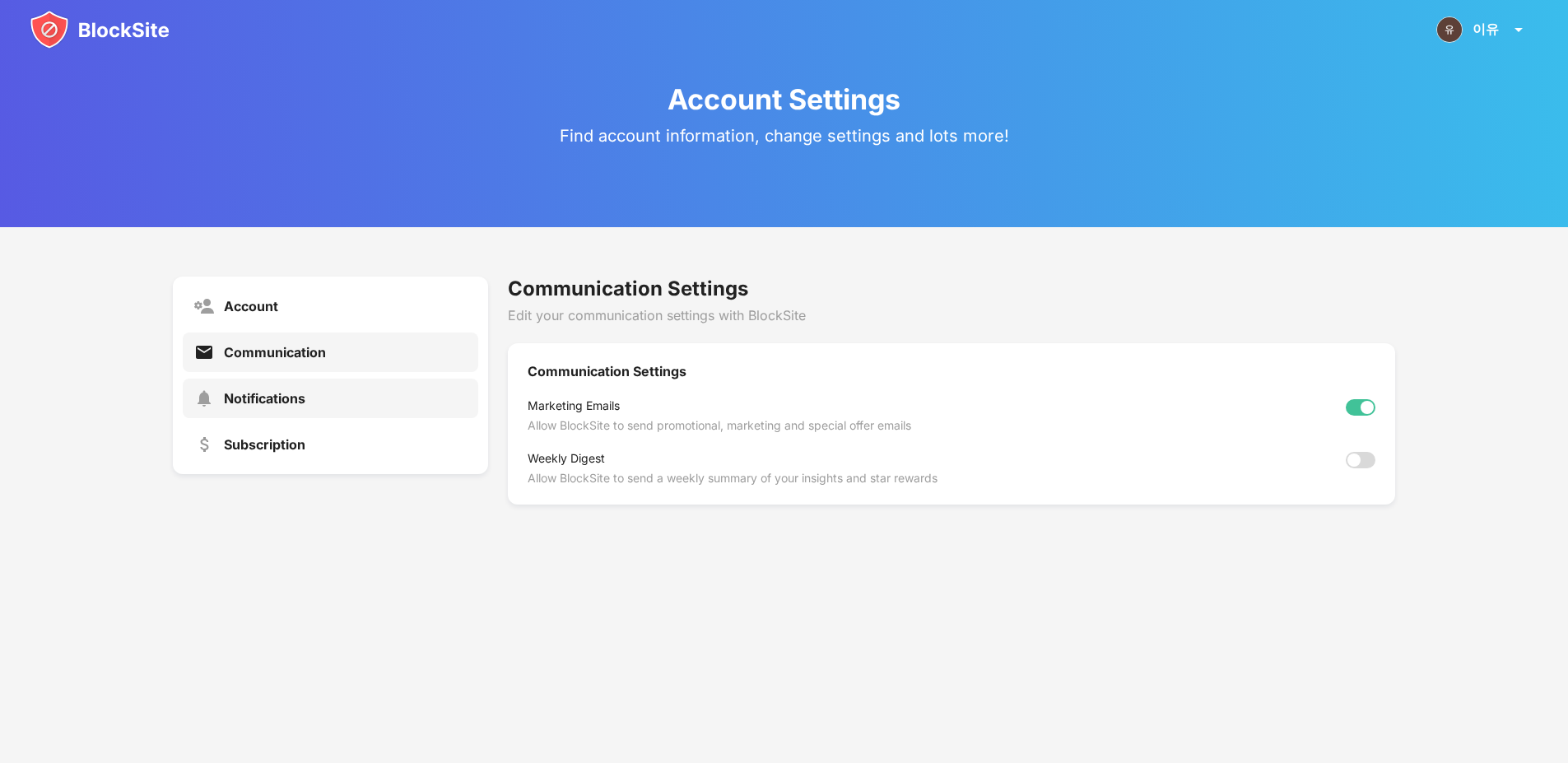
click at [337, 412] on div "Notifications" at bounding box center [331, 399] width 296 height 40
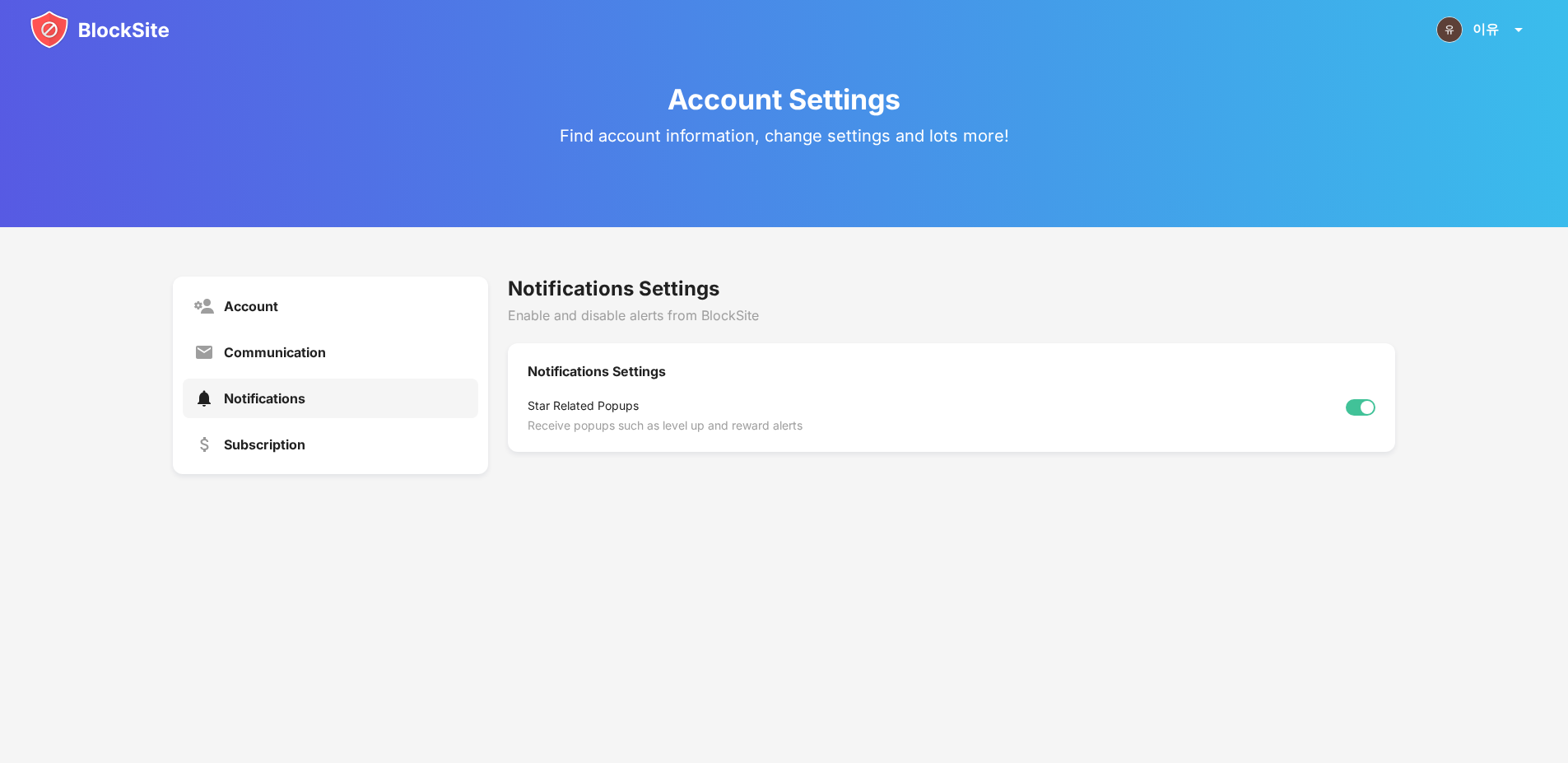
click at [1367, 401] on div at bounding box center [1367, 407] width 13 height 13
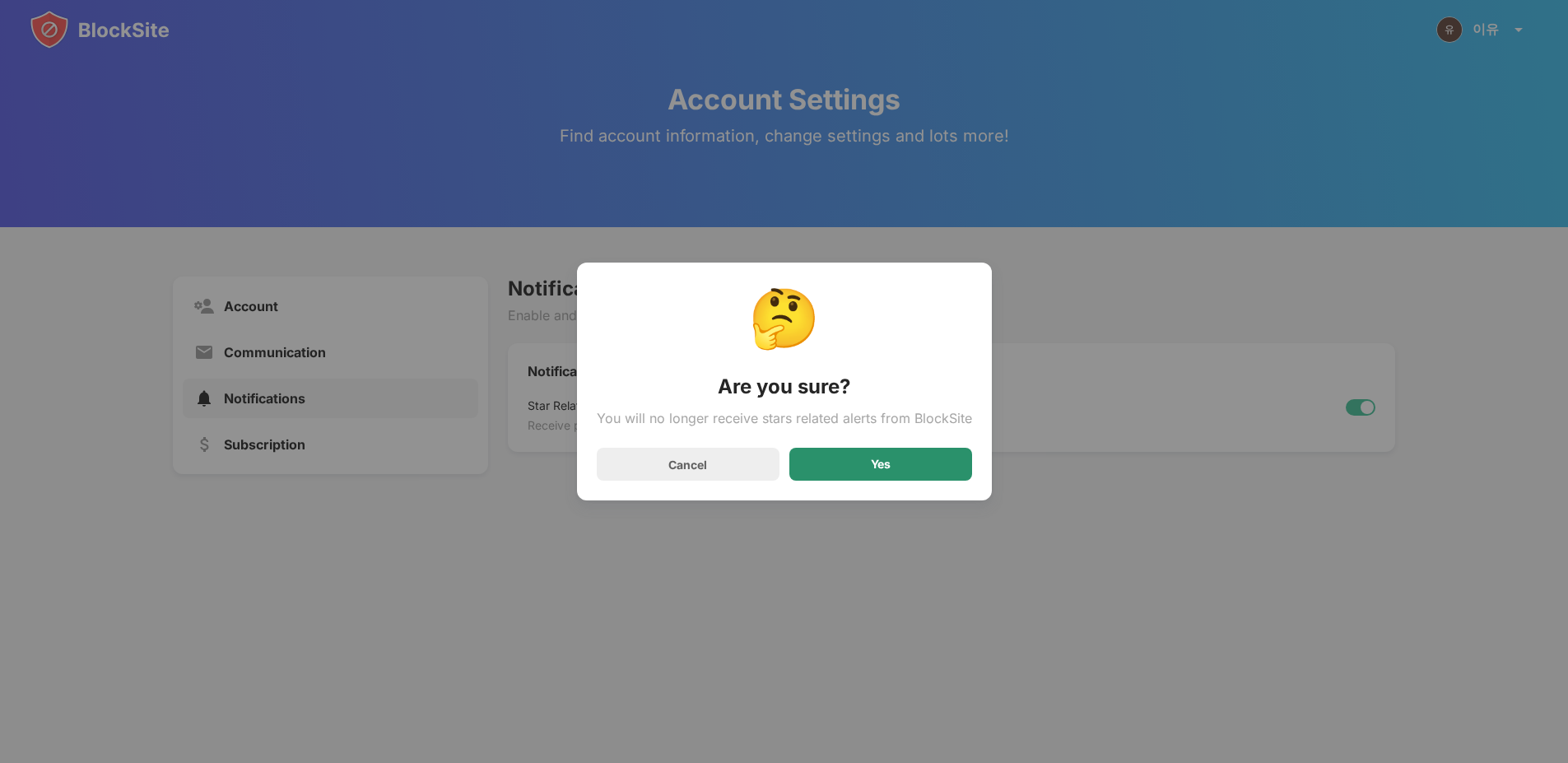
click at [810, 467] on div "Yes" at bounding box center [880, 465] width 183 height 33
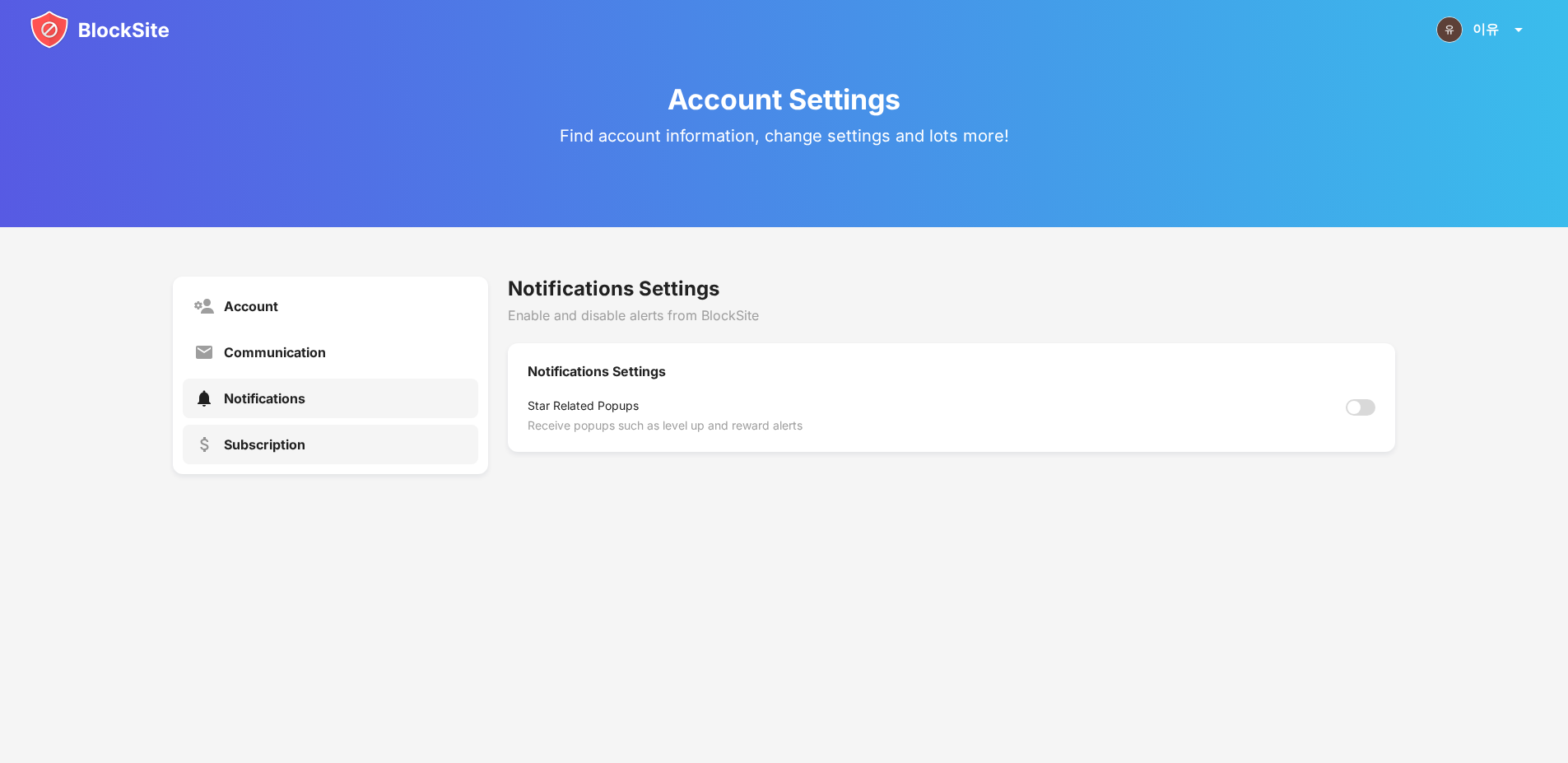
click at [280, 439] on div "Subscription" at bounding box center [265, 444] width 81 height 16
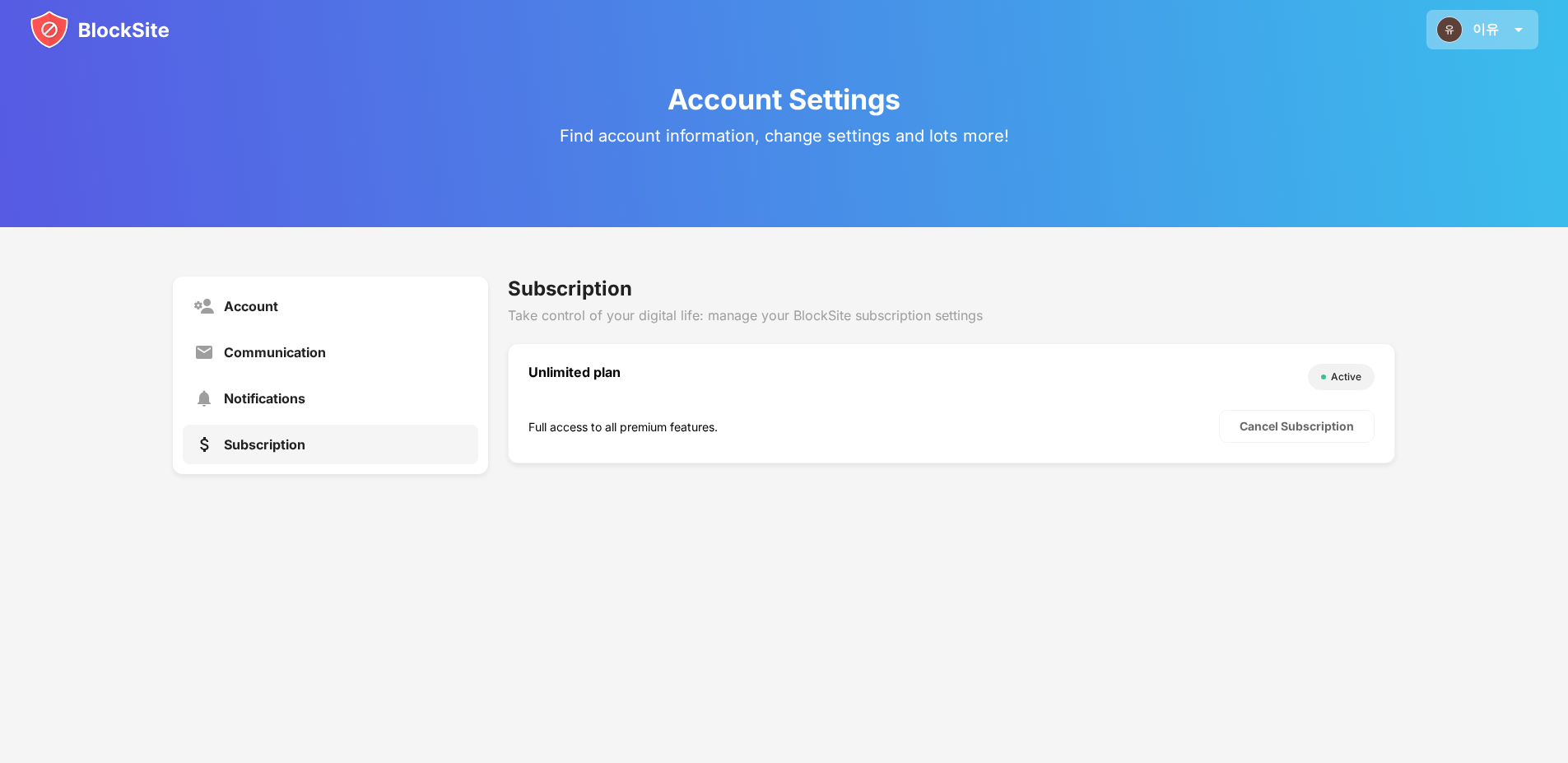
click at [1503, 22] on div "이유 이유 View Account Insights Rewards Settings Support Log Out" at bounding box center [1482, 29] width 112 height 40
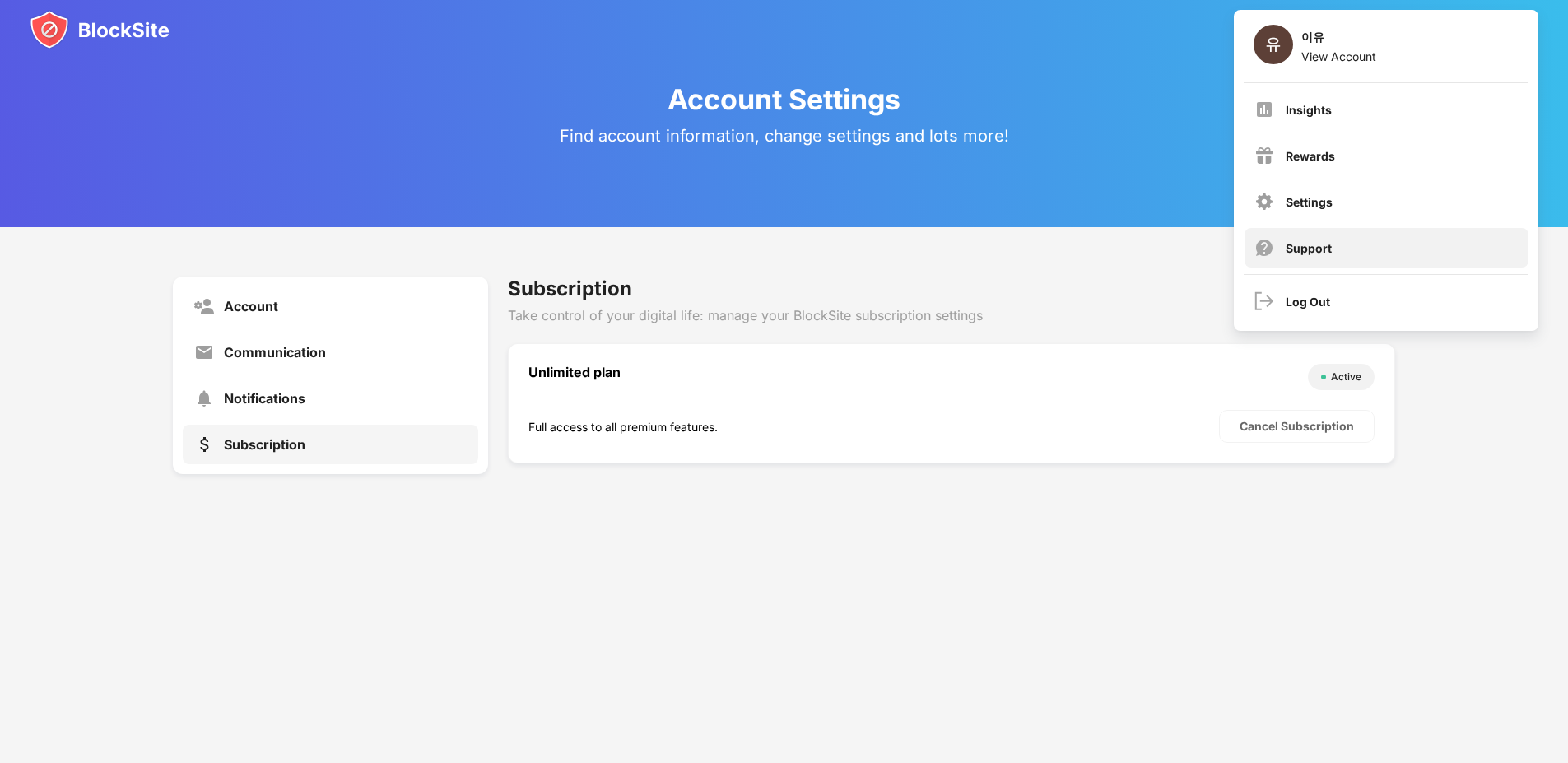
click at [1436, 234] on div "Support" at bounding box center [1386, 248] width 284 height 40
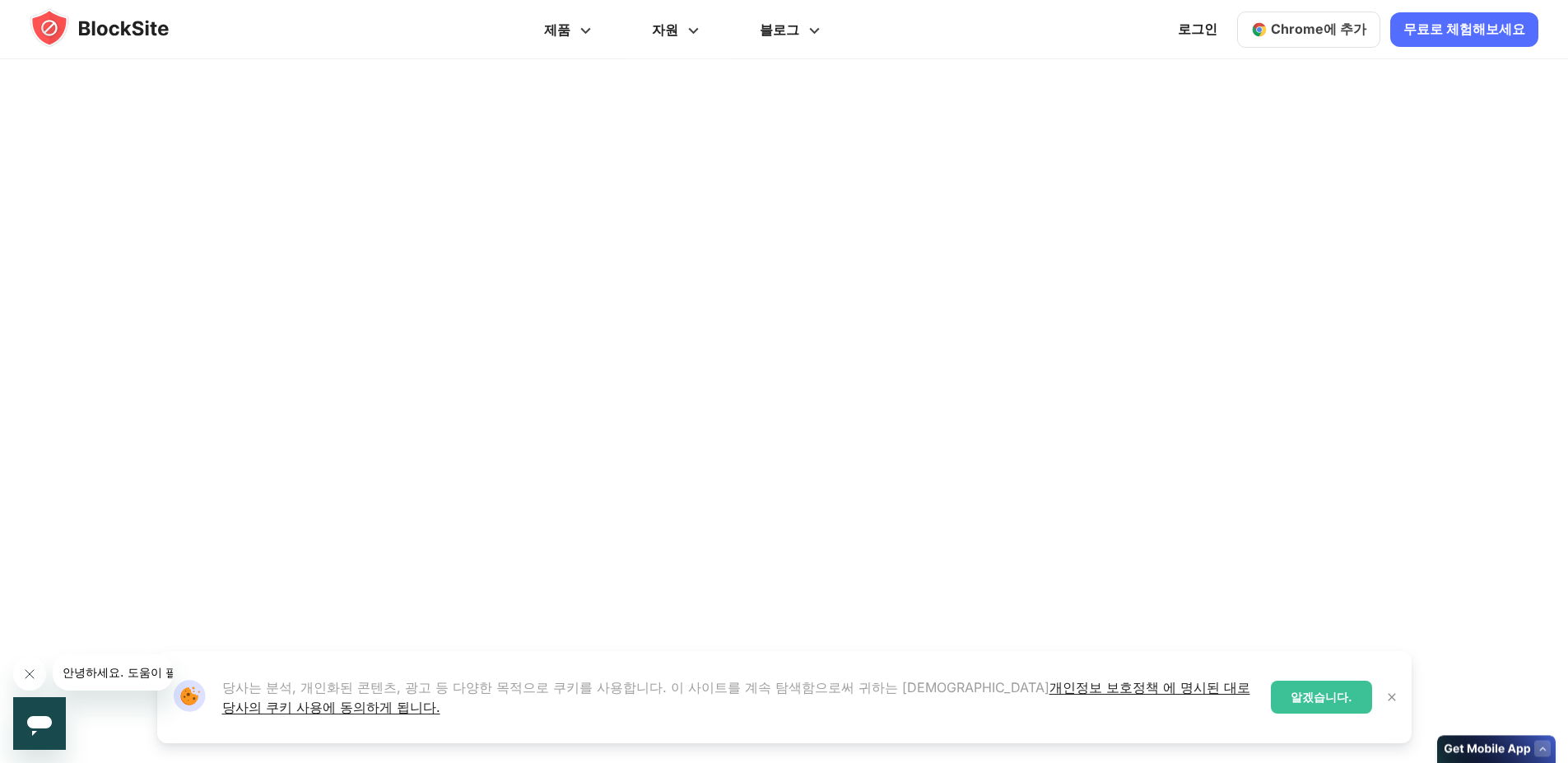
scroll to position [164, 0]
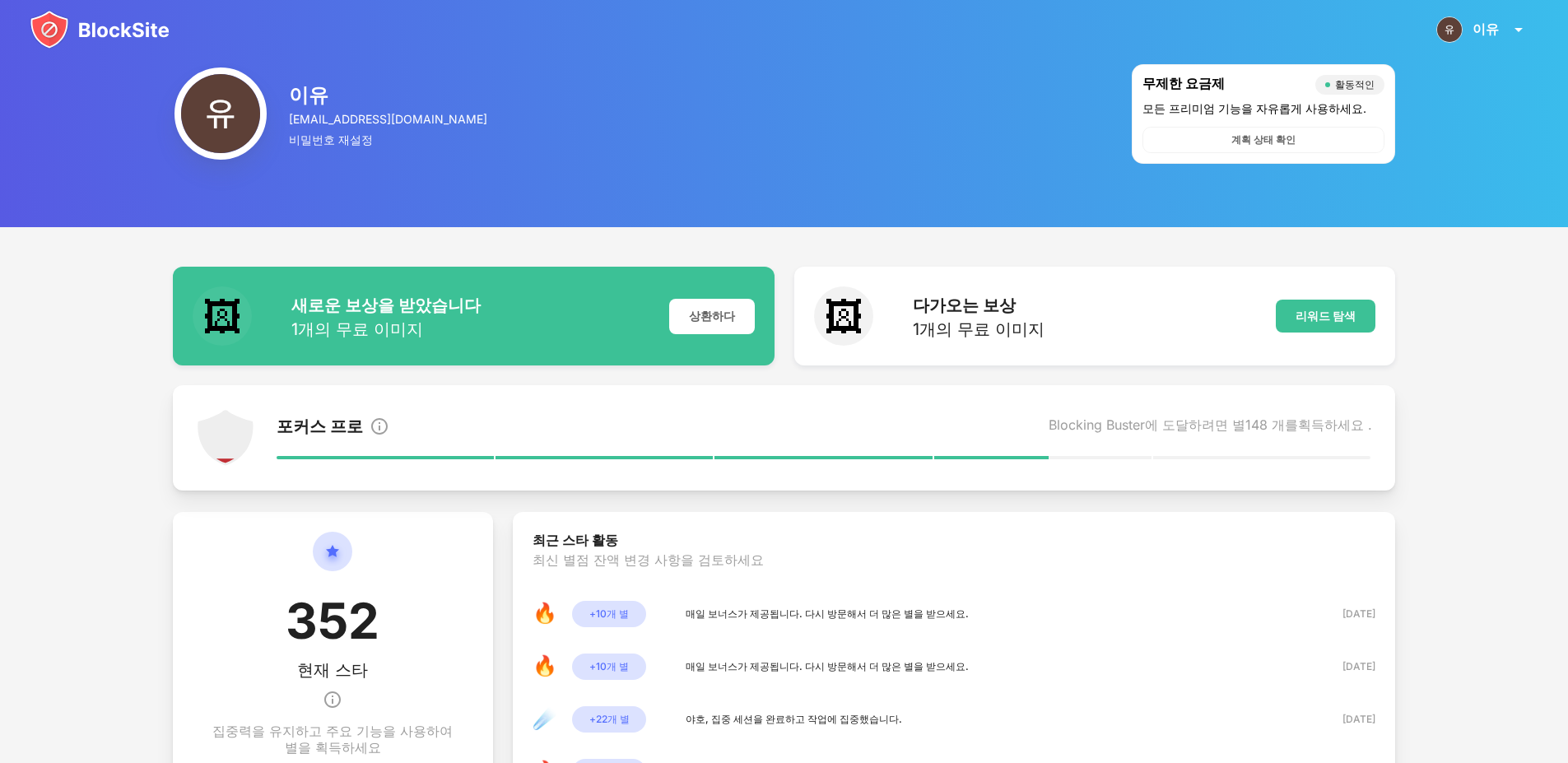
click at [150, 28] on img at bounding box center [100, 29] width 140 height 40
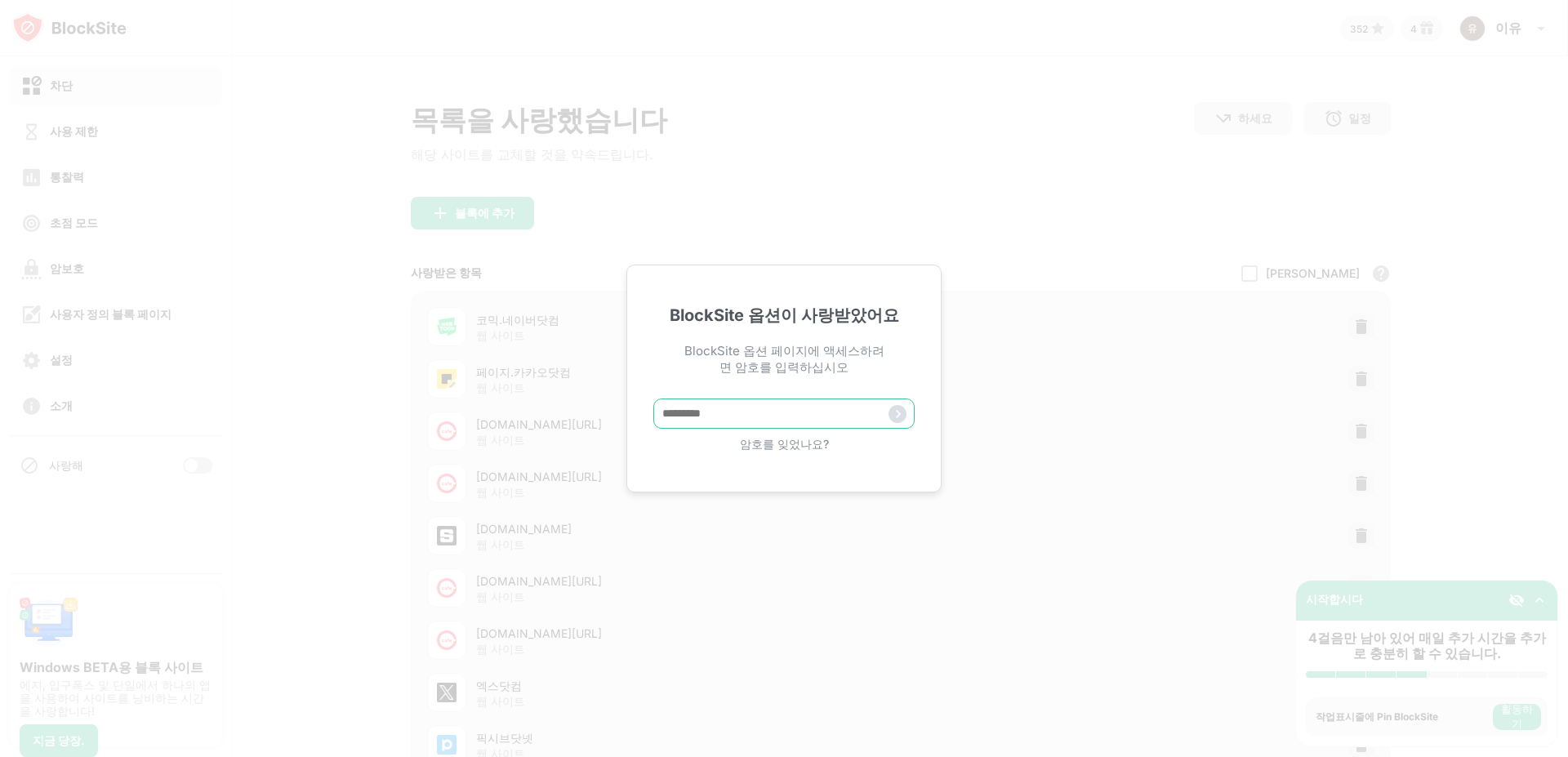
click at [780, 427] on input "text" at bounding box center [784, 413] width 261 height 30
paste input "**********"
type input "**********"
drag, startPoint x: 887, startPoint y: 411, endPoint x: 560, endPoint y: 415, distance: 327.0
click at [560, 415] on div "**********" at bounding box center [784, 378] width 1568 height 757
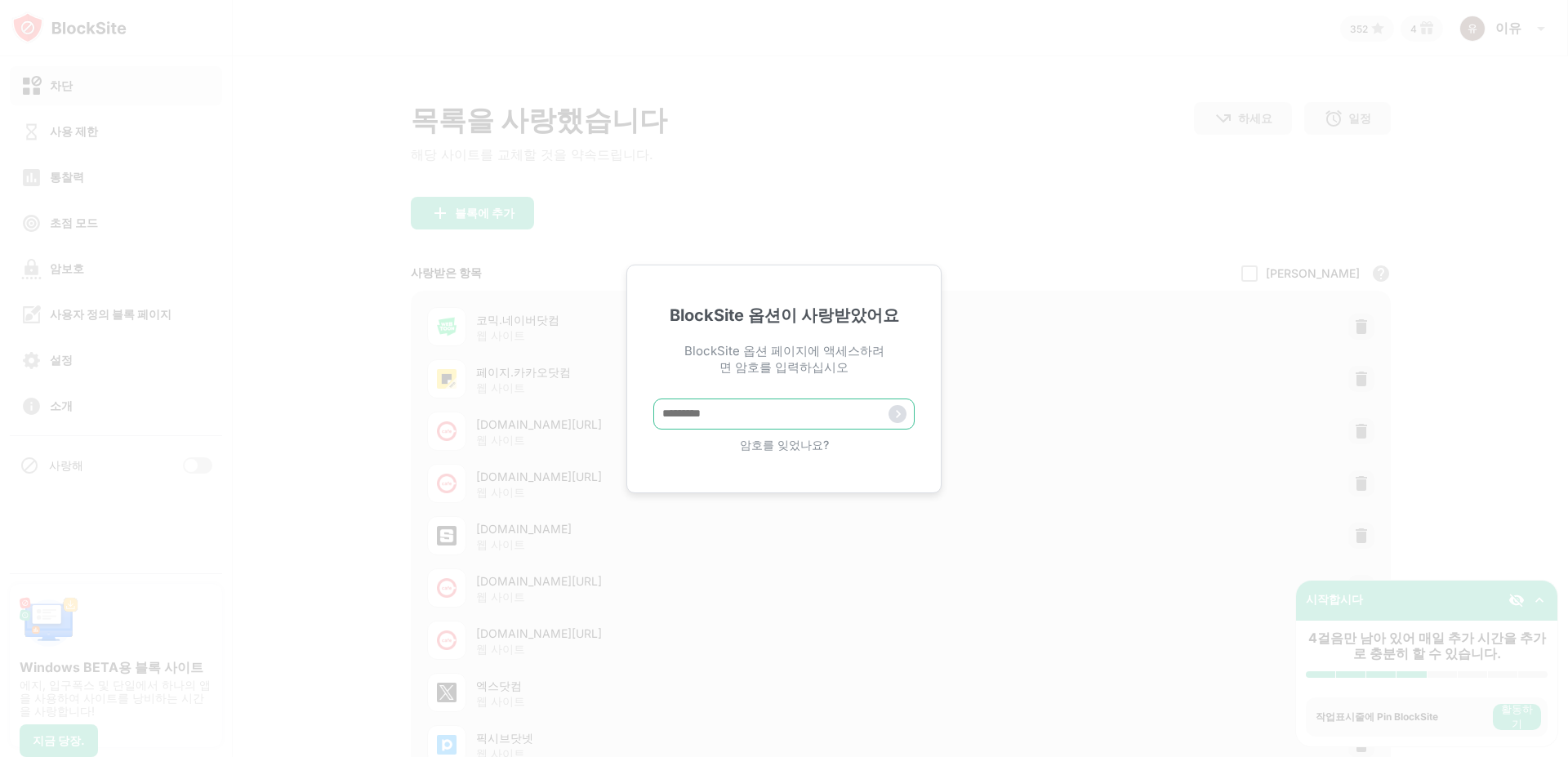
click at [704, 412] on input "text" at bounding box center [784, 414] width 261 height 31
paste input "*****"
type input "*****"
click at [899, 413] on img at bounding box center [897, 414] width 18 height 18
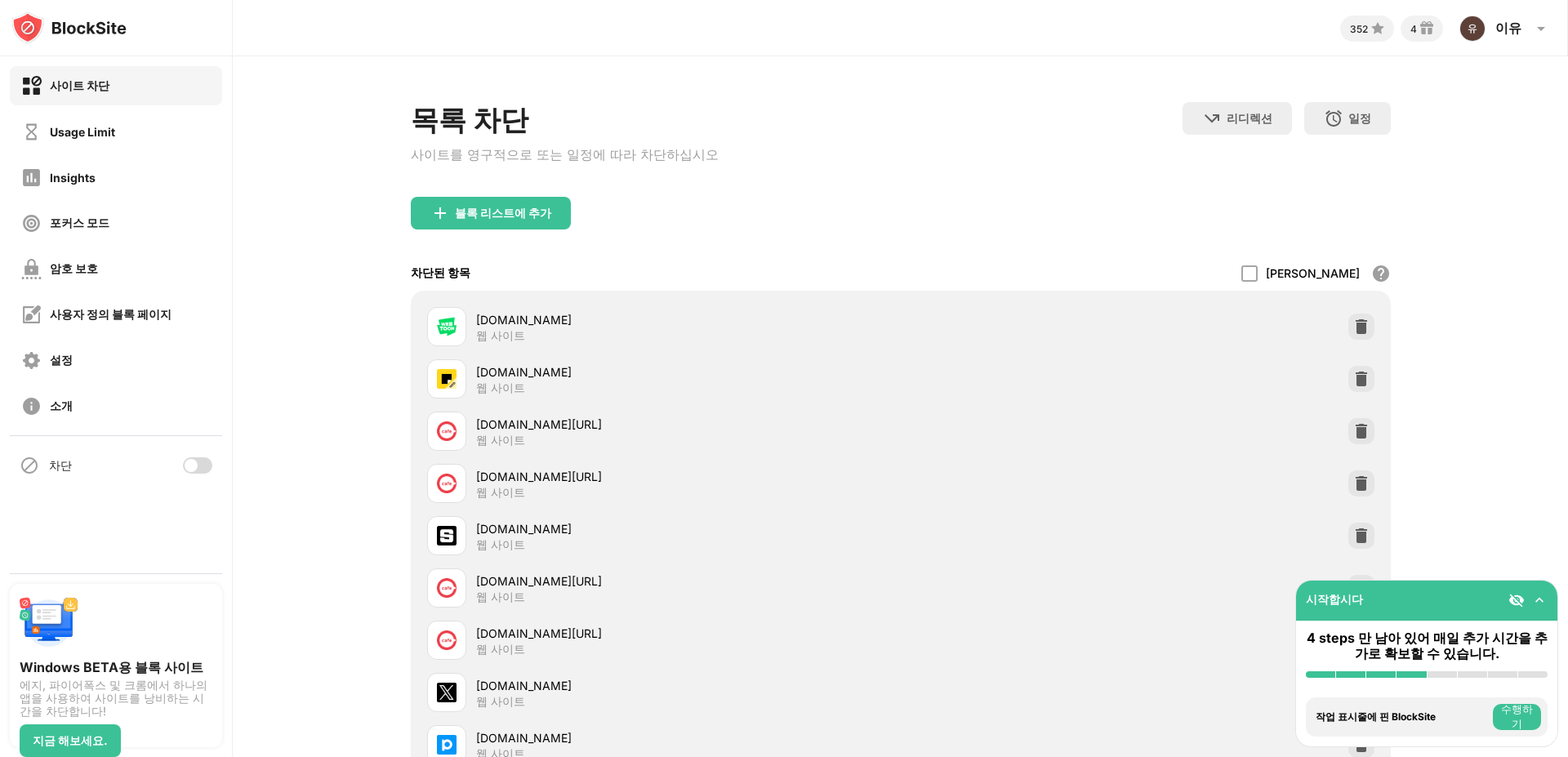
click at [770, 197] on div "목록 차단 사이트를 영구적으로 또는 일정에 따라 차단하십시오 리디렉션 웹 사이트 리디렉션을 설정하려면 클릭하십시오 일정 블록 목록이 활성화될 …" at bounding box center [901, 149] width 980 height 94
click at [1026, 154] on div "목록 차단 사이트를 영구적으로 또는 일정에 따라 차단하십시오 리디렉션 웹 사이트 리디렉션을 설정하려면 클릭하십시오 일정 블록 목록이 활성화될 …" at bounding box center [901, 149] width 980 height 94
click at [117, 93] on div "사이트 차단" at bounding box center [115, 86] width 212 height 39
click at [71, 18] on img at bounding box center [69, 27] width 115 height 33
click at [76, 25] on img at bounding box center [69, 27] width 115 height 33
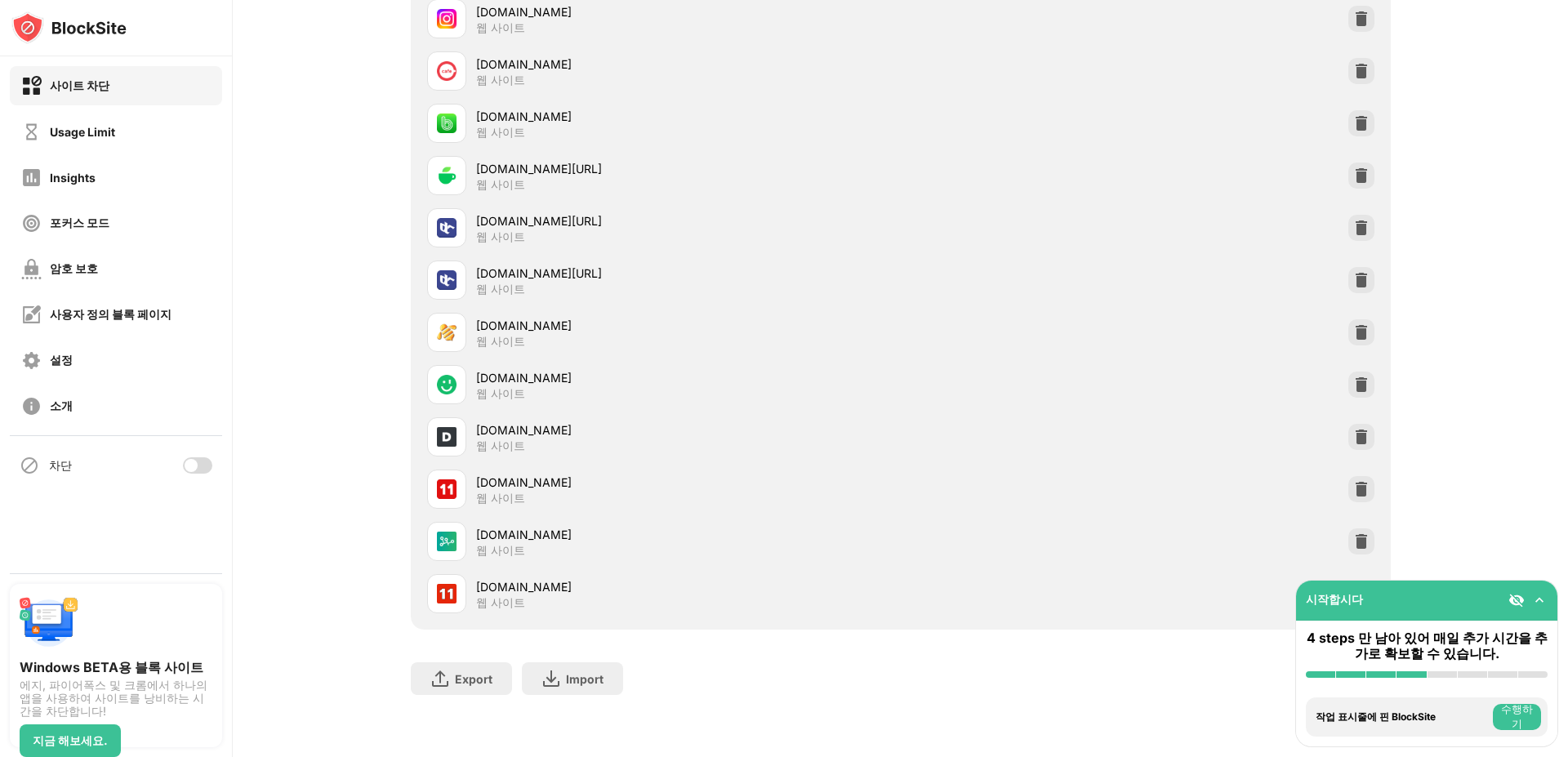
scroll to position [1916, 0]
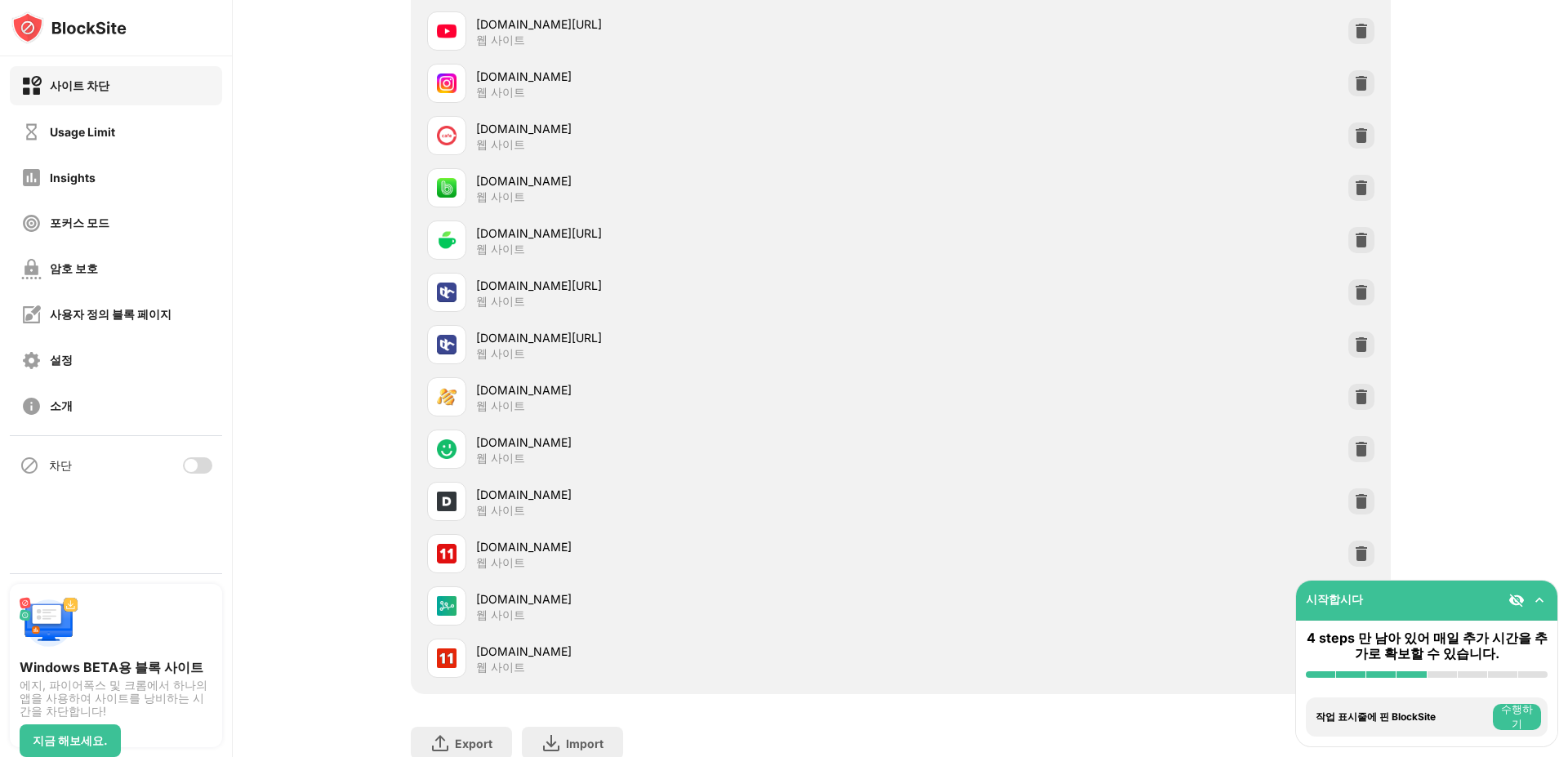
click at [197, 466] on div at bounding box center [191, 465] width 13 height 13
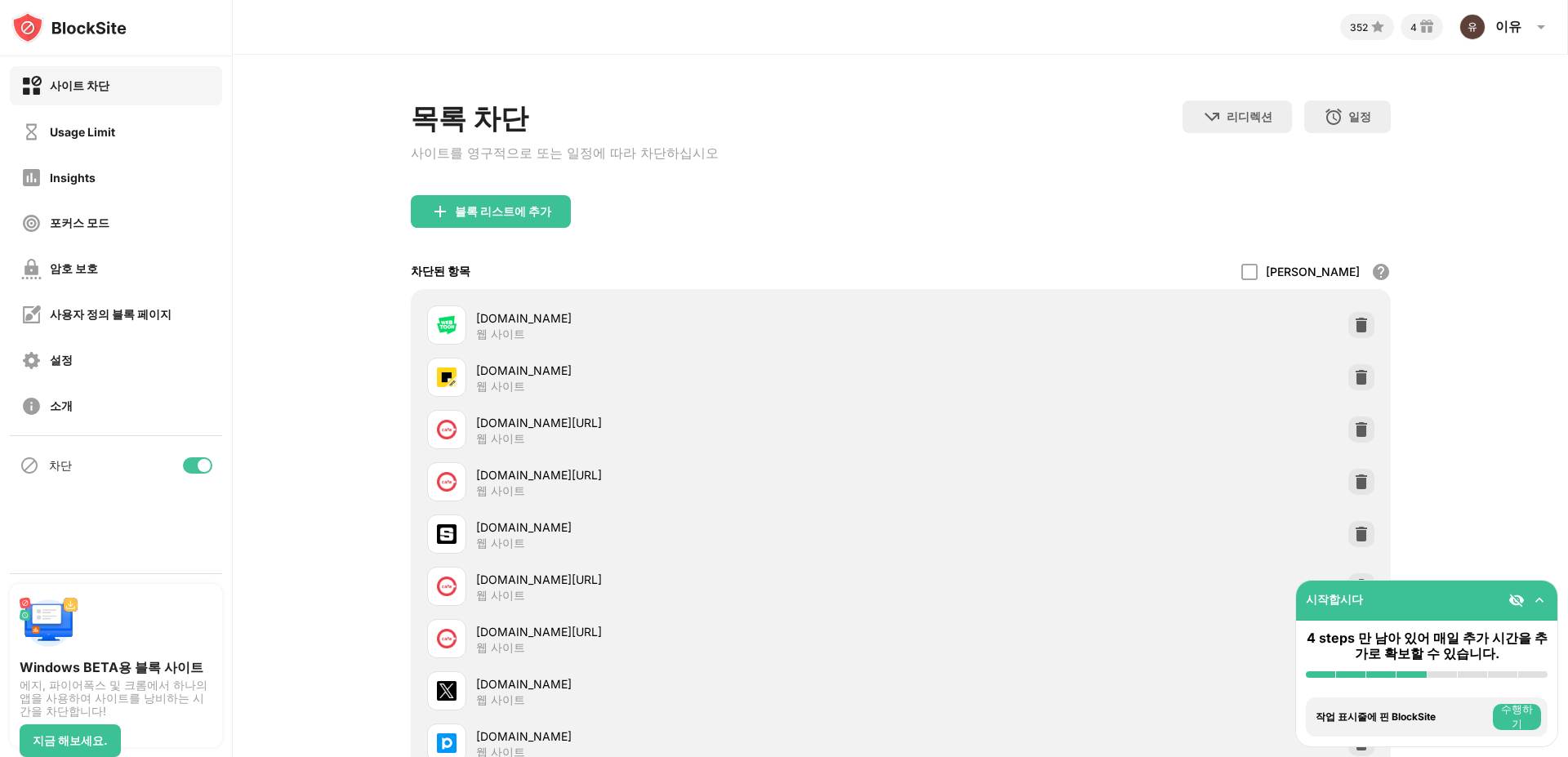
scroll to position [0, 0]
click at [42, 84] on div "사이트 차단" at bounding box center [65, 86] width 88 height 21
click at [70, 132] on div "Usage Limit" at bounding box center [82, 132] width 65 height 14
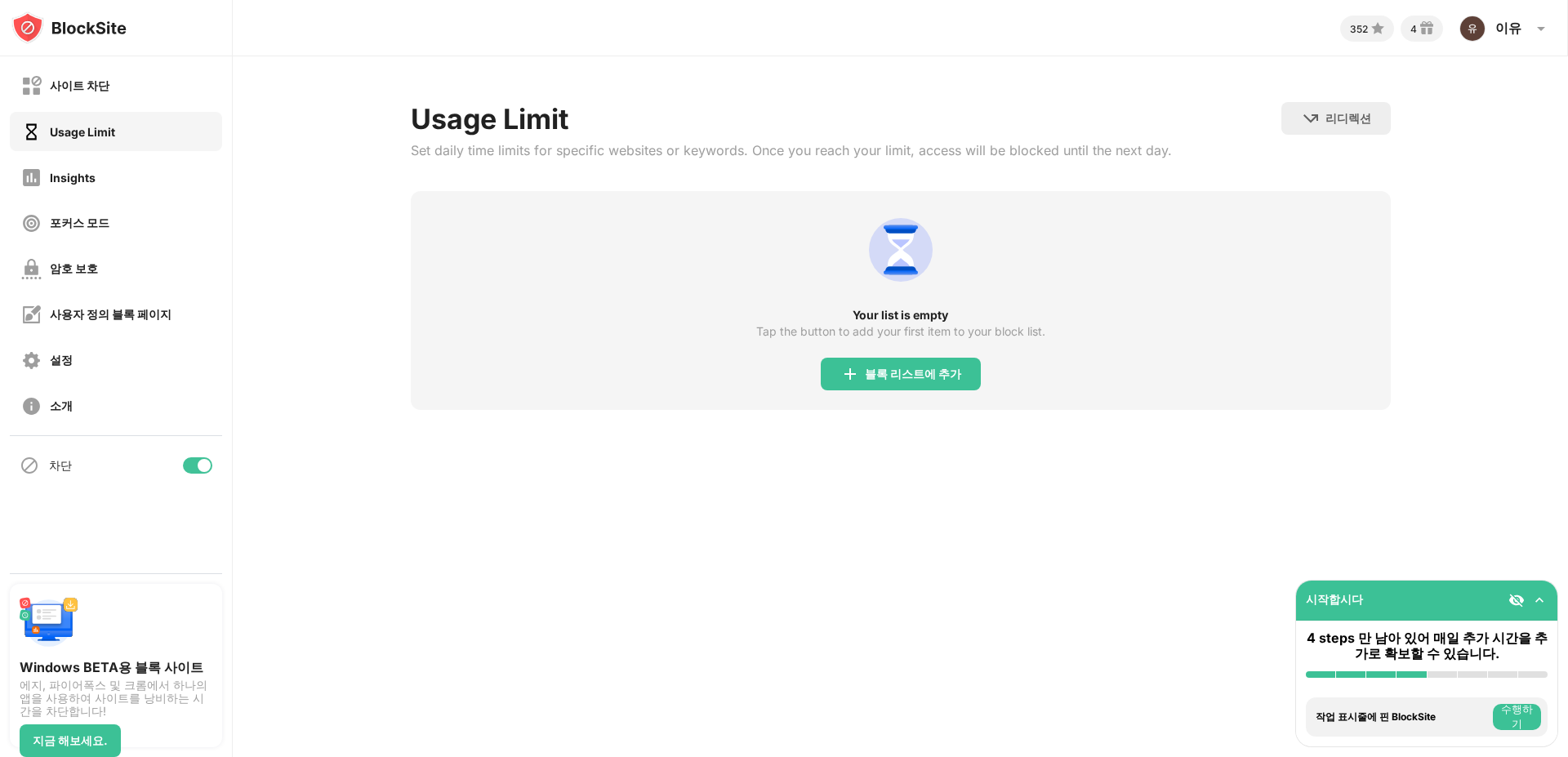
drag, startPoint x: 1334, startPoint y: 120, endPoint x: 1296, endPoint y: 192, distance: 81.4
click at [1296, 192] on div "Usage Limit Set daily time limits for specific websites or keywords. Once you r…" at bounding box center [901, 256] width 980 height 308
click at [88, 191] on div "Insights" at bounding box center [115, 178] width 212 height 39
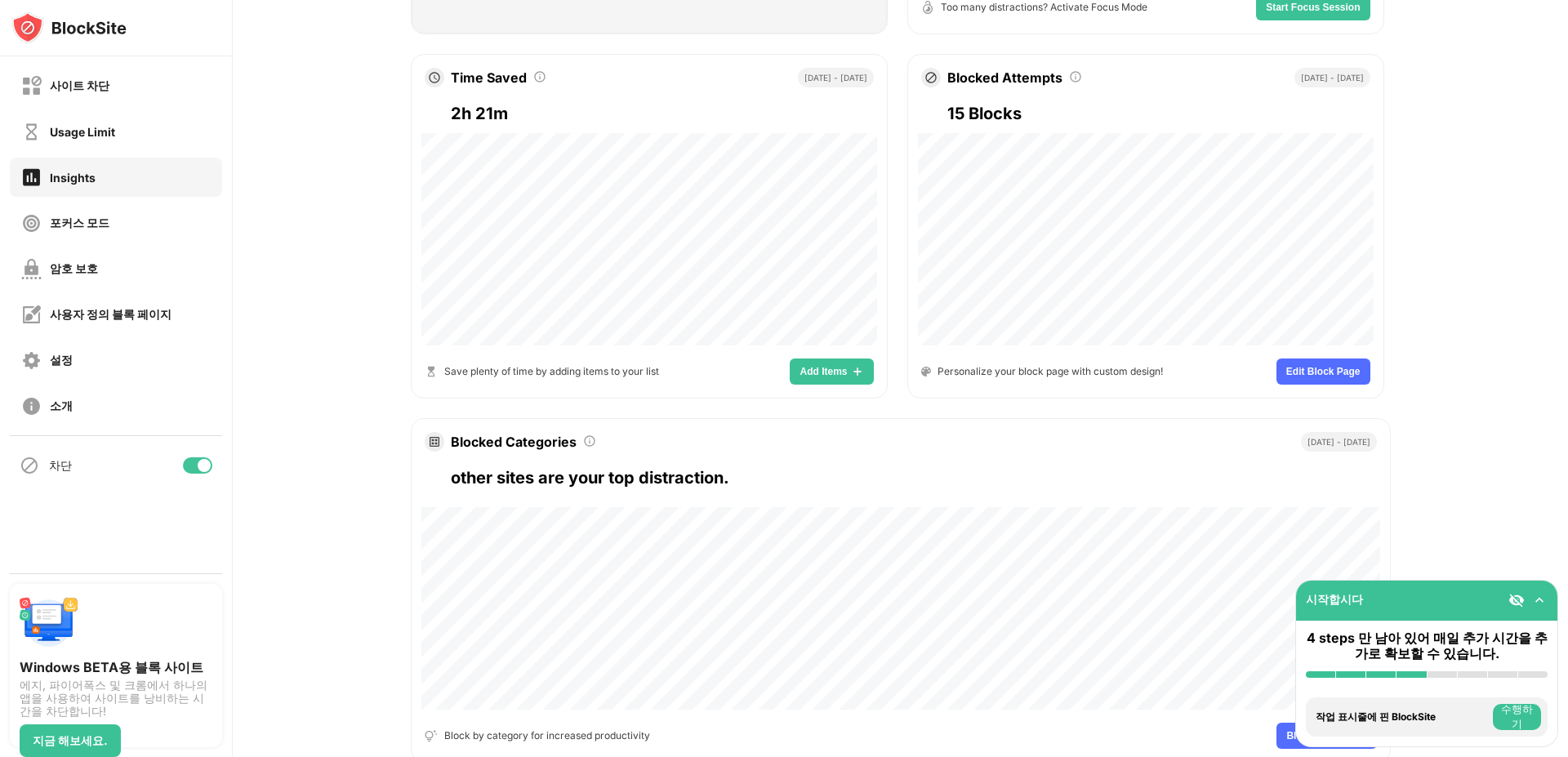
scroll to position [670, 0]
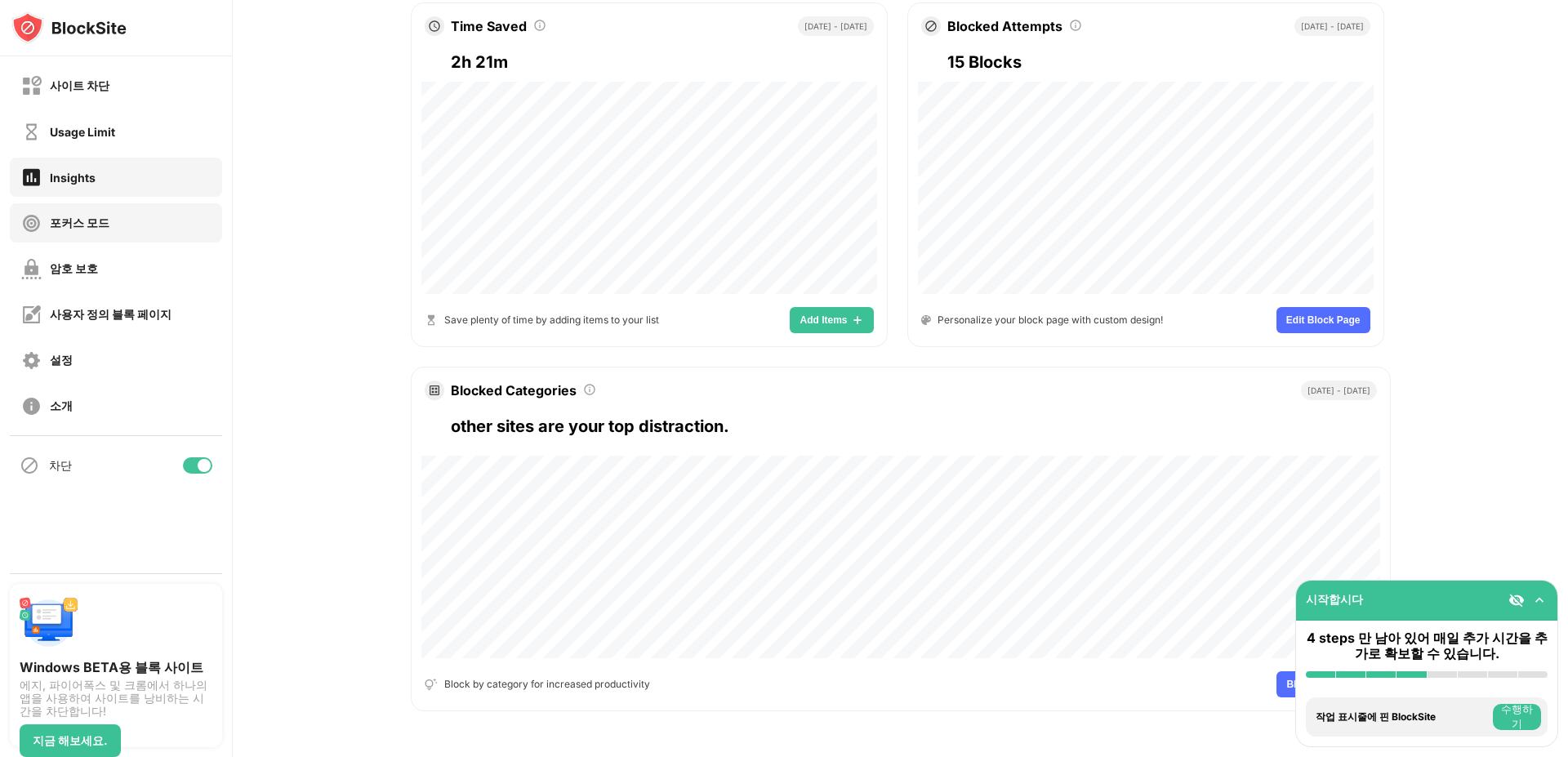
click at [108, 225] on div "포커스 모드" at bounding box center [115, 223] width 212 height 39
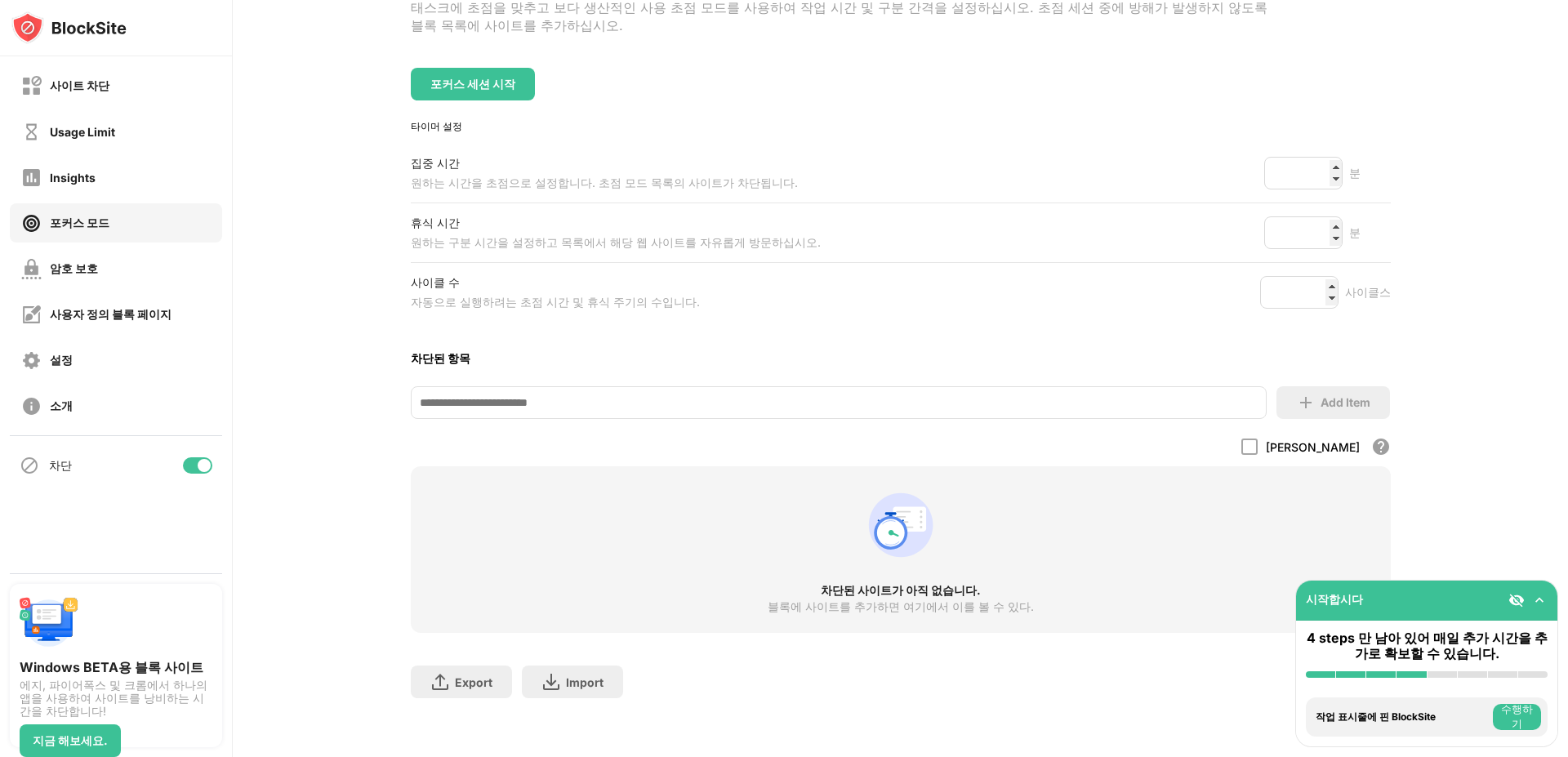
scroll to position [169, 0]
click at [148, 280] on div "암호 보호" at bounding box center [115, 269] width 212 height 39
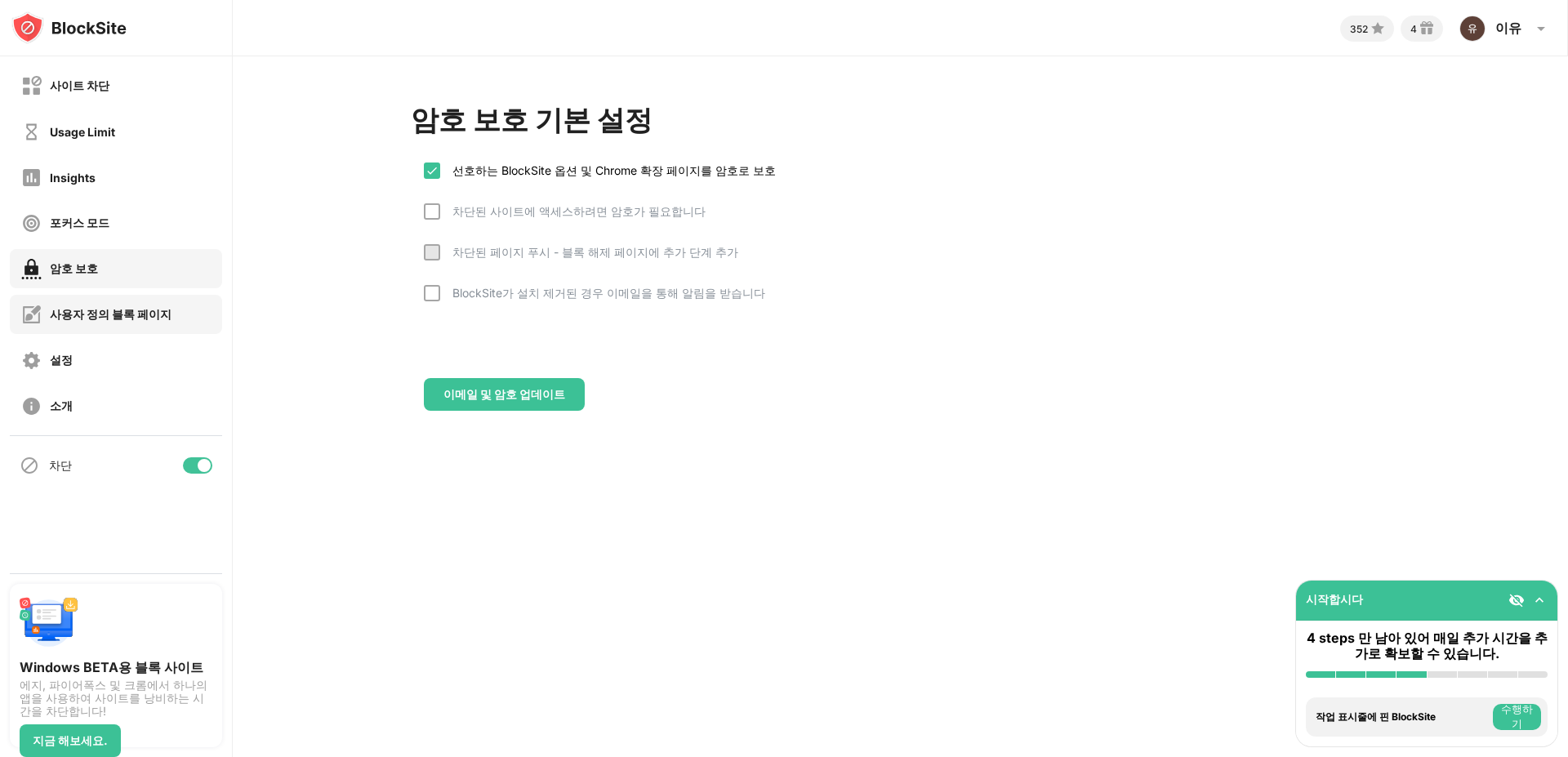
click at [100, 309] on div "사용자 정의 블록 페이지" at bounding box center [111, 315] width 122 height 15
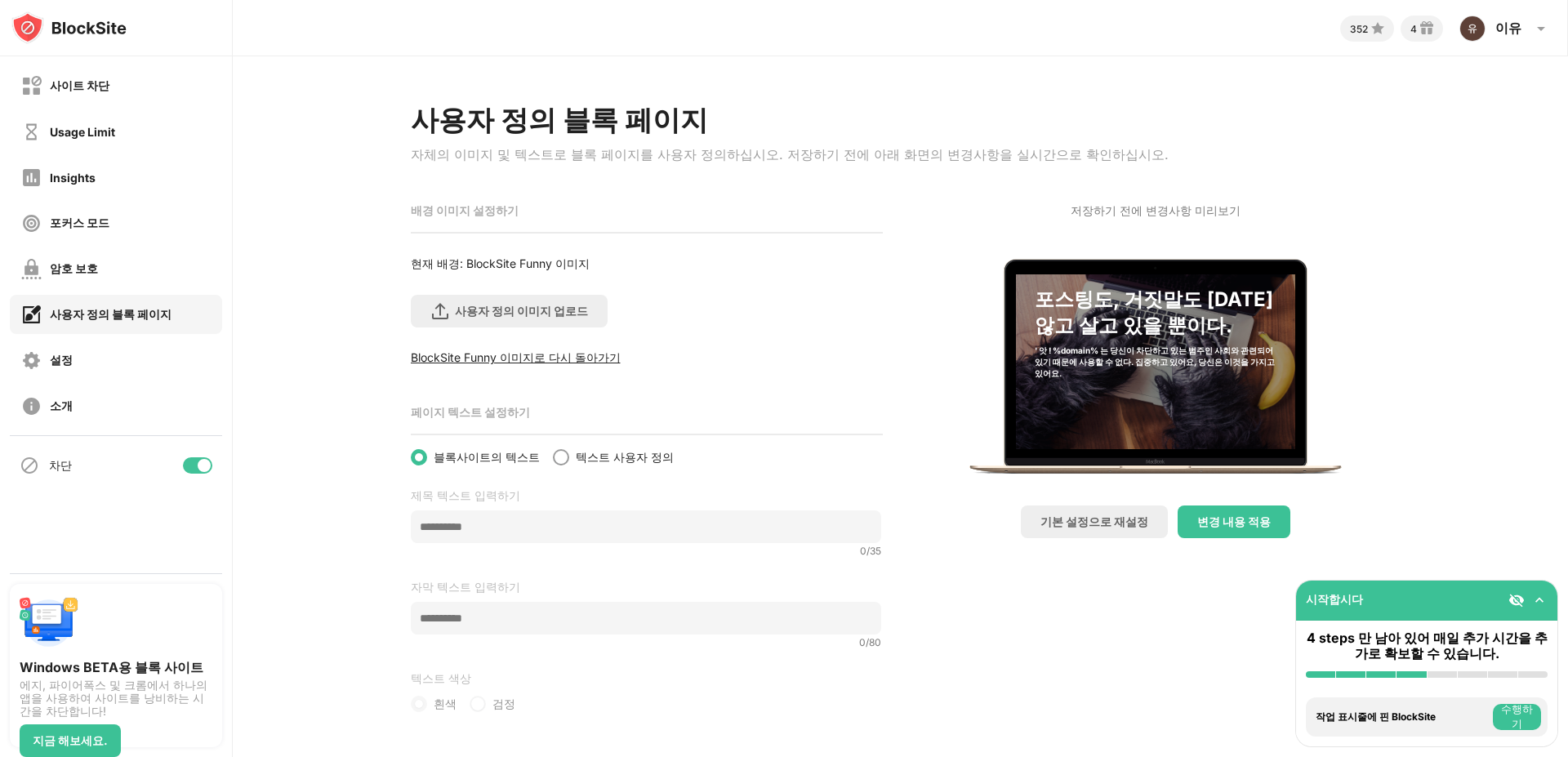
scroll to position [23, 0]
click at [1132, 513] on div "기본 설정으로 재설정" at bounding box center [1094, 521] width 108 height 15
click at [75, 348] on div "설정" at bounding box center [115, 360] width 212 height 39
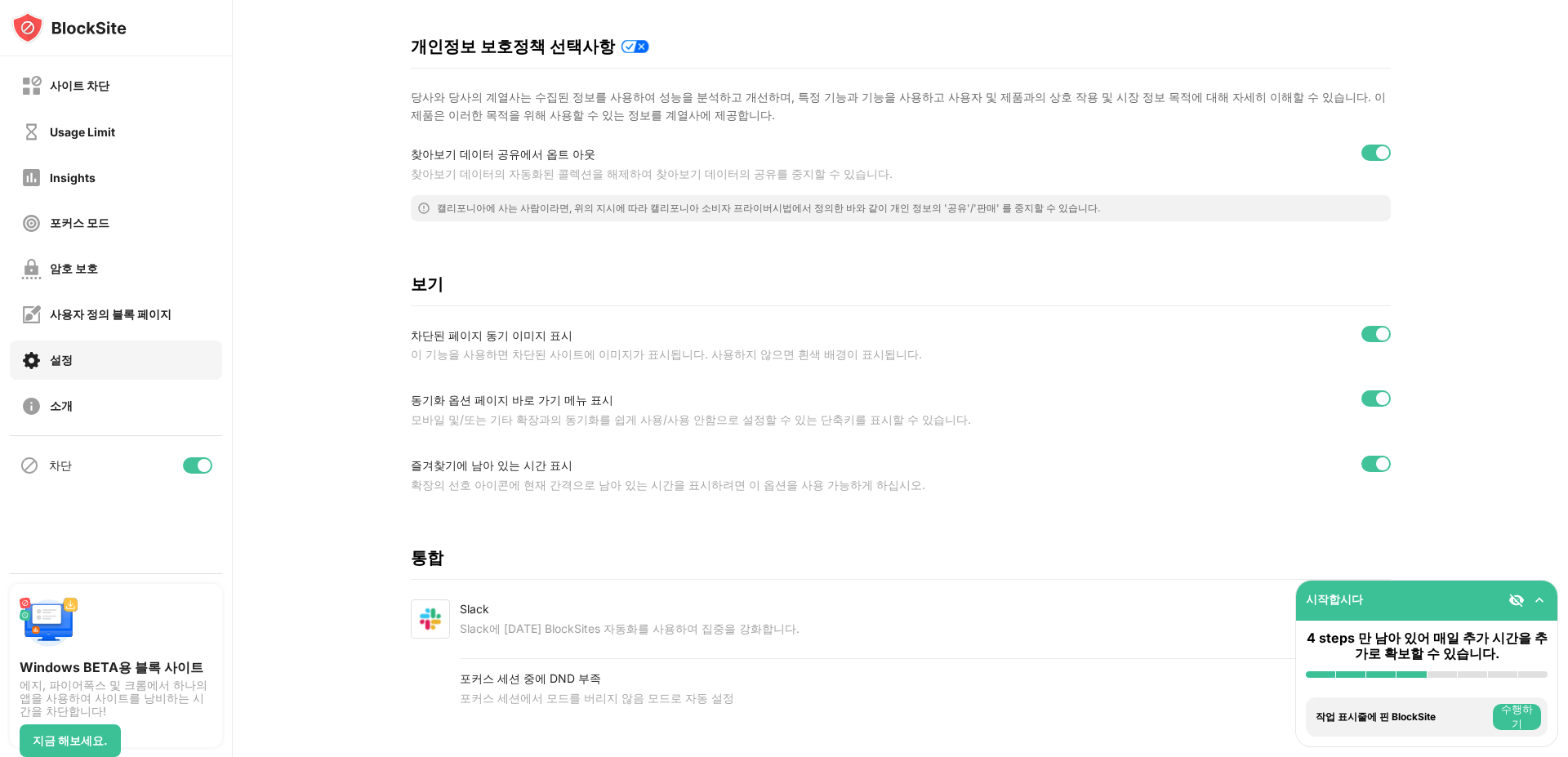
scroll to position [336, 0]
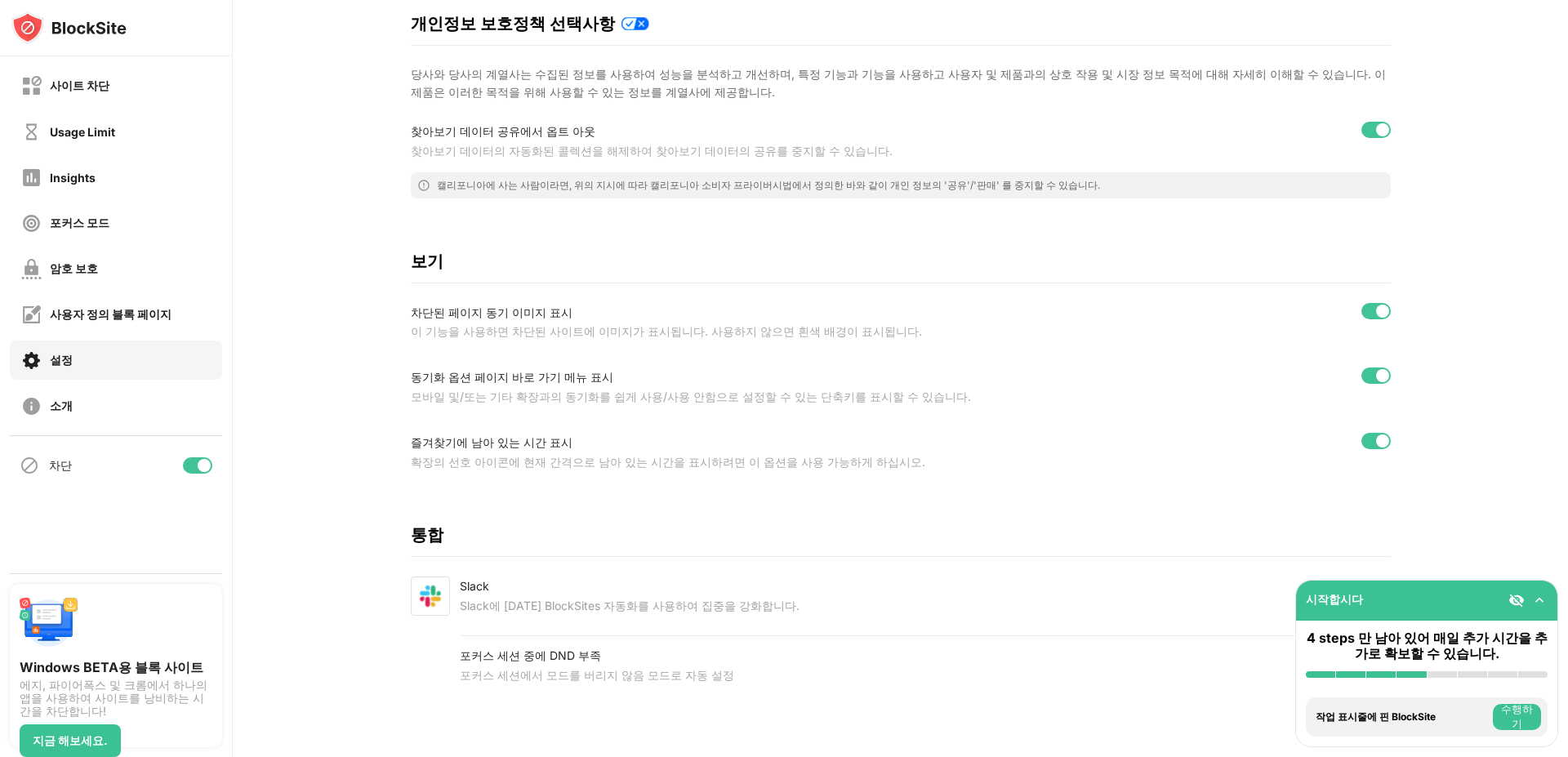
click at [727, 670] on div "포커스 세션에서 모드를 버리지 않음 모드로 자동 설정" at bounding box center [785, 675] width 651 height 20
click at [611, 555] on div "설정 시크릿 모드에서 활성화 일반 마우스 오른쪽 단추 클릭을 사용하여 BlockSite 단축 아이콘 사용하기 웹 사이트에서 차단 사이트 메뉴를…" at bounding box center [901, 239] width 980 height 944
click at [433, 577] on img at bounding box center [431, 597] width 39 height 39
click at [531, 577] on div "Slack" at bounding box center [630, 586] width 340 height 20
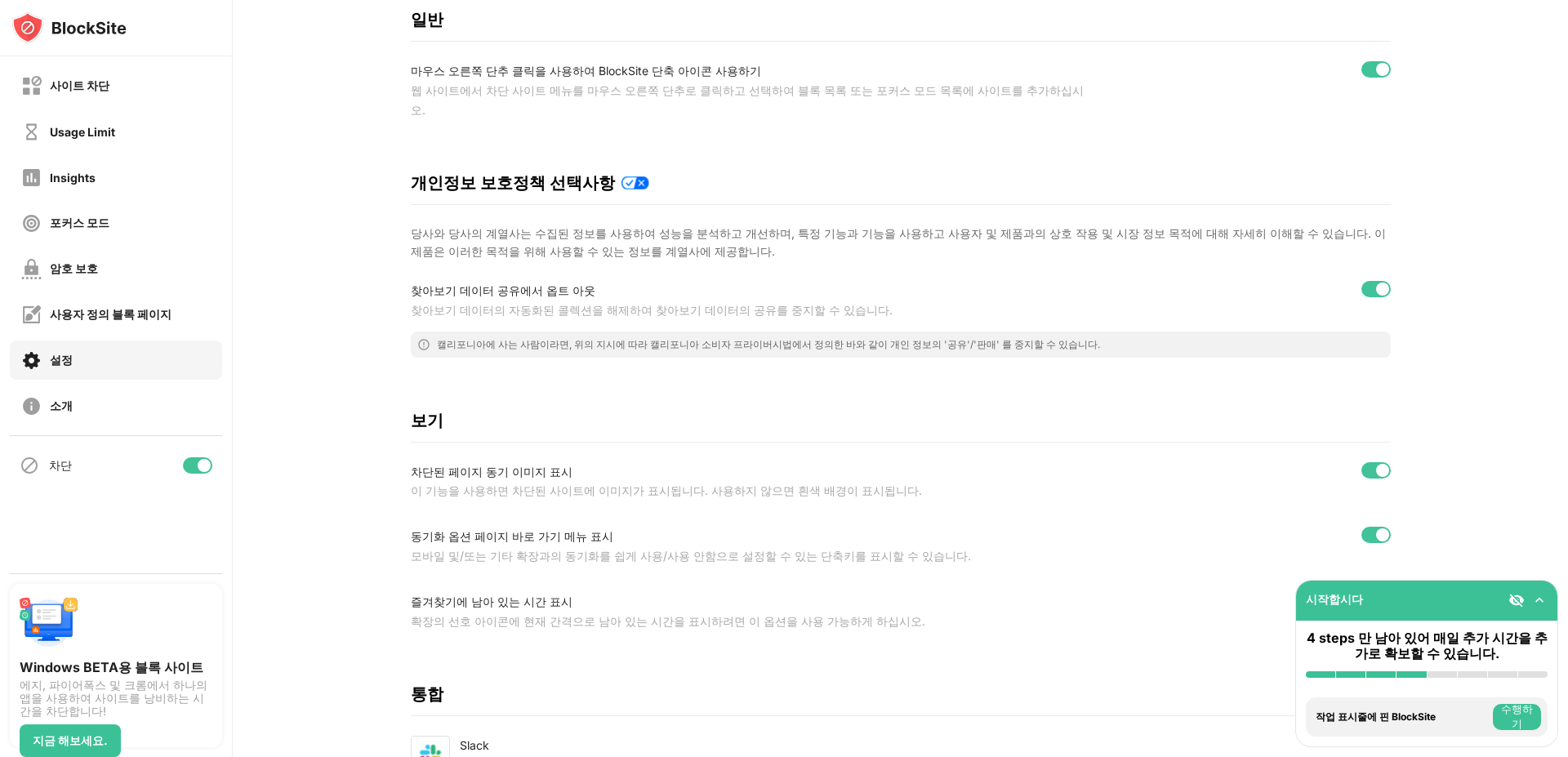
scroll to position [173, 0]
click at [50, 412] on div "소개" at bounding box center [61, 406] width 23 height 15
